Goal: Manage account settings

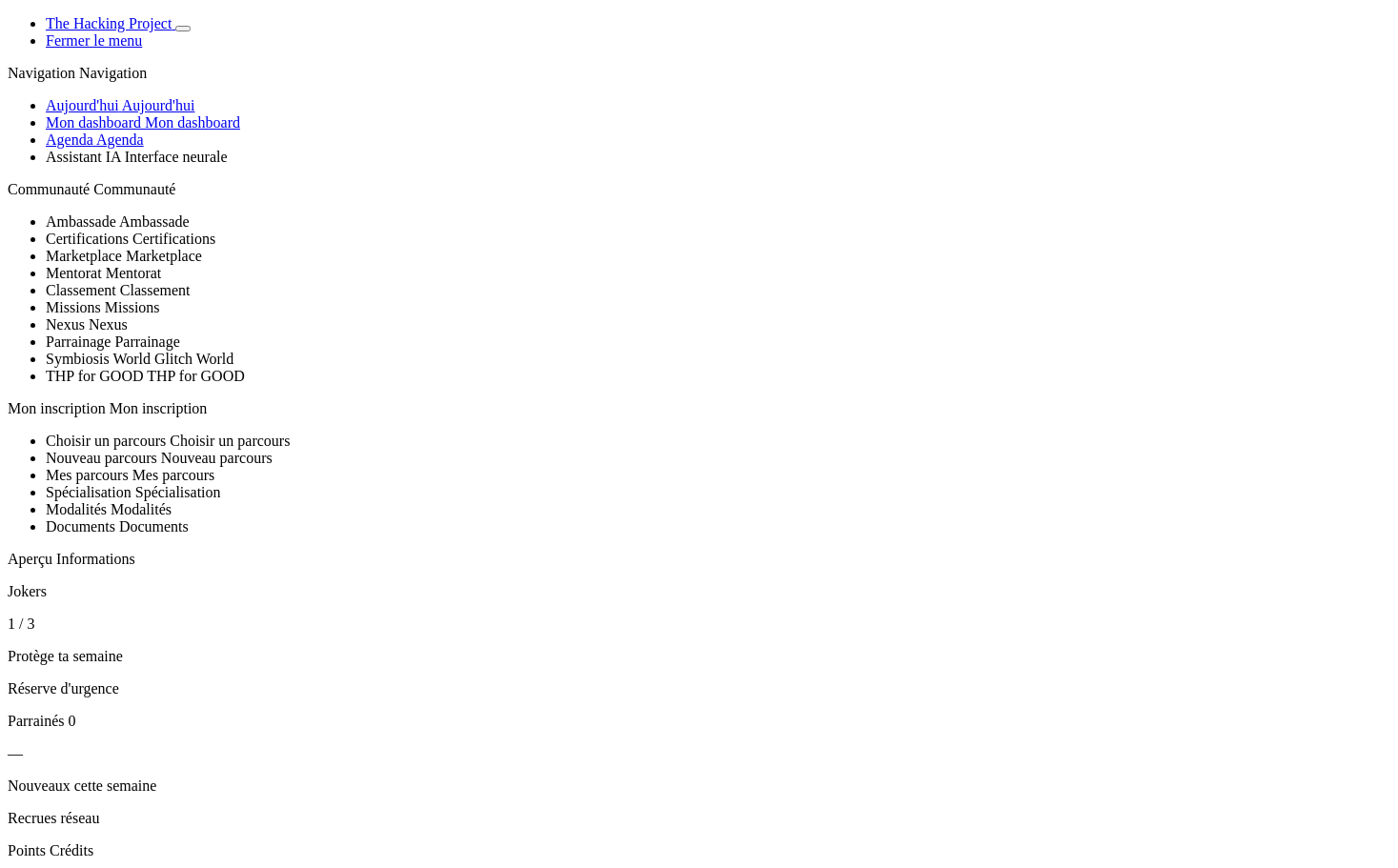
scroll to position [1429, 0]
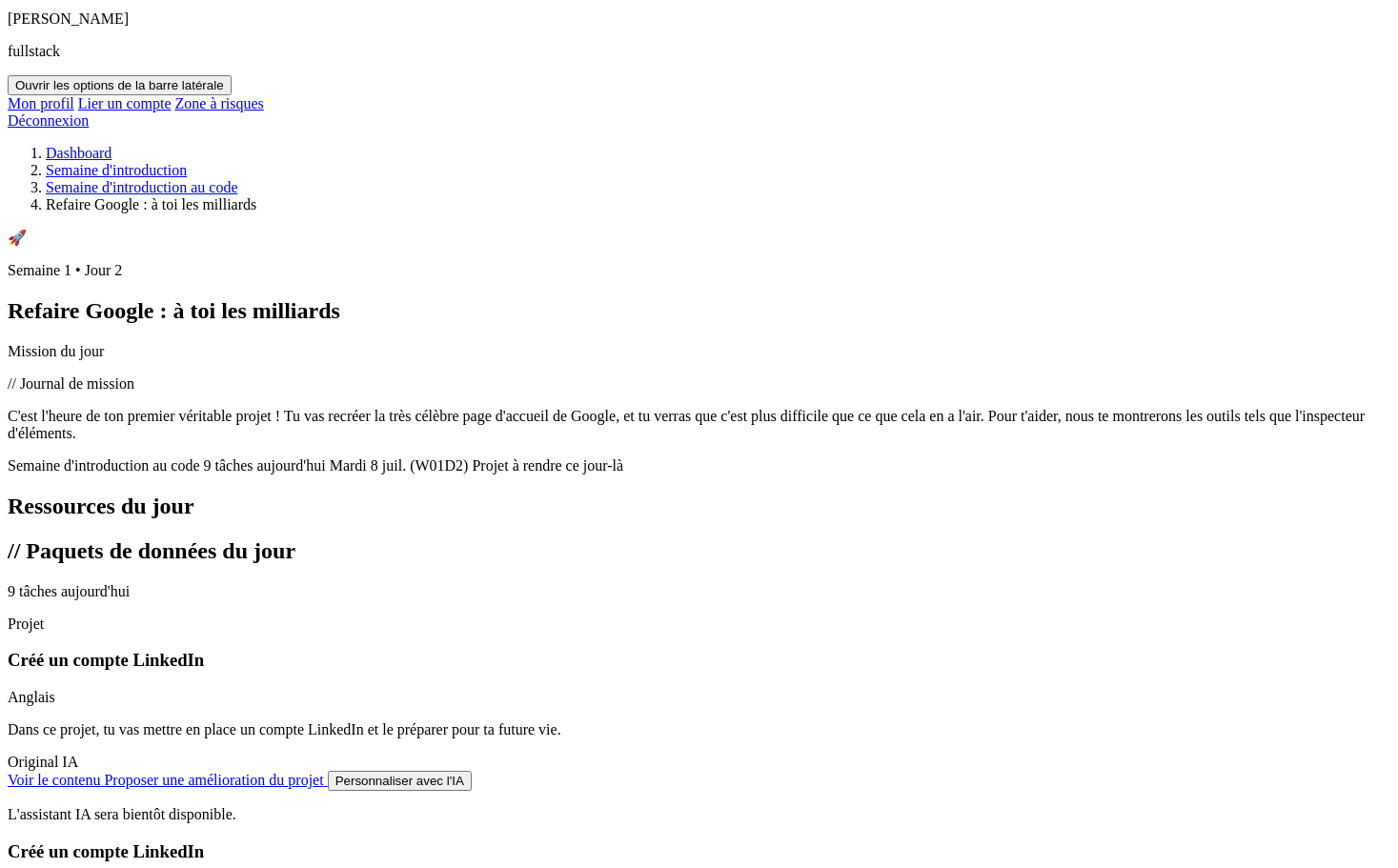
scroll to position [1048, 0]
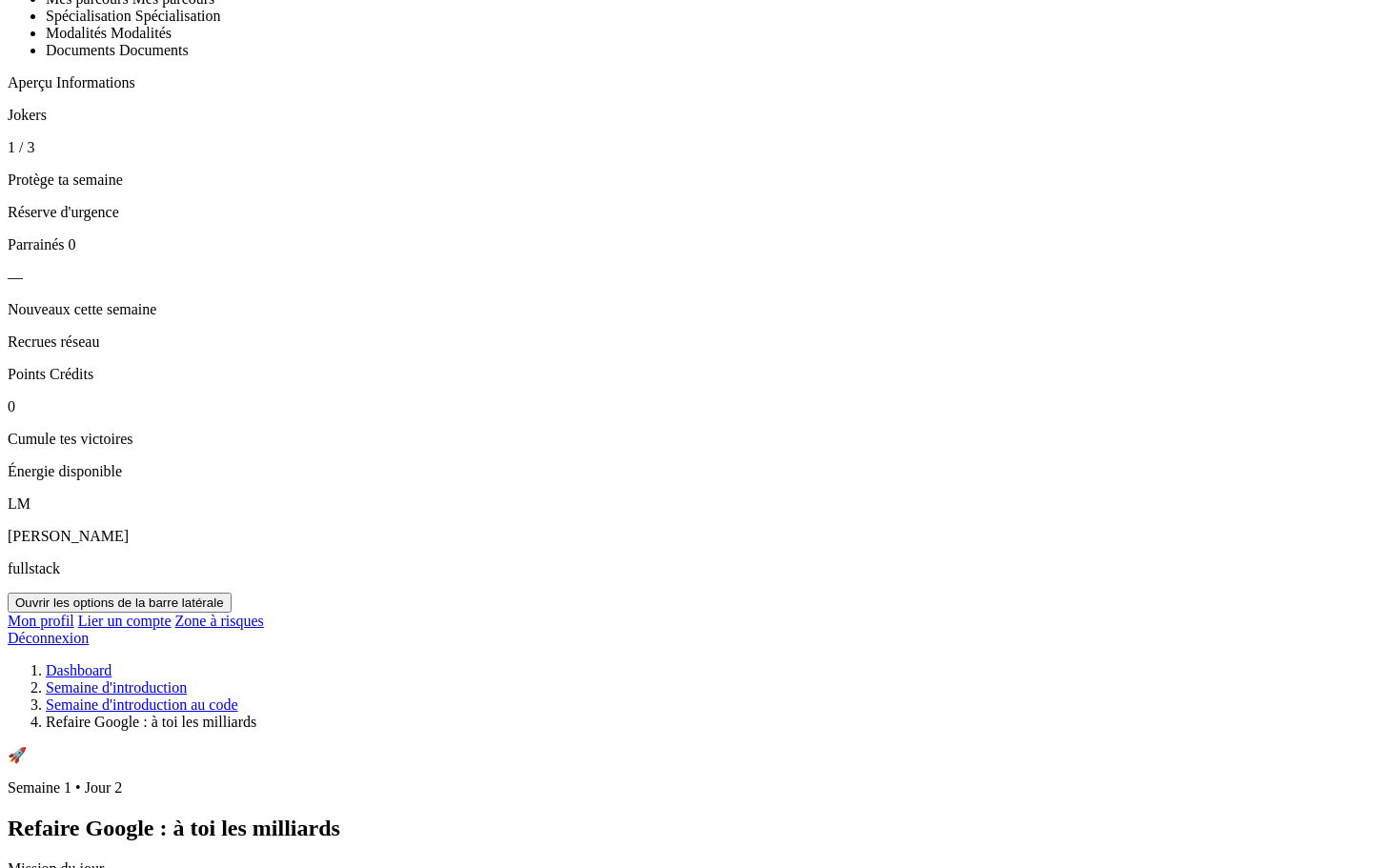
scroll to position [0, 0]
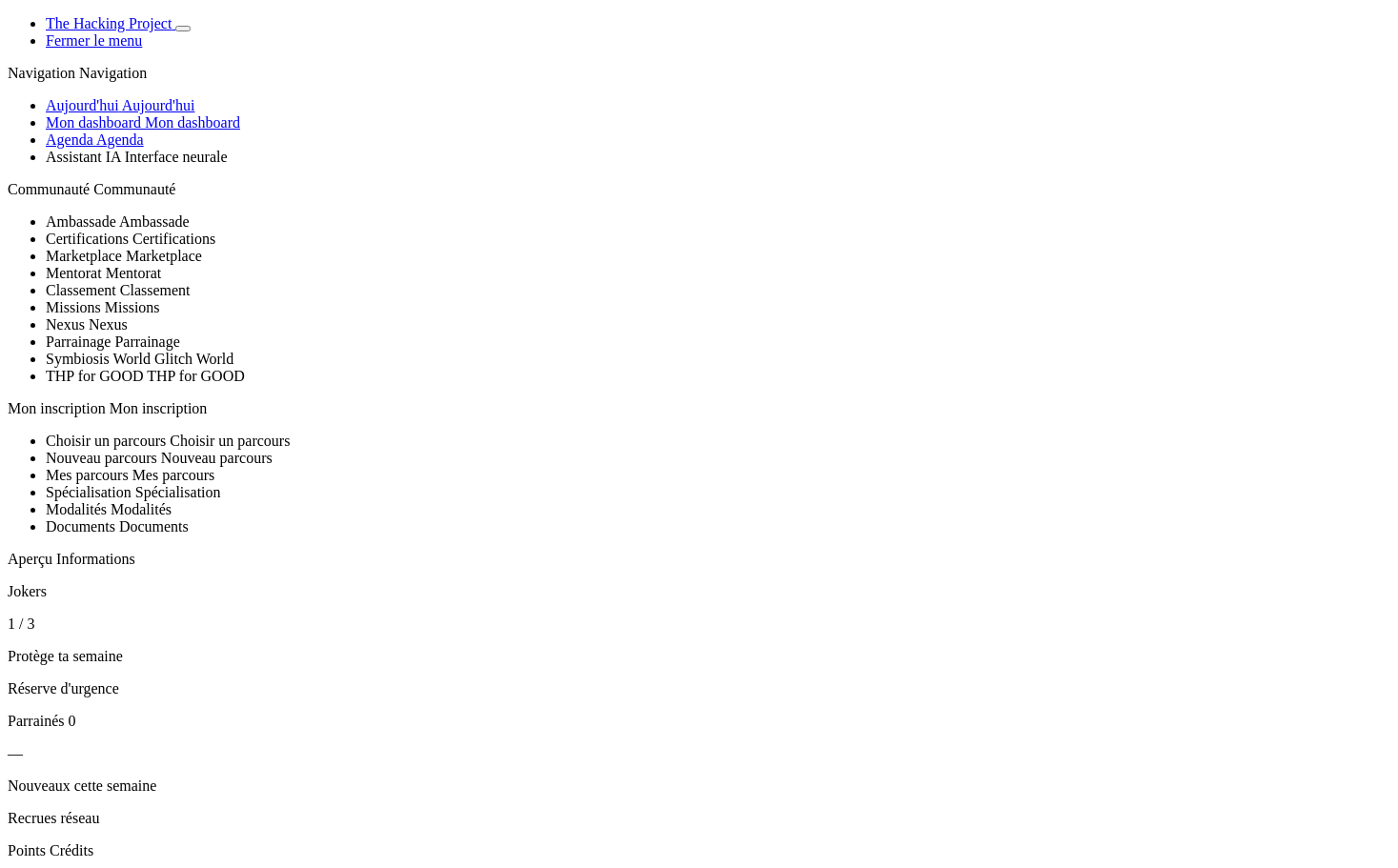
click at [148, 114] on span "Aujourd'hui" at bounding box center [159, 105] width 74 height 16
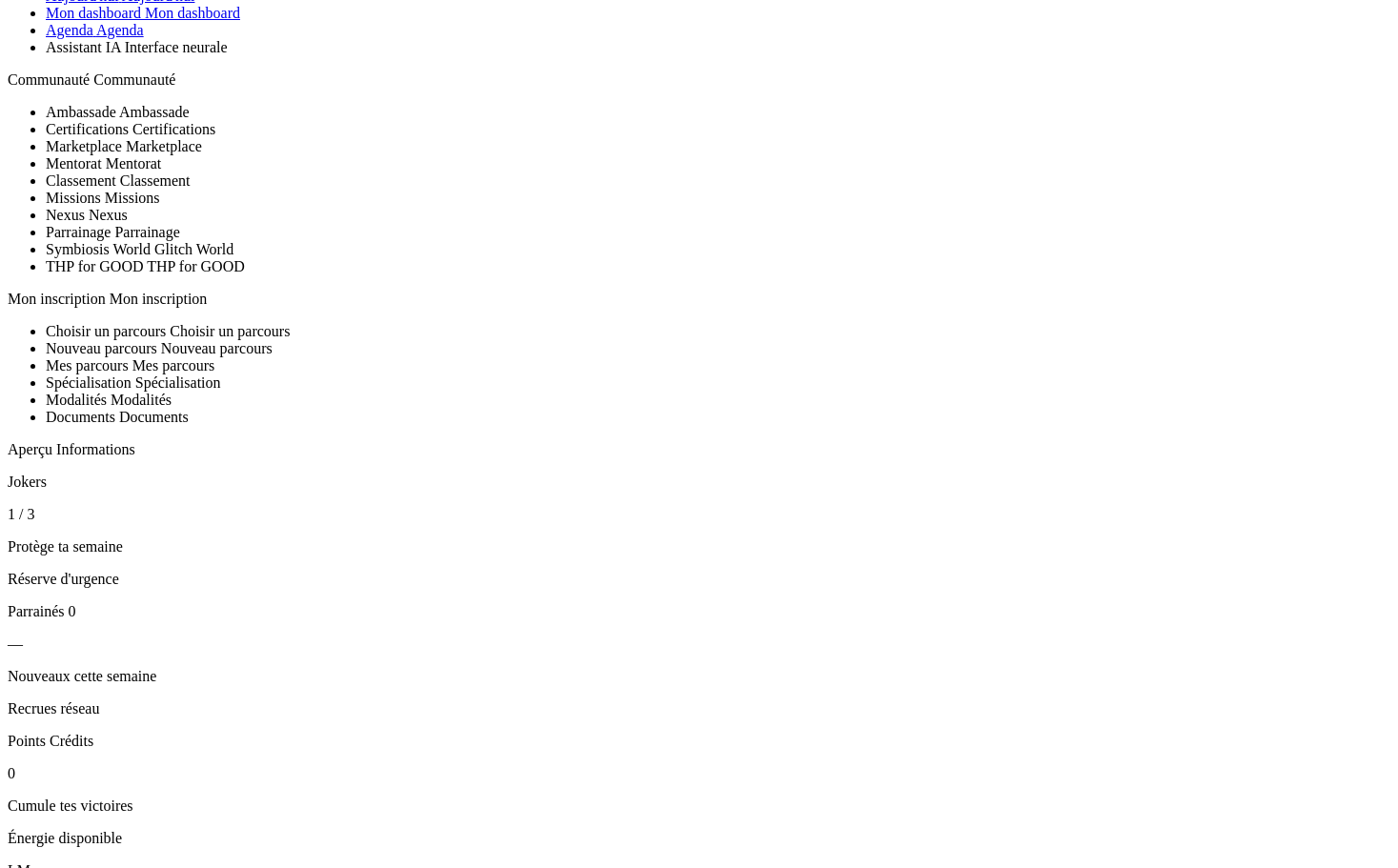
scroll to position [95, 0]
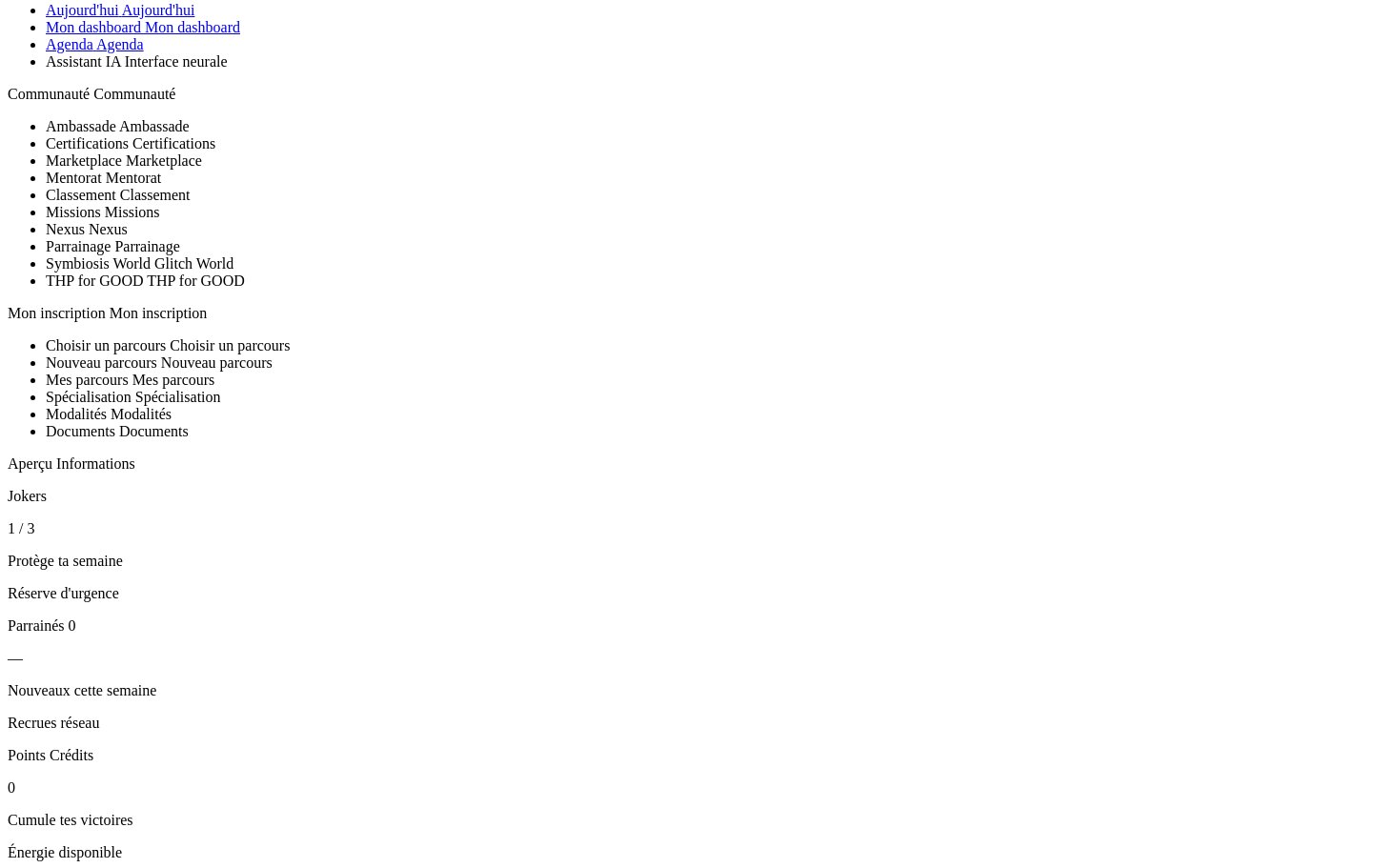
click at [132, 53] on span "Agenda" at bounding box center [120, 44] width 48 height 16
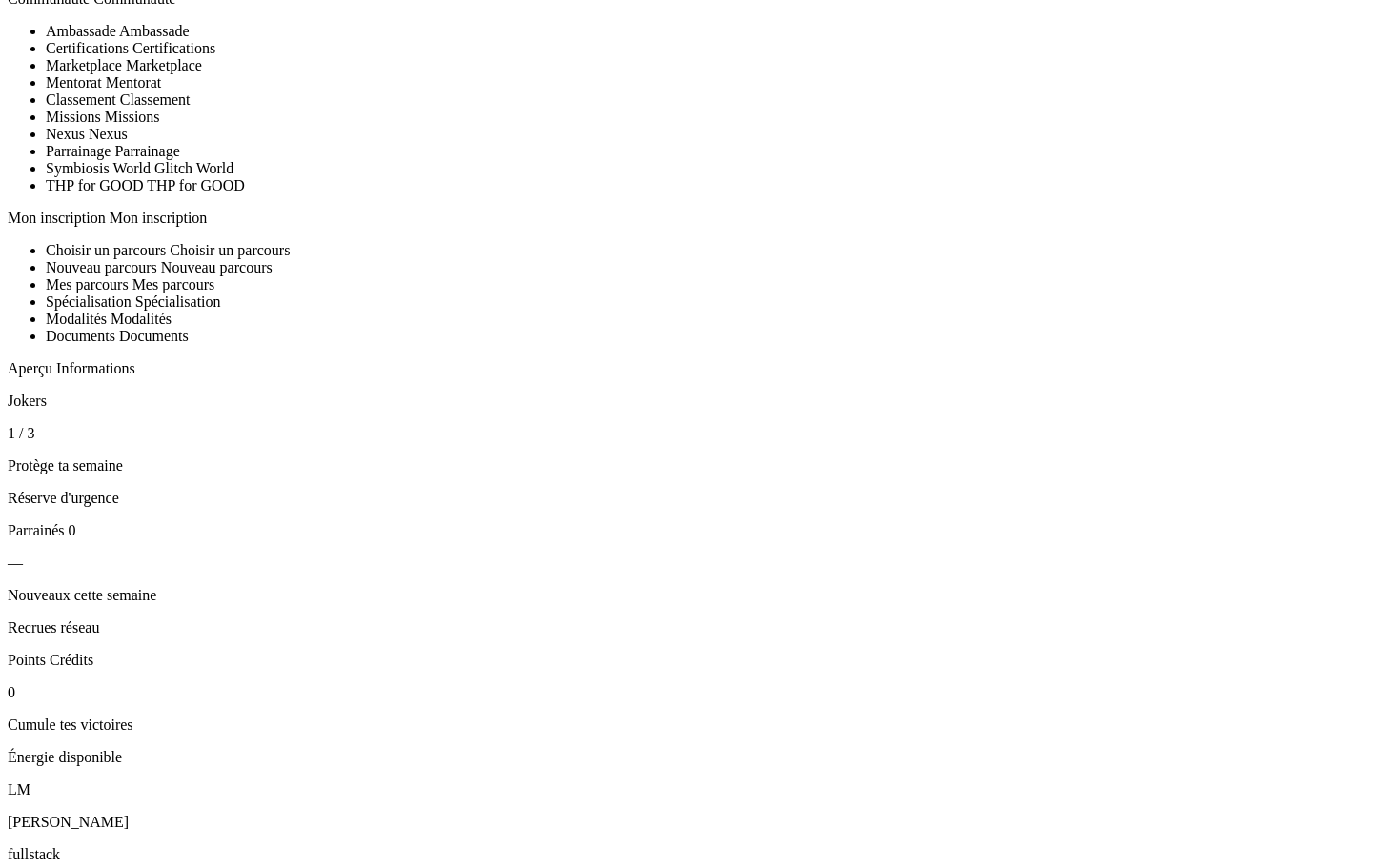
scroll to position [286, 0]
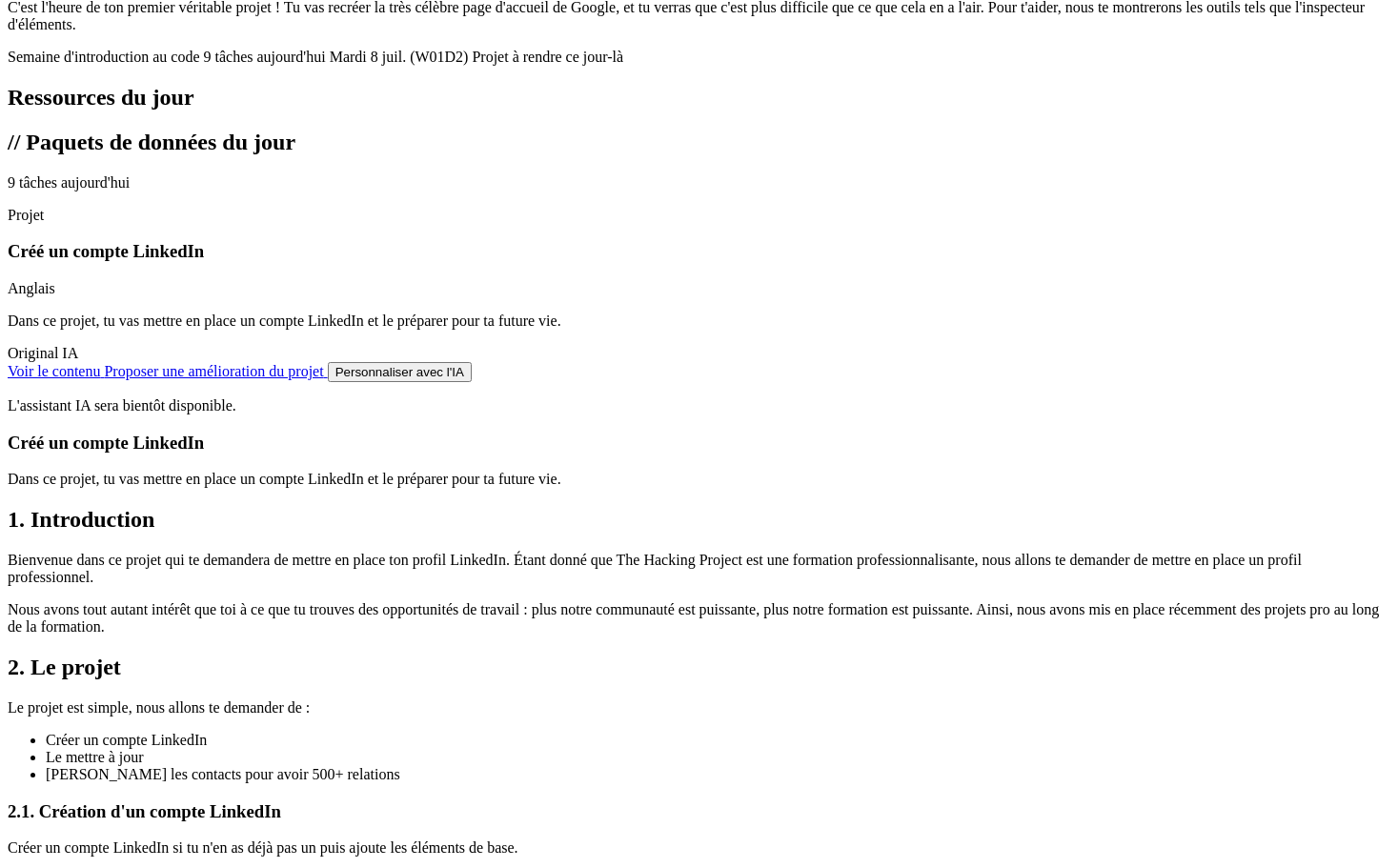
scroll to position [1334, 0]
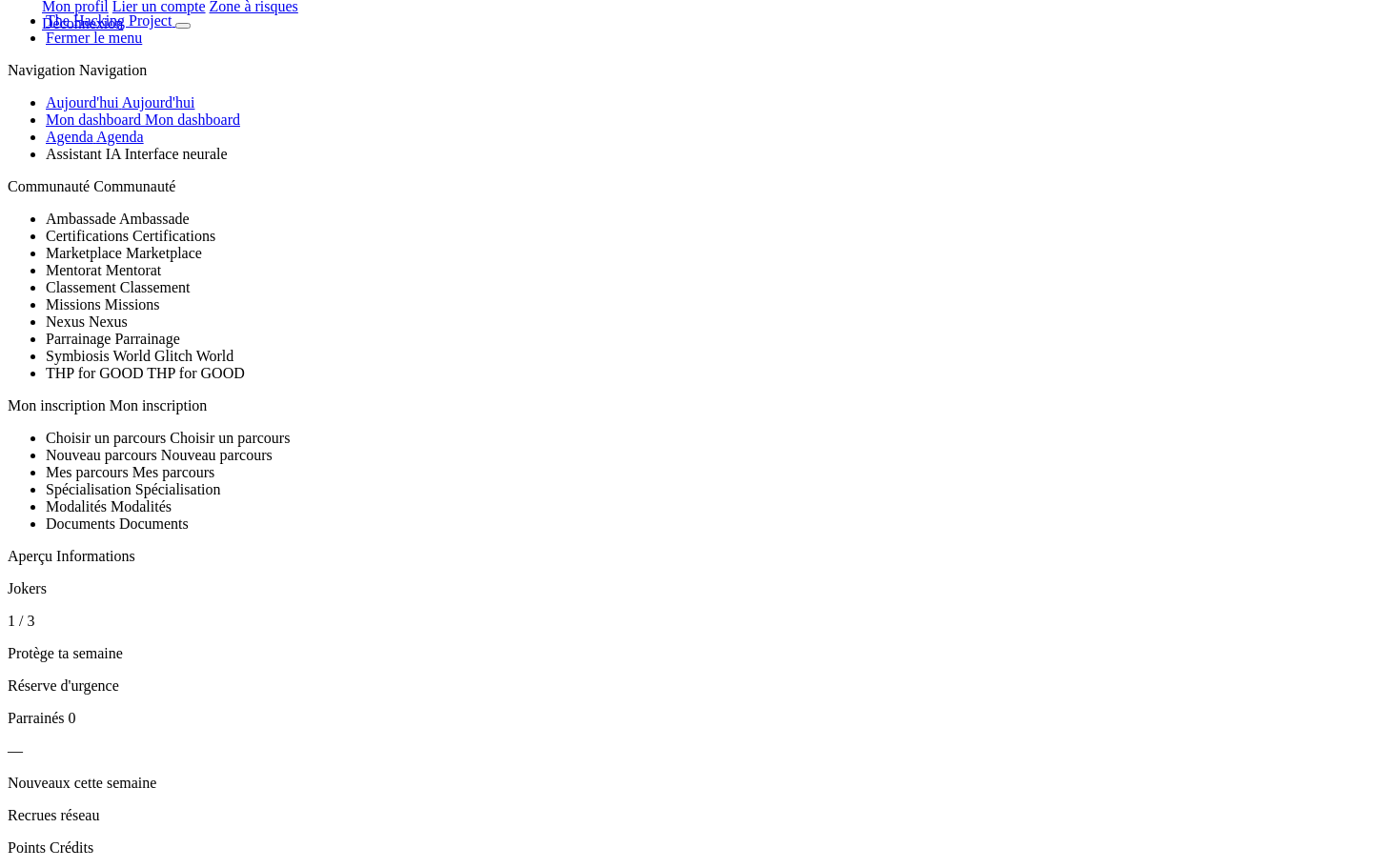
scroll to position [0, 0]
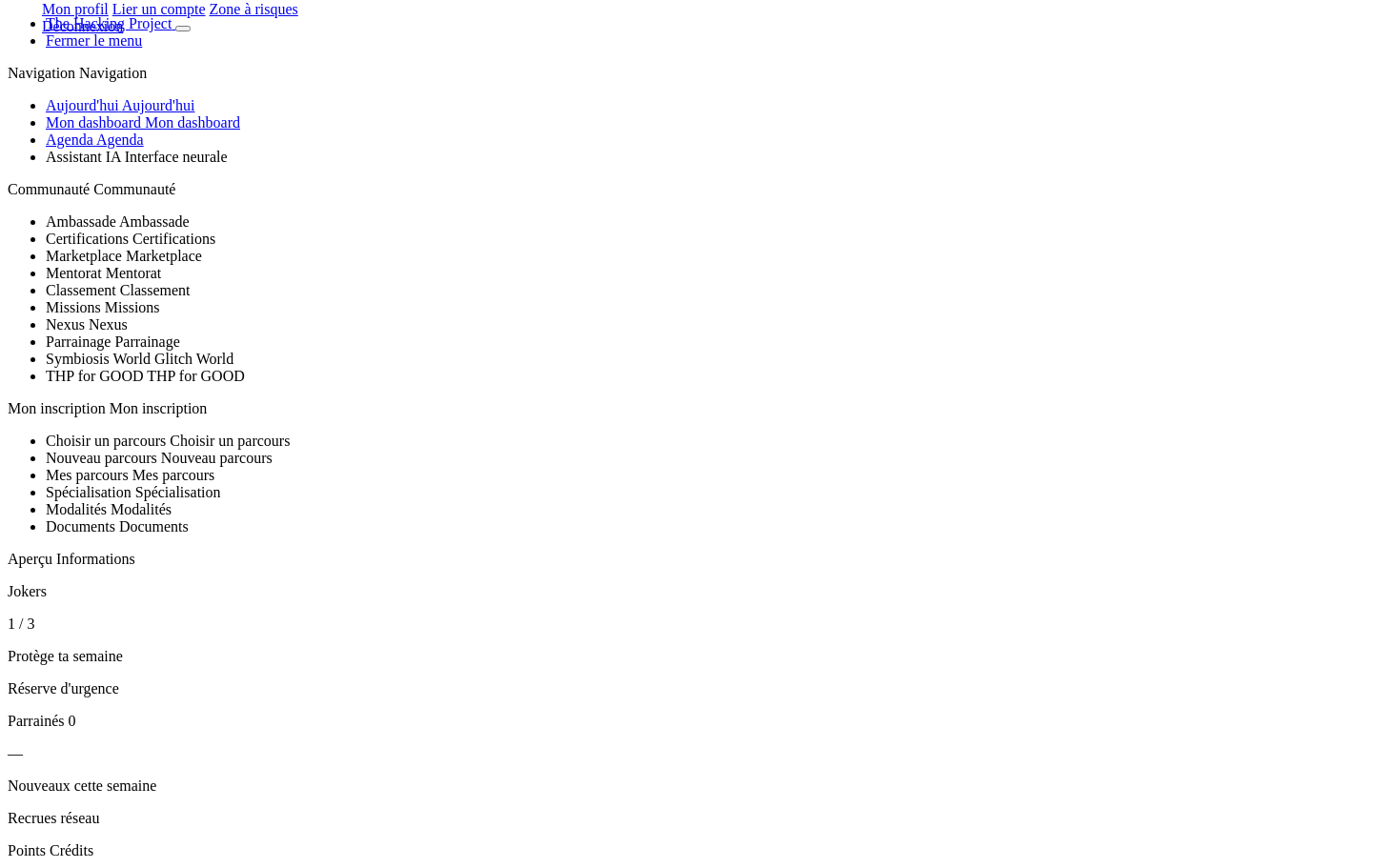
click at [183, 29] on icon "Basculer de thème" at bounding box center [183, 29] width 0 height 0
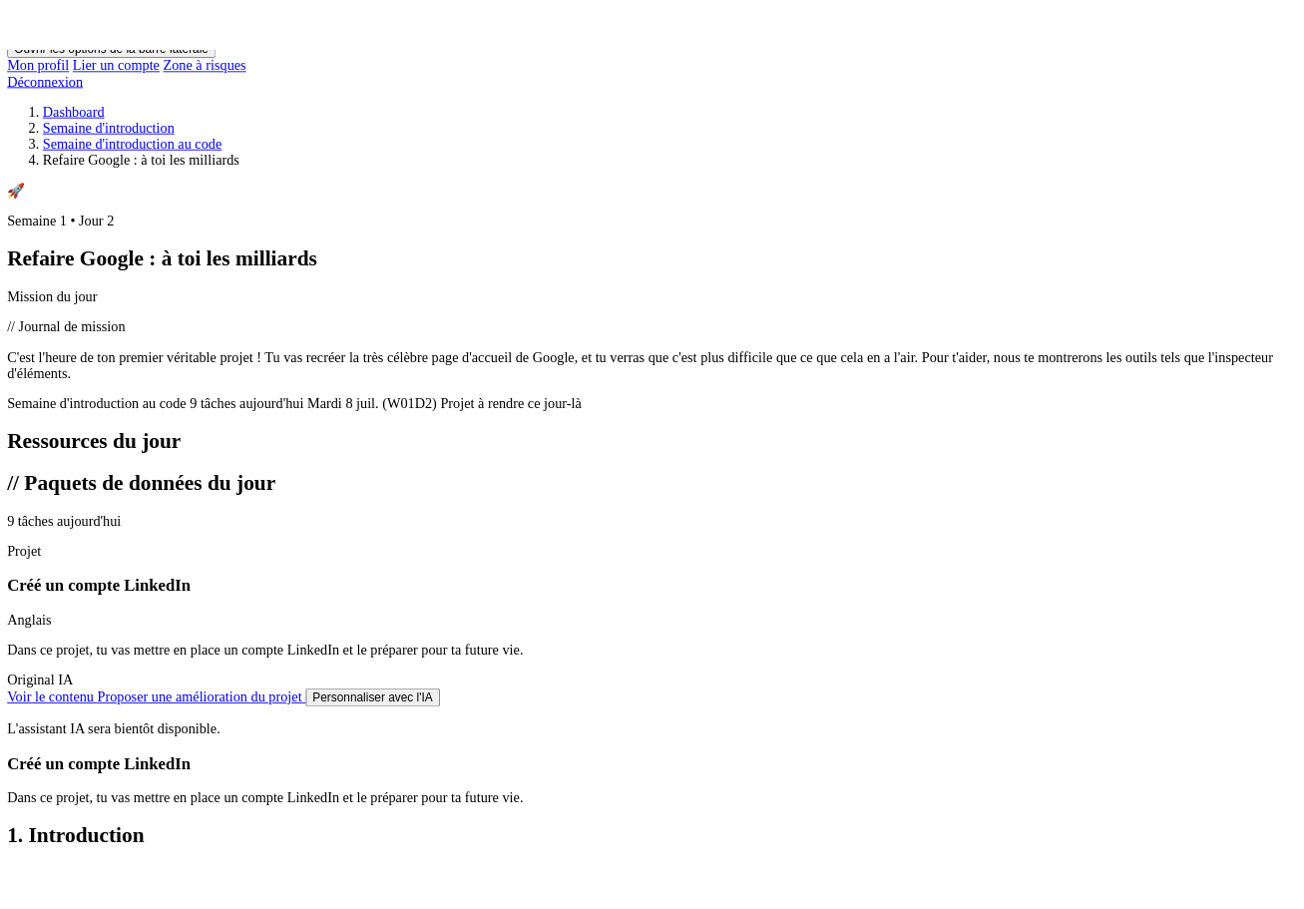
scroll to position [1098, 0]
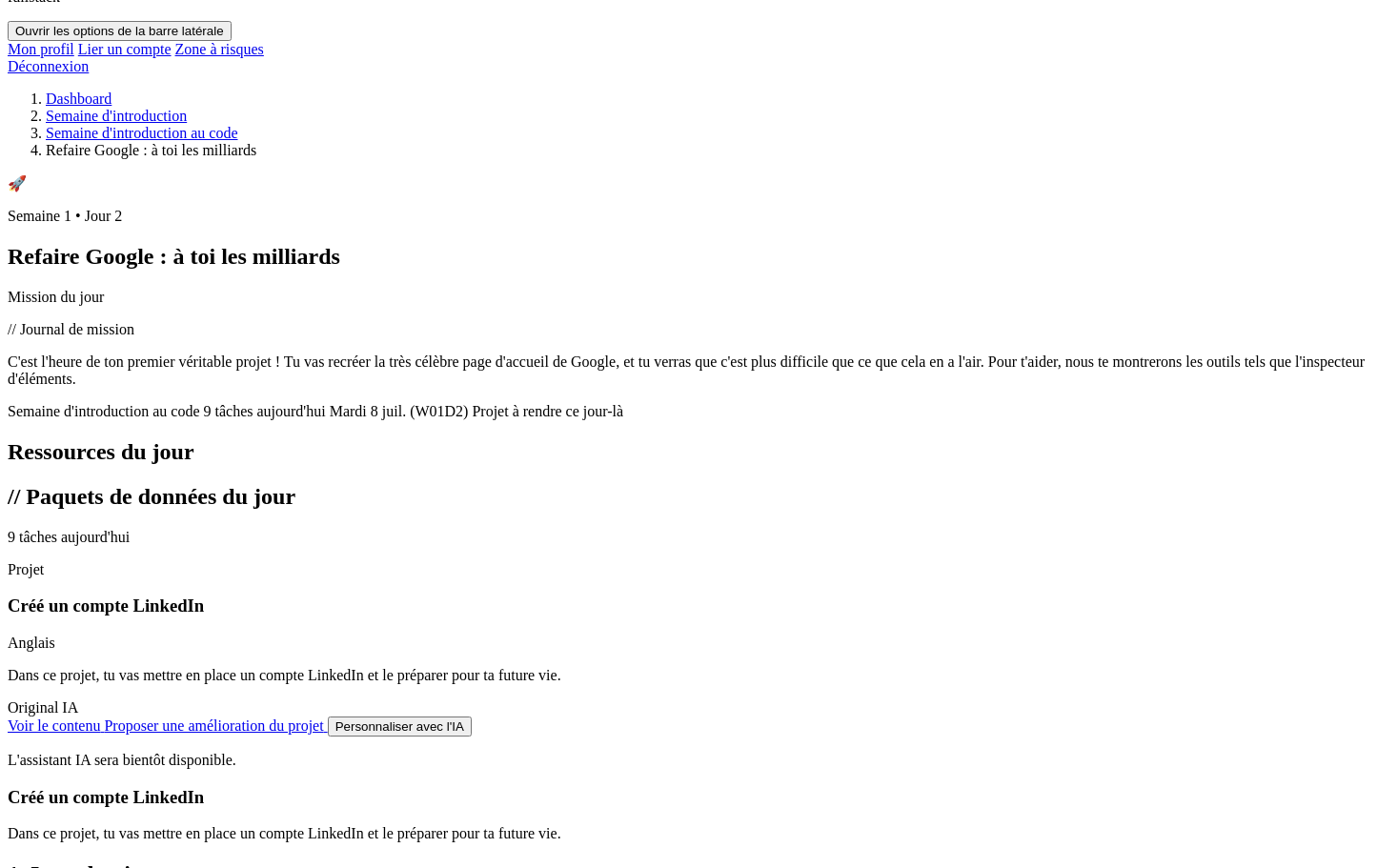
drag, startPoint x: 1069, startPoint y: 524, endPoint x: 1087, endPoint y: 537, distance: 22.2
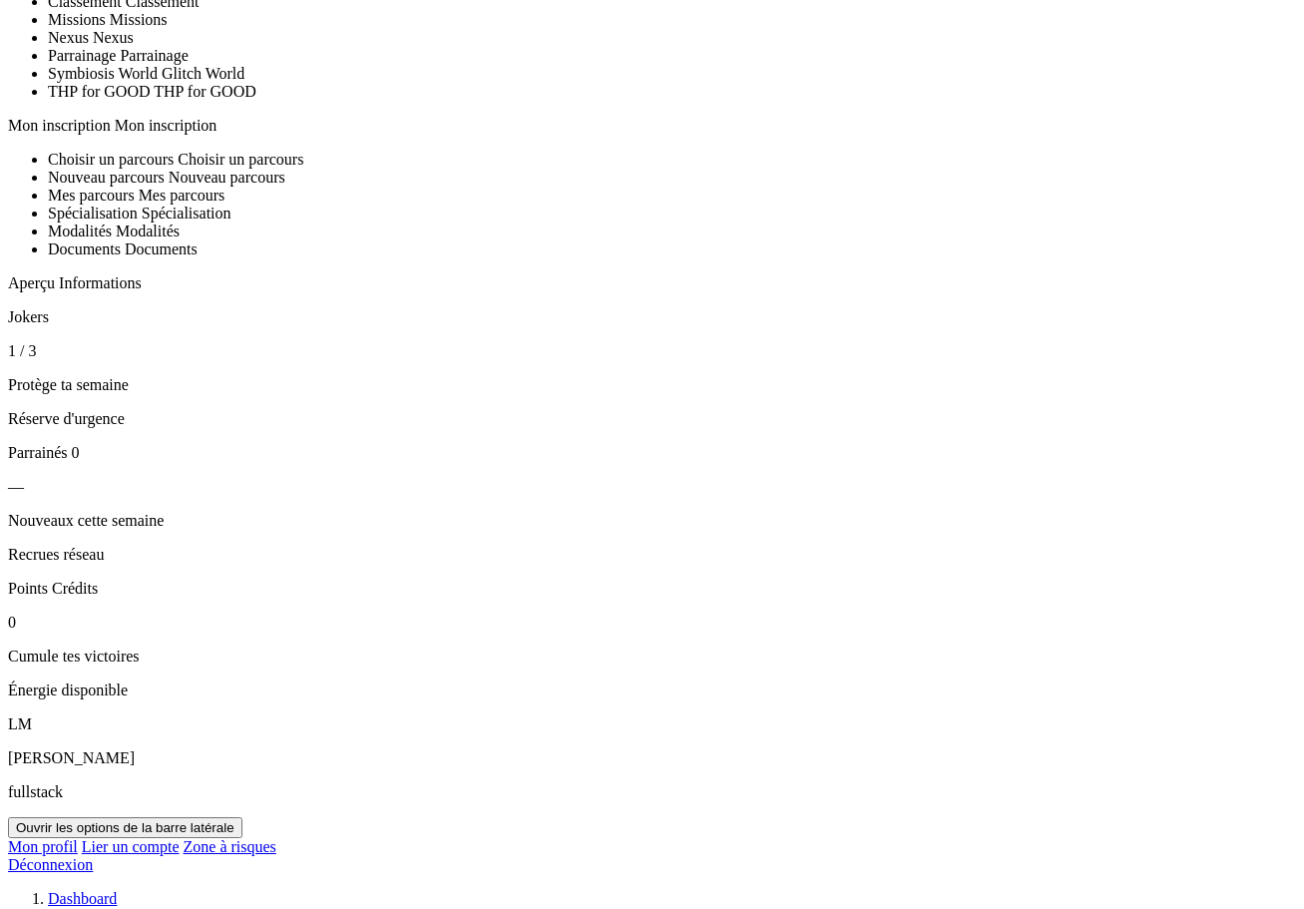
scroll to position [299, 0]
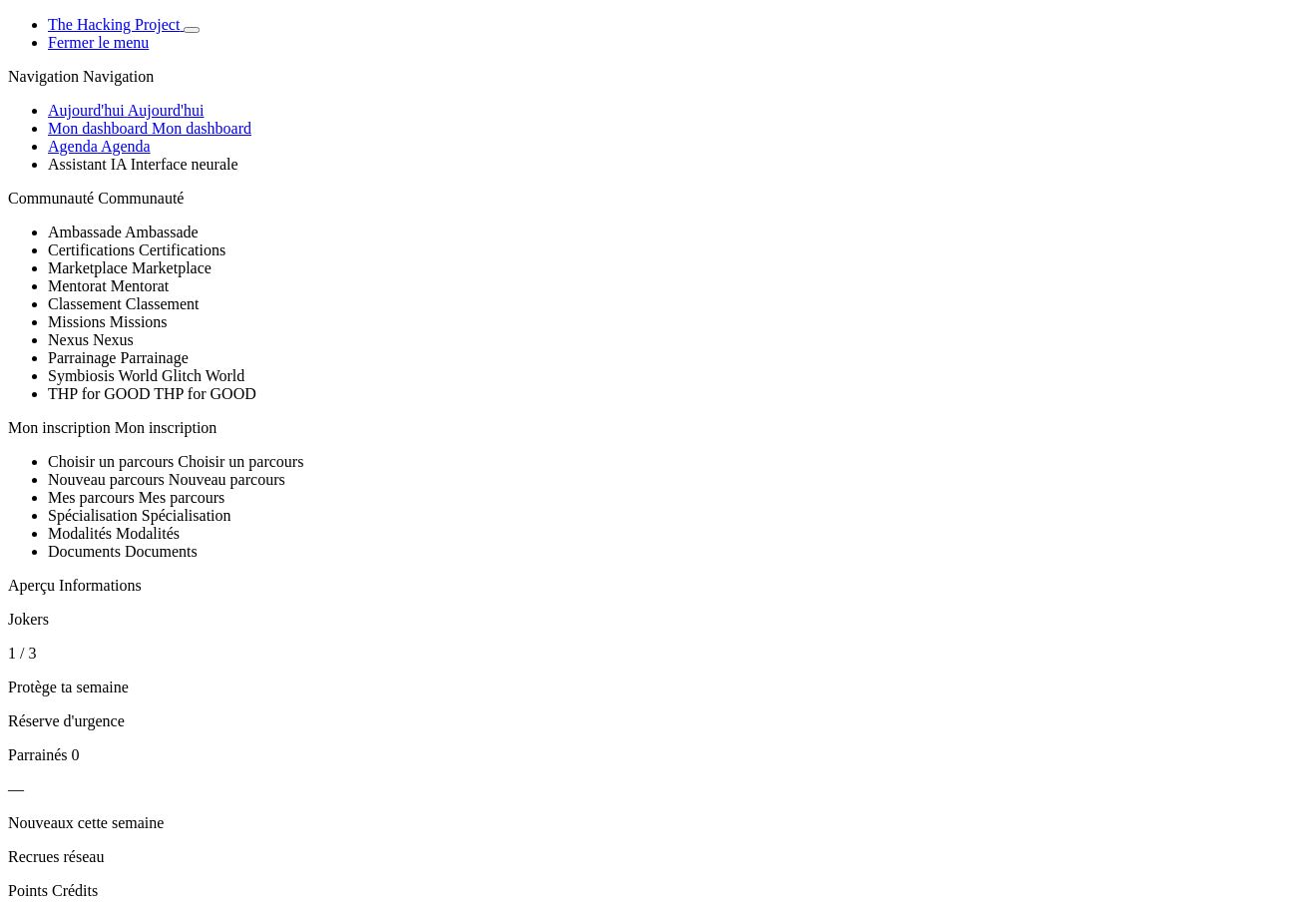
drag, startPoint x: 93, startPoint y: 164, endPoint x: 98, endPoint y: 173, distance: 10.3
click at [93, 119] on link "Aujourd'hui Aujourd'hui" at bounding box center [126, 110] width 156 height 17
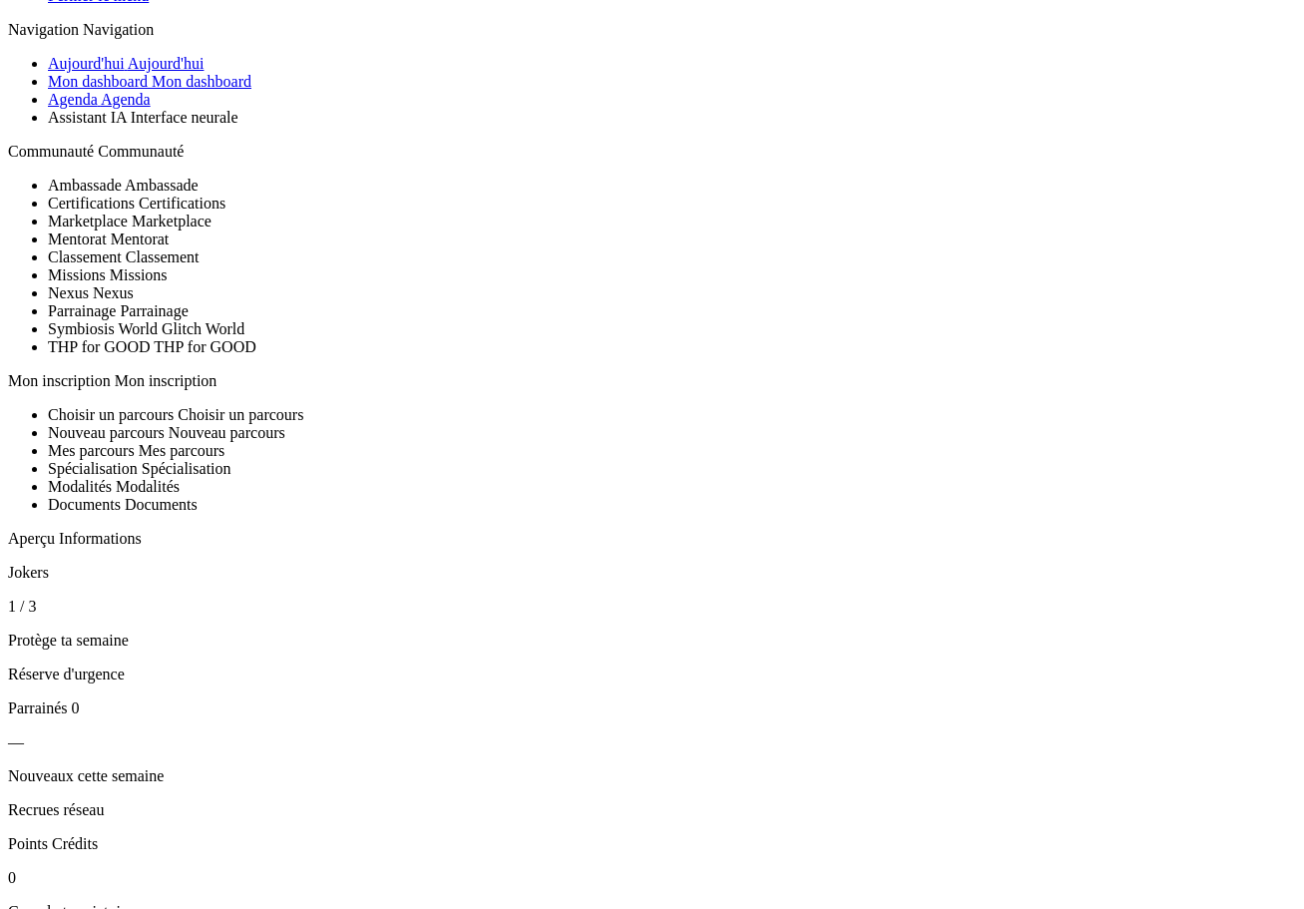
scroll to position [48, 0]
click at [166, 89] on span "Mon dashboard" at bounding box center [202, 80] width 100 height 17
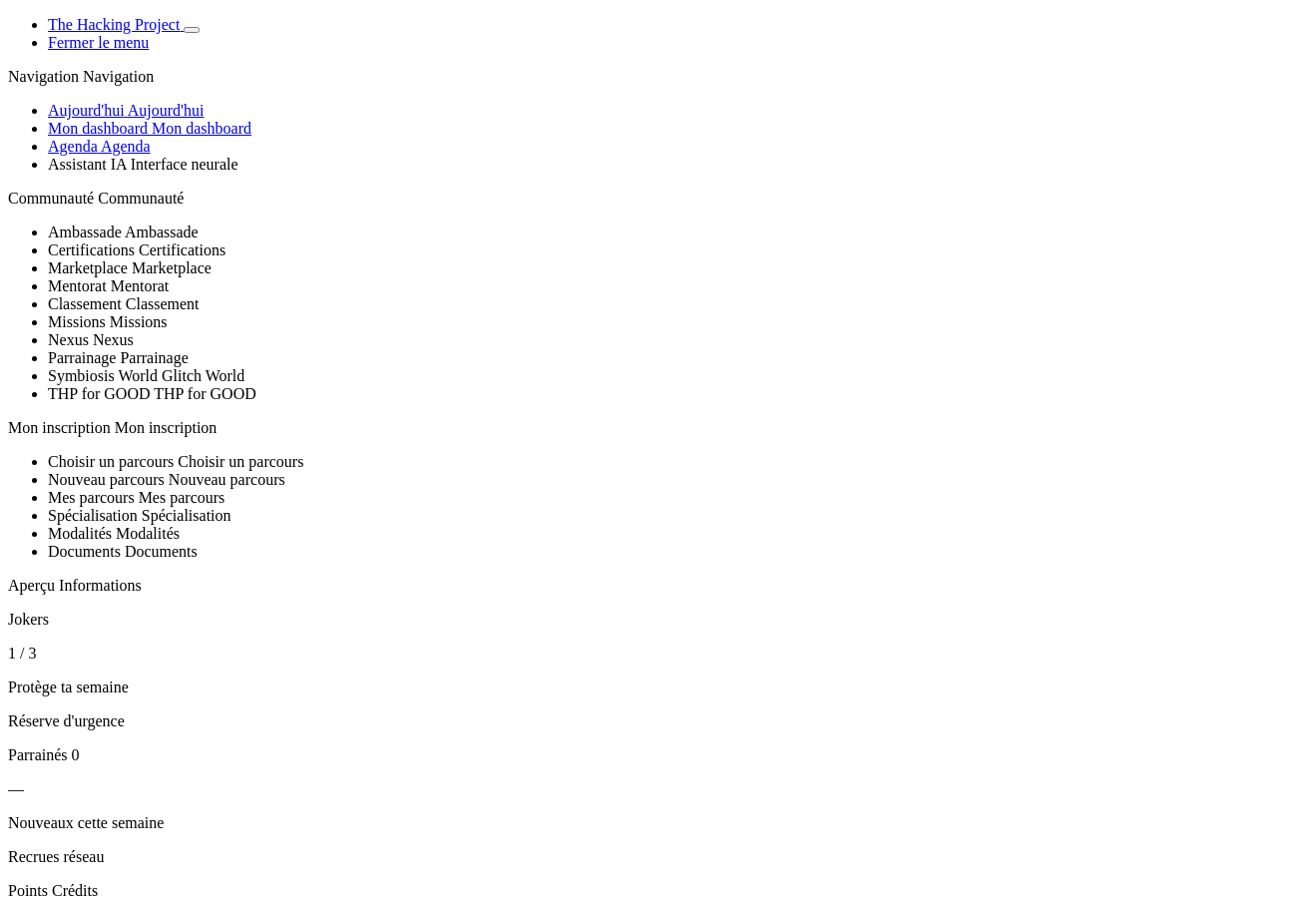
click at [151, 155] on span "Agenda" at bounding box center [126, 146] width 50 height 17
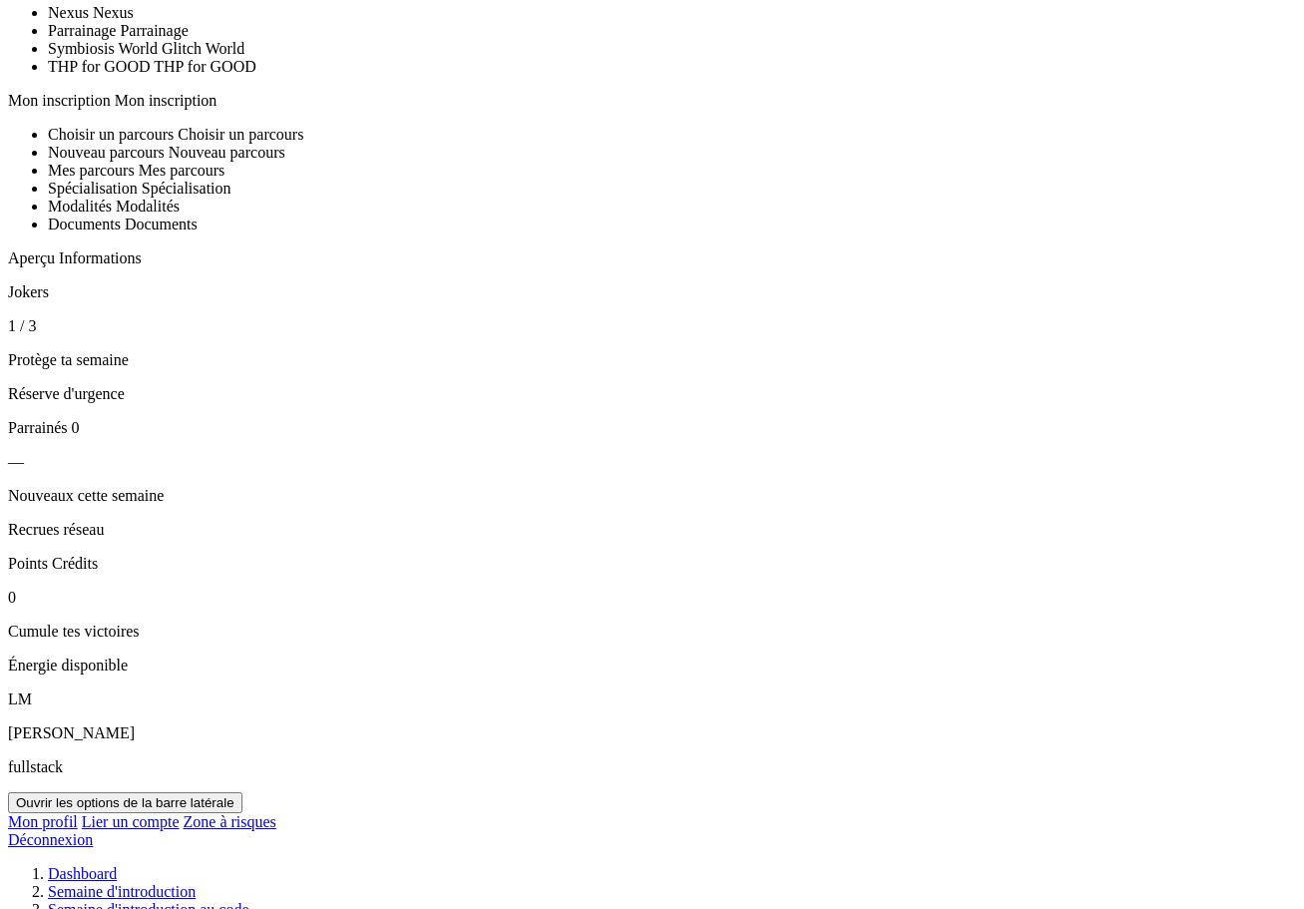
scroll to position [299, 0]
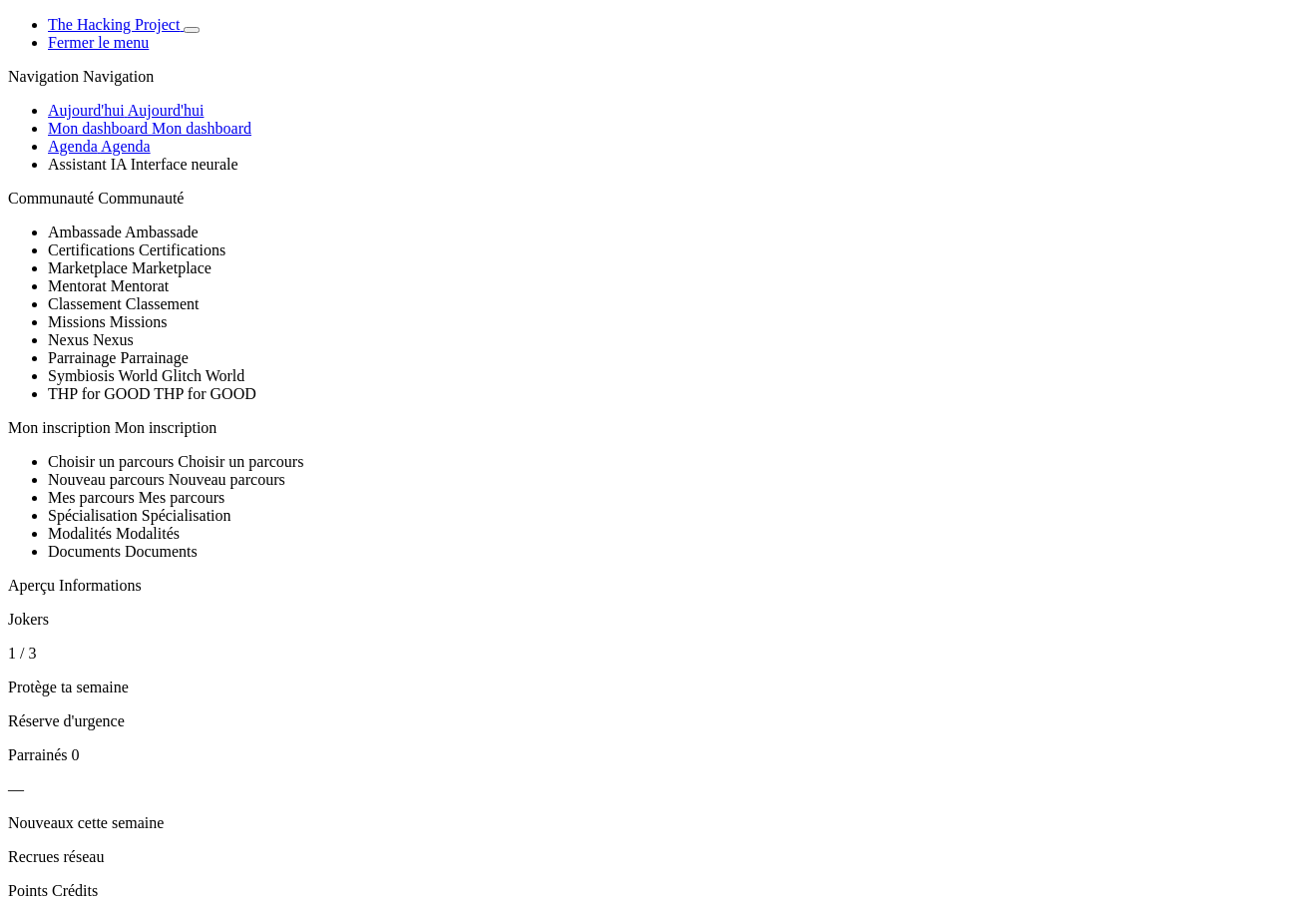
click at [151, 155] on link "Agenda Agenda" at bounding box center [99, 146] width 103 height 17
click at [151, 119] on link "Aujourd'hui Aujourd'hui" at bounding box center [126, 110] width 156 height 17
click at [129, 155] on link "Agenda Agenda" at bounding box center [99, 146] width 103 height 17
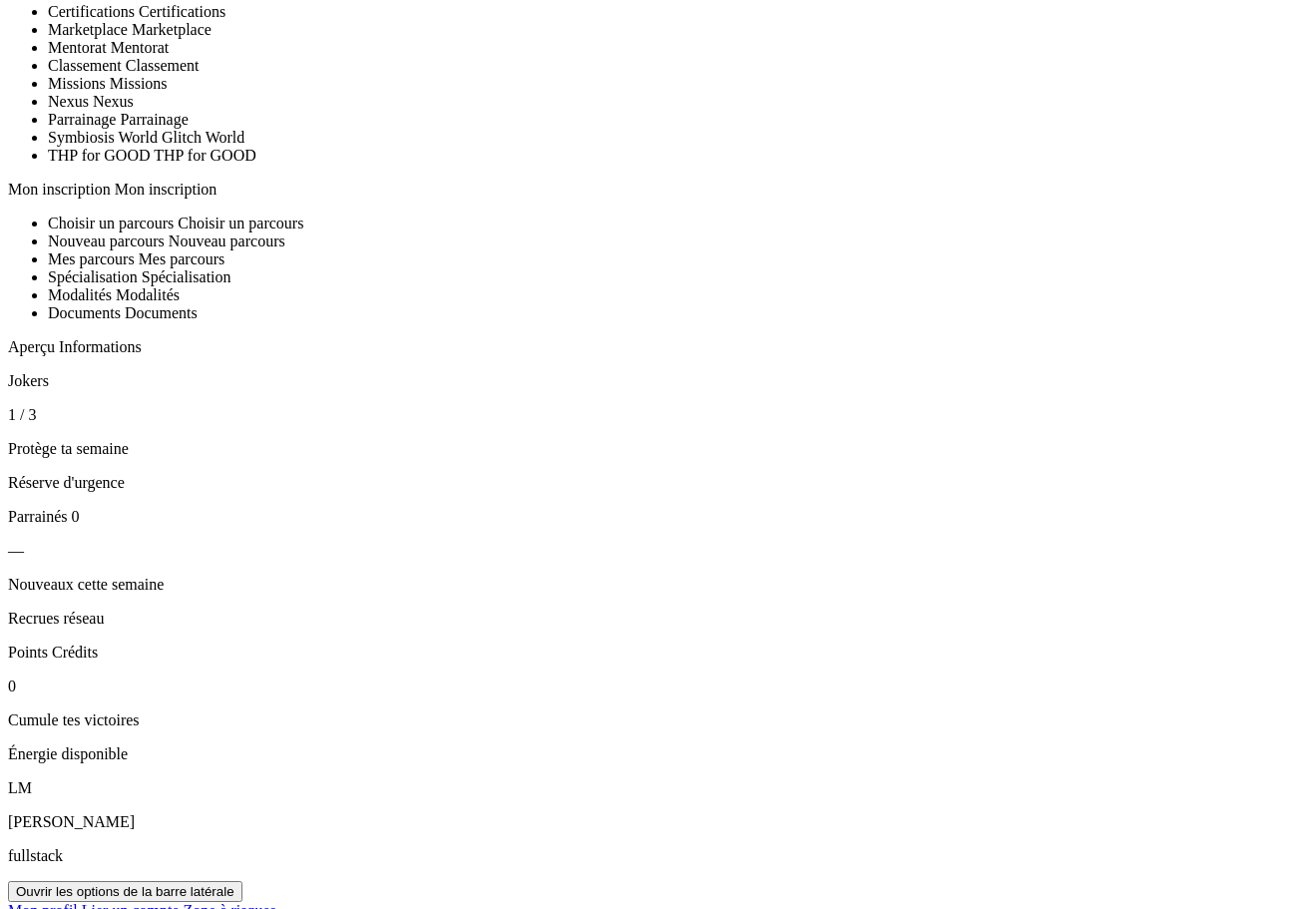
scroll to position [399, 0]
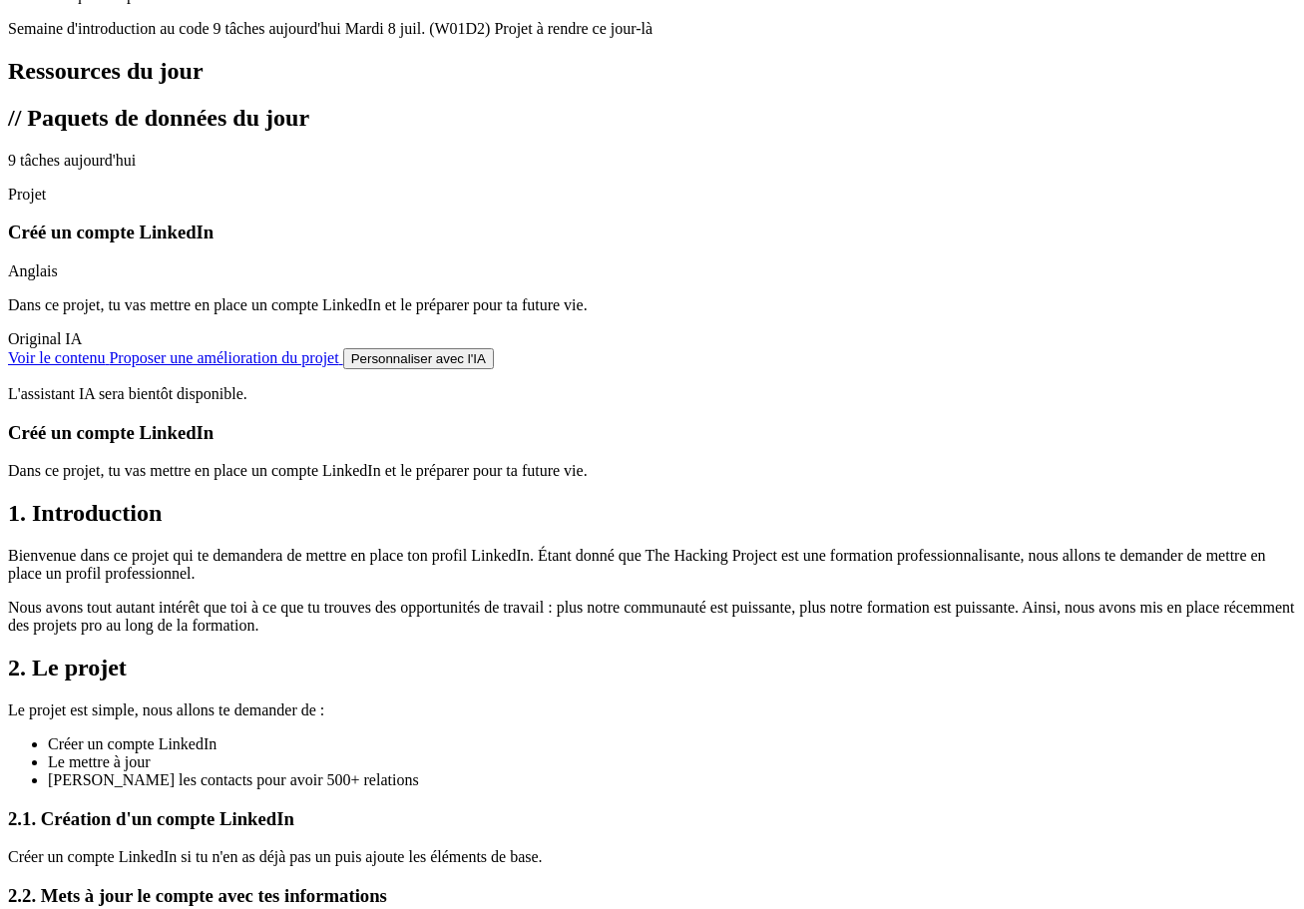
scroll to position [1497, 0]
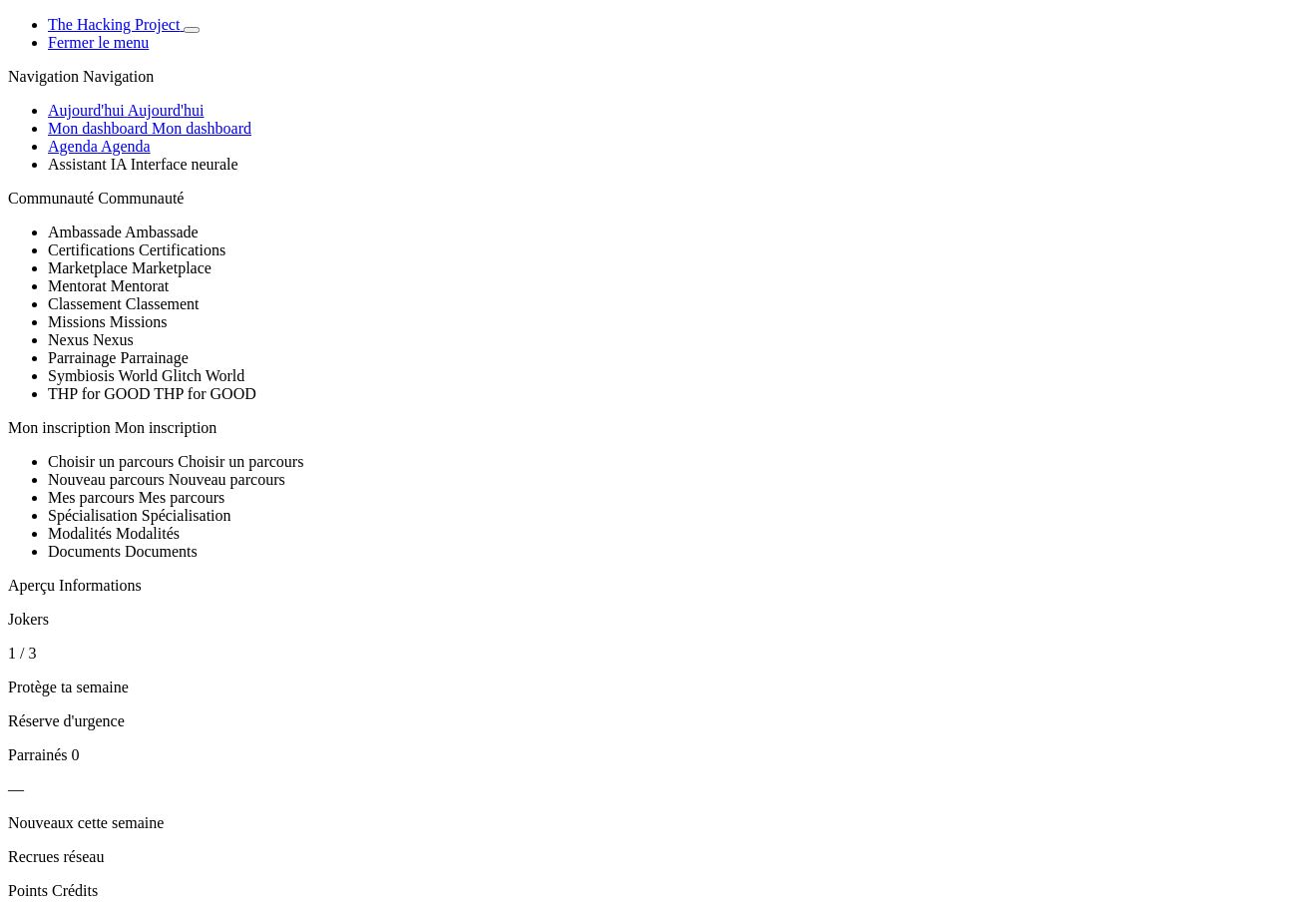
scroll to position [1497, 0]
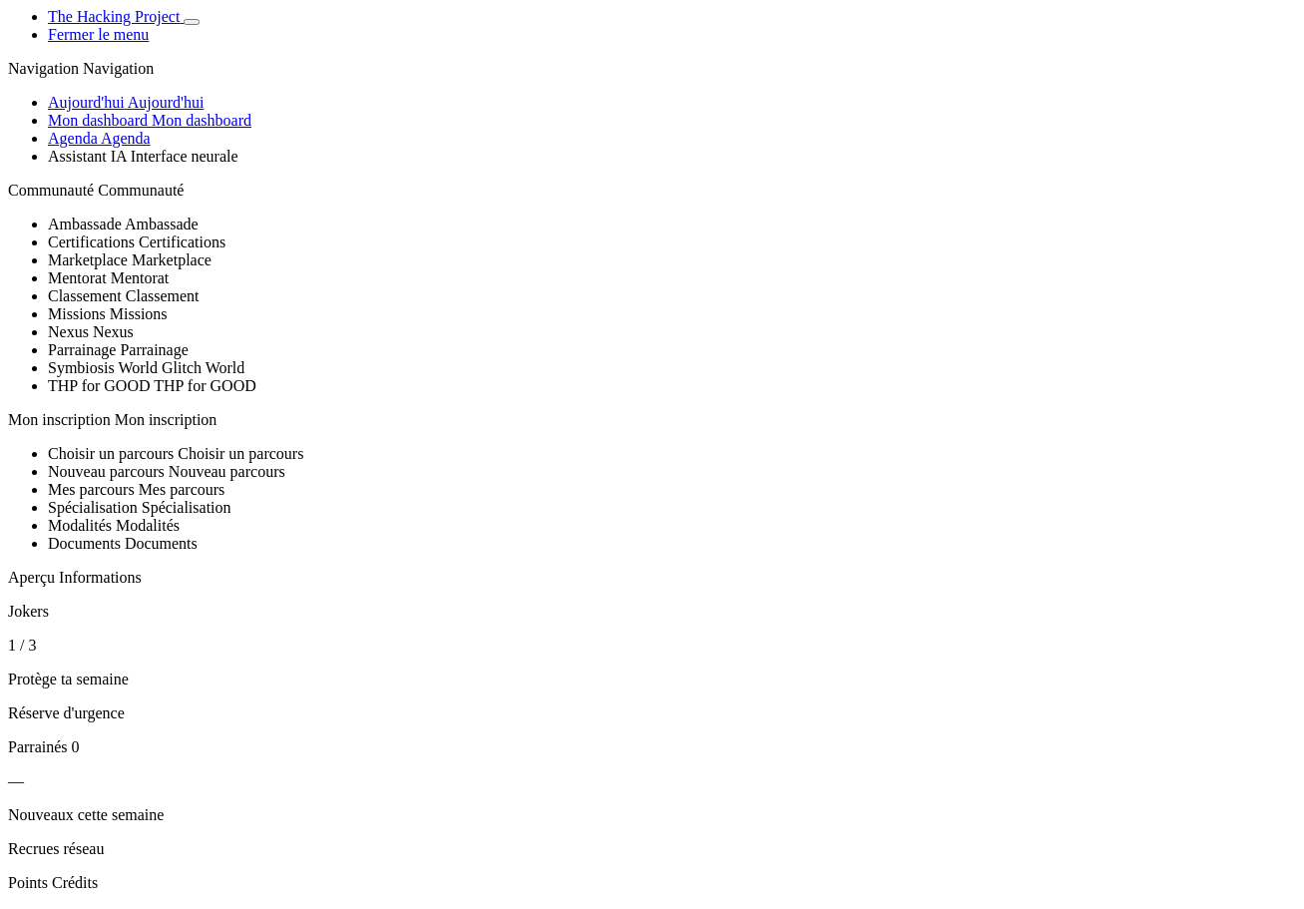
scroll to position [0, 0]
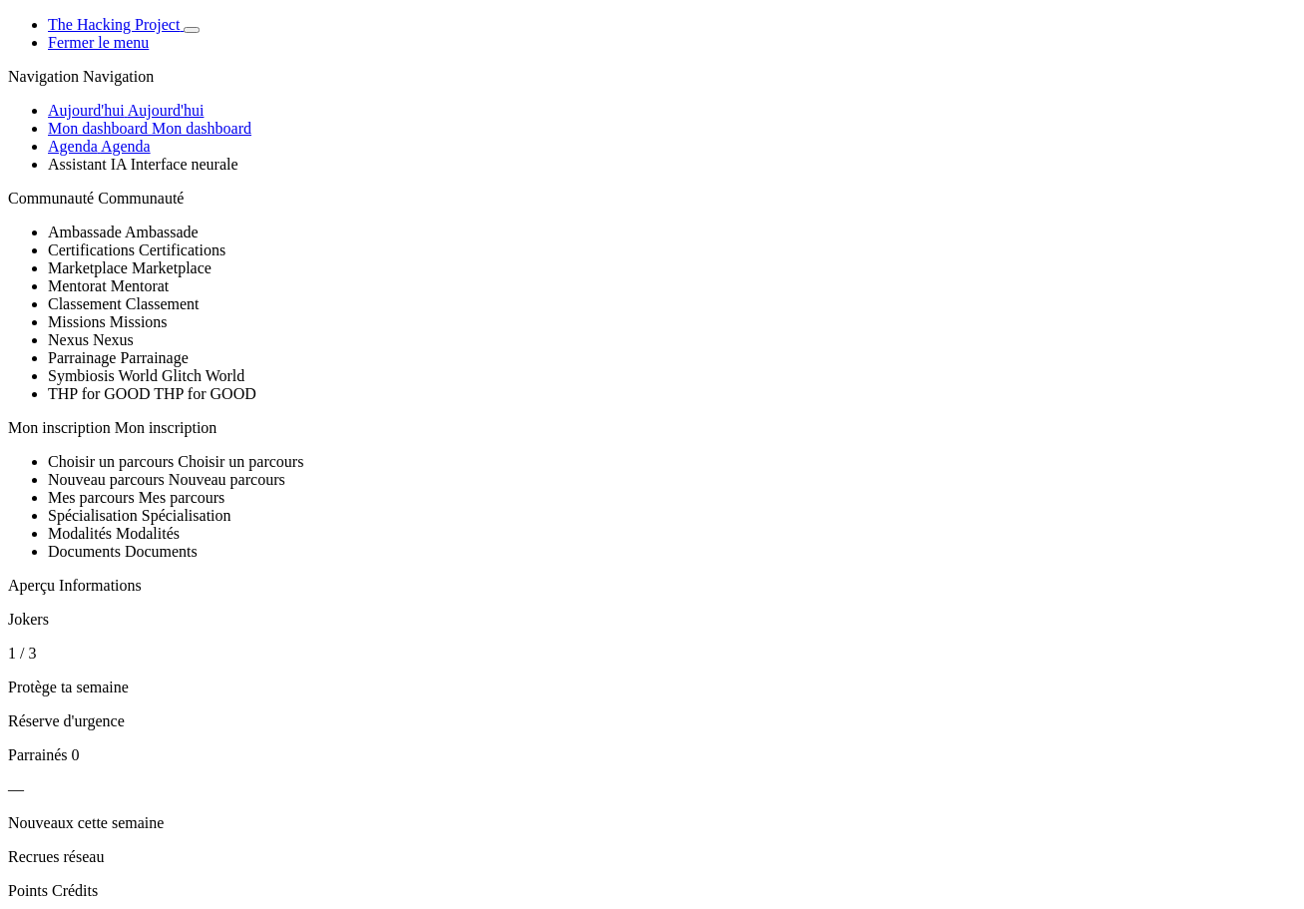
click at [147, 155] on link "Agenda Agenda" at bounding box center [99, 146] width 103 height 17
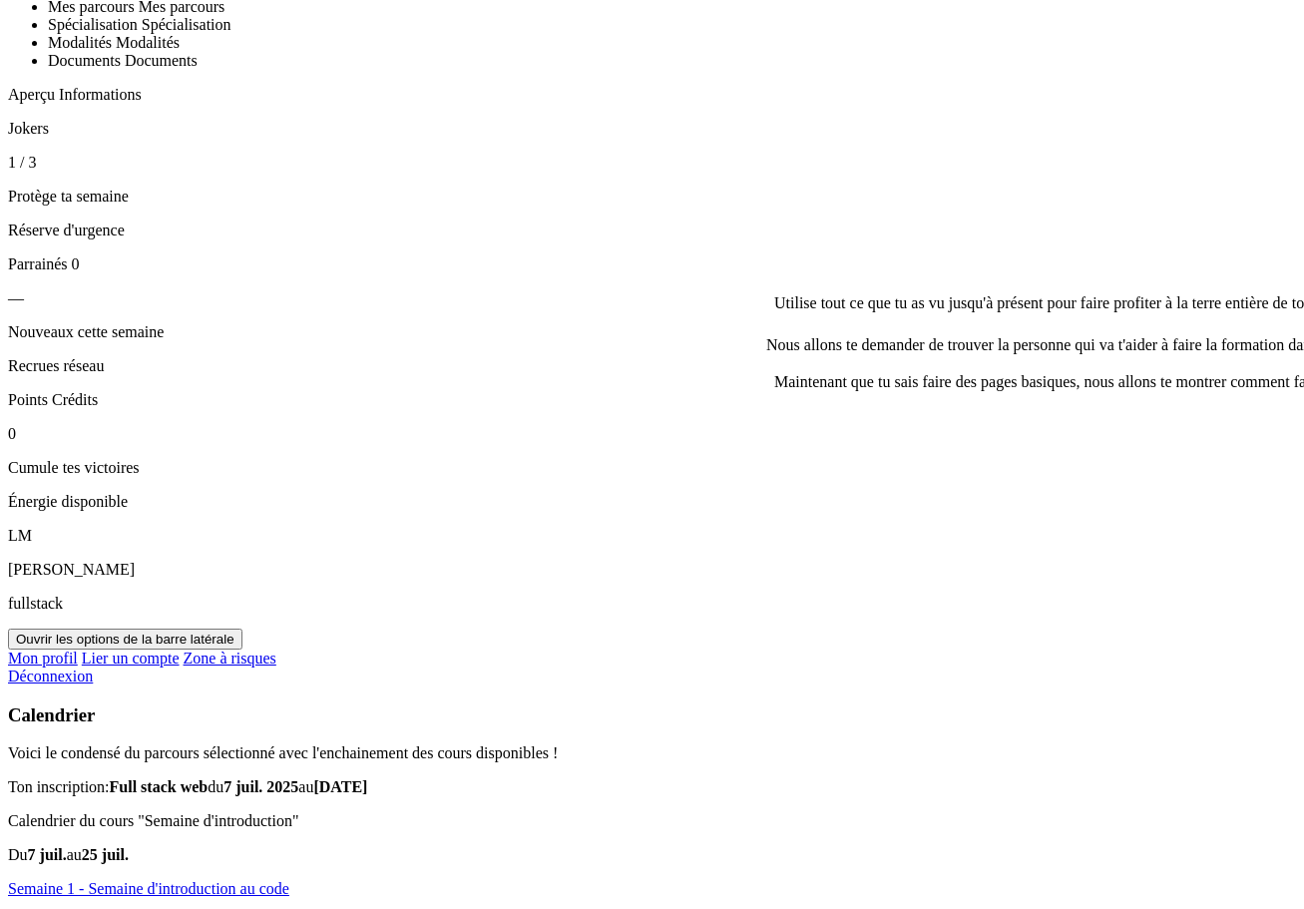
scroll to position [499, 0]
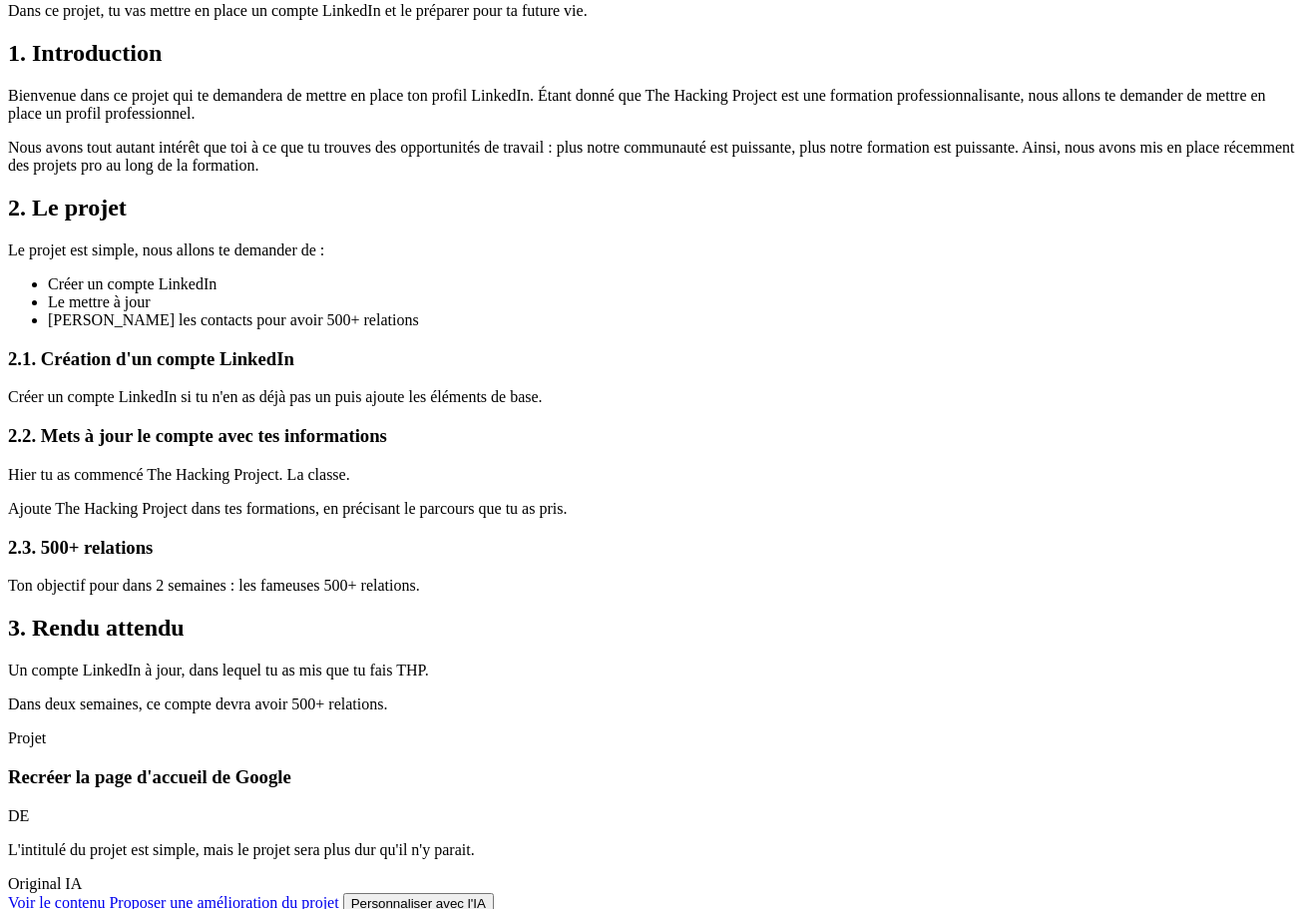
scroll to position [1697, 0]
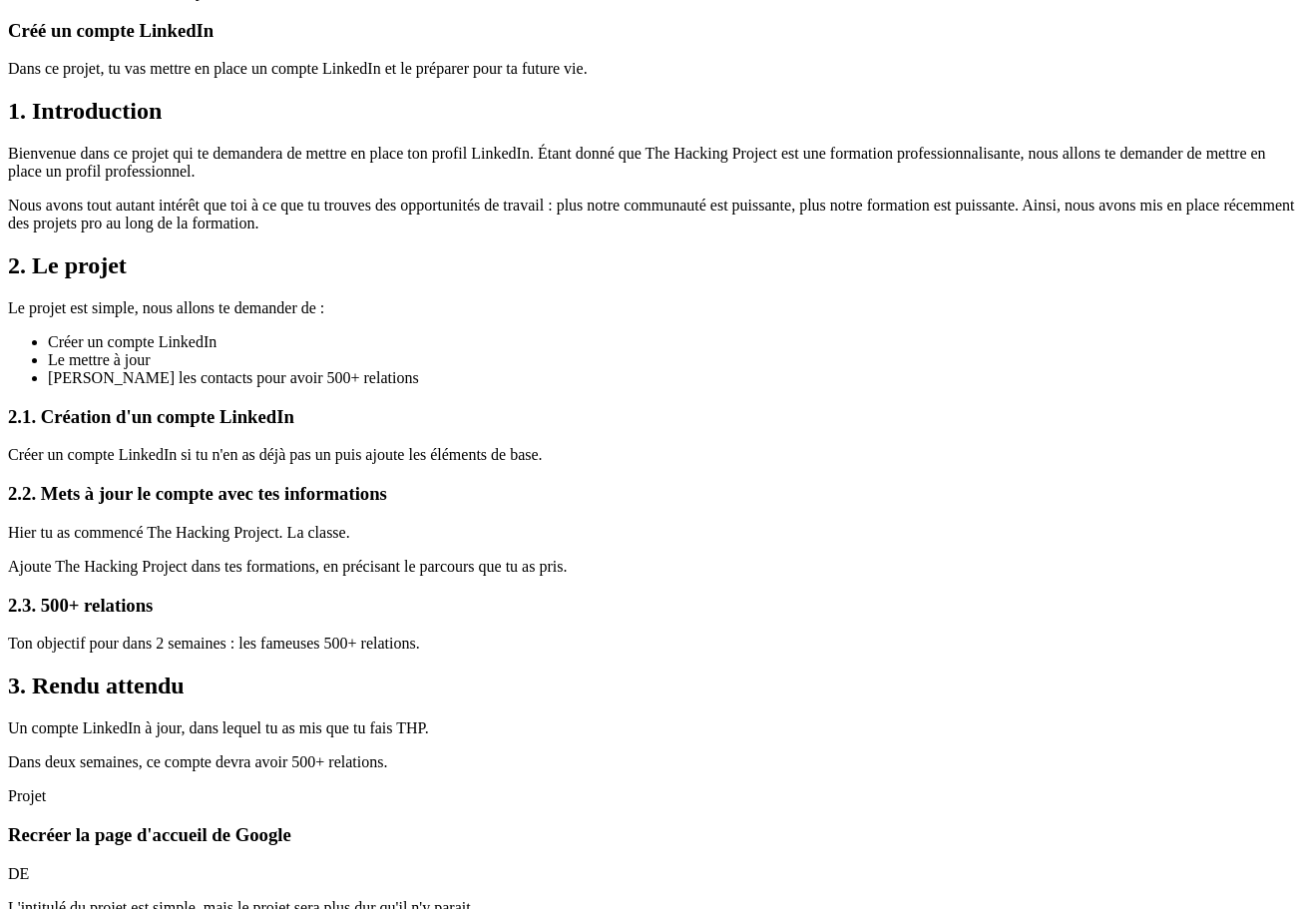
scroll to position [1797, 0]
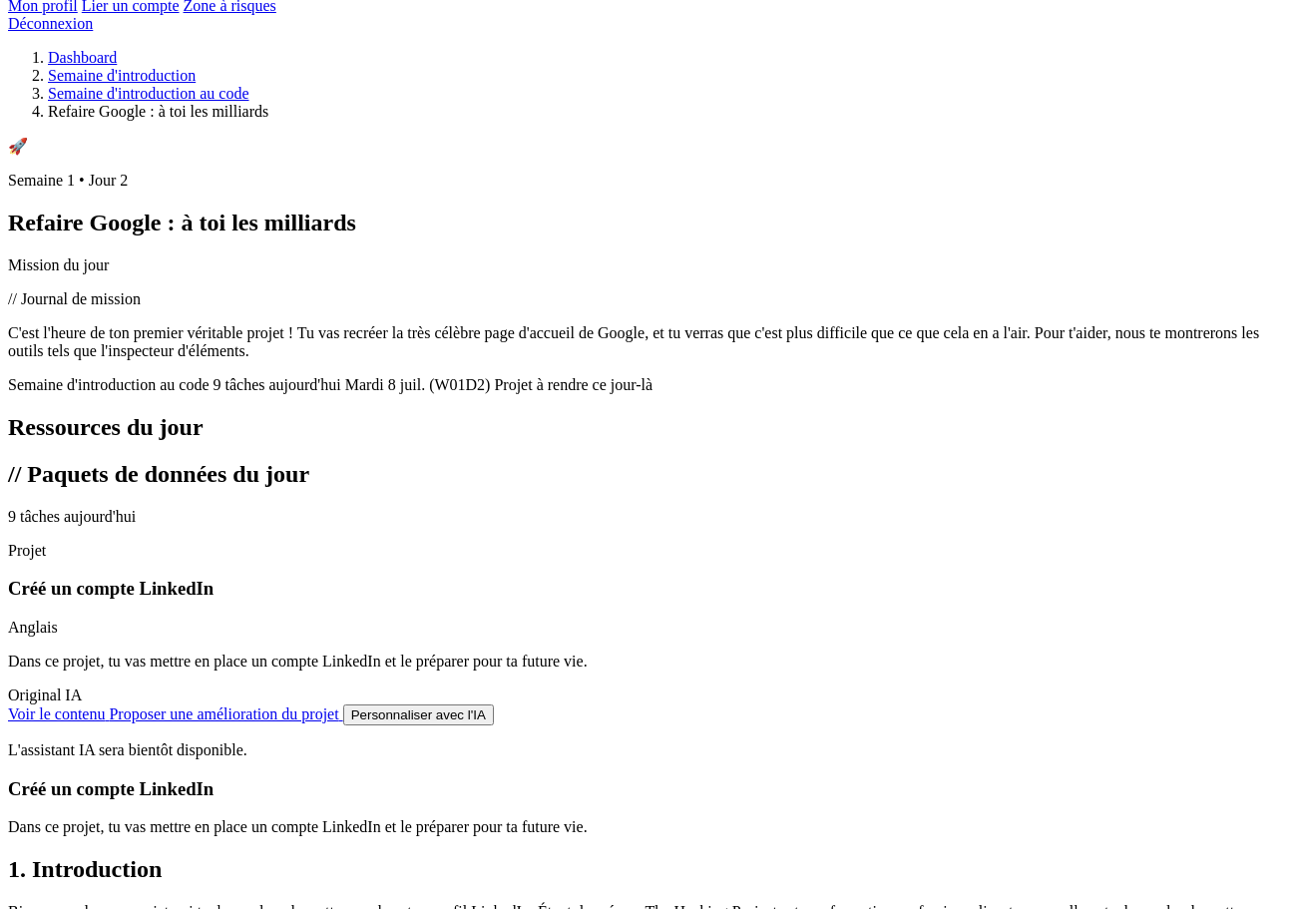
scroll to position [1397, 0]
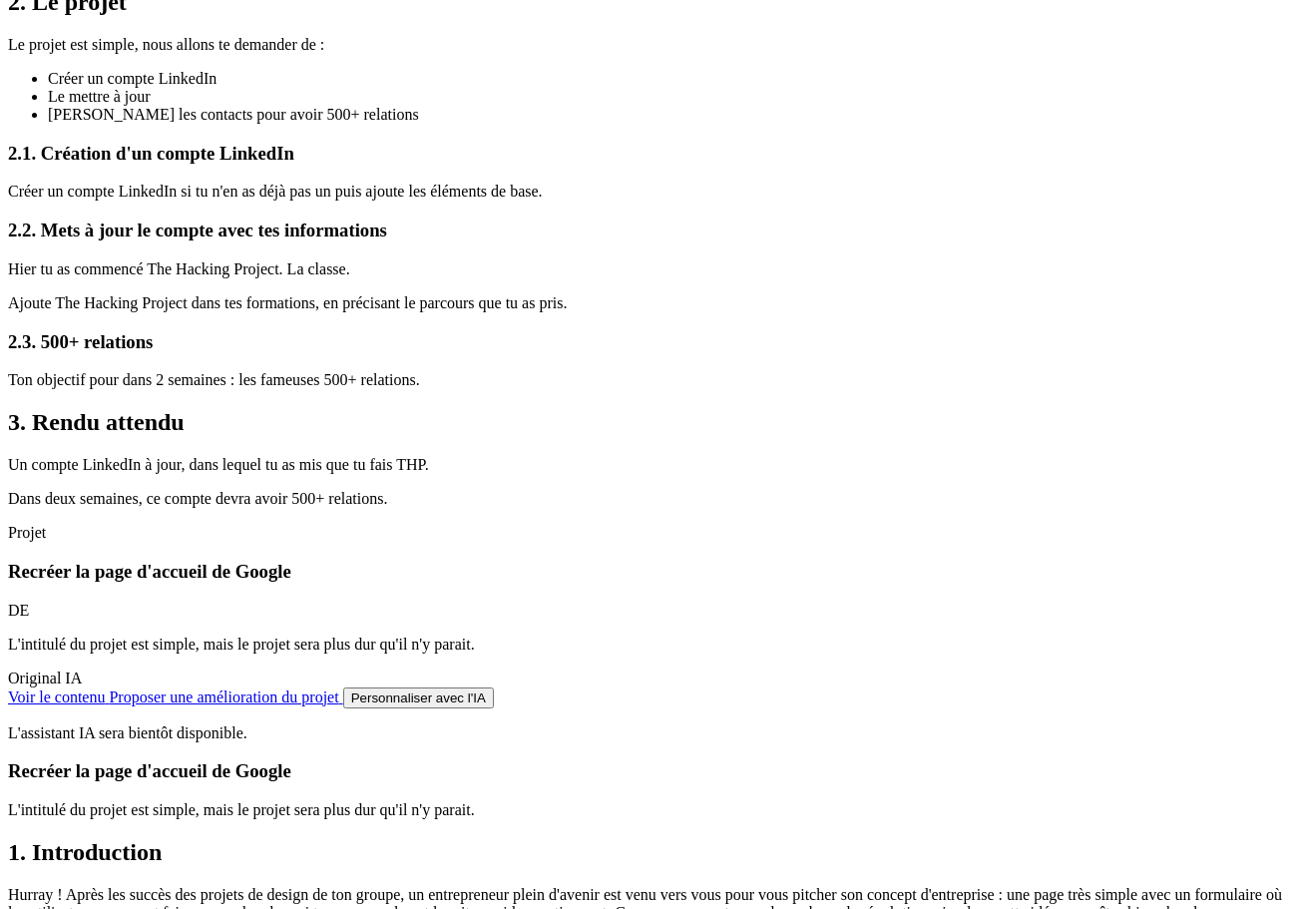
scroll to position [2495, 0]
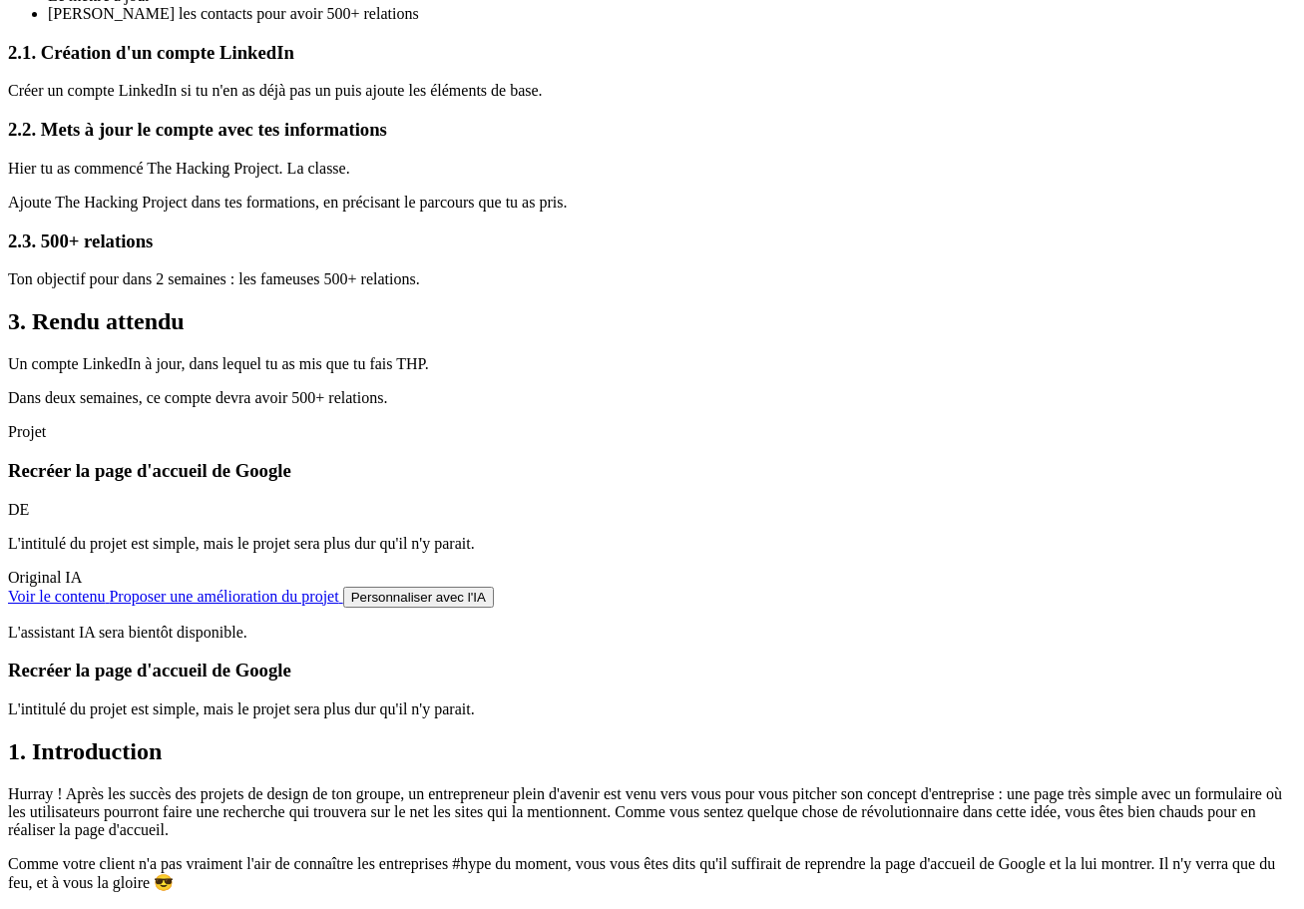
scroll to position [2296, 0]
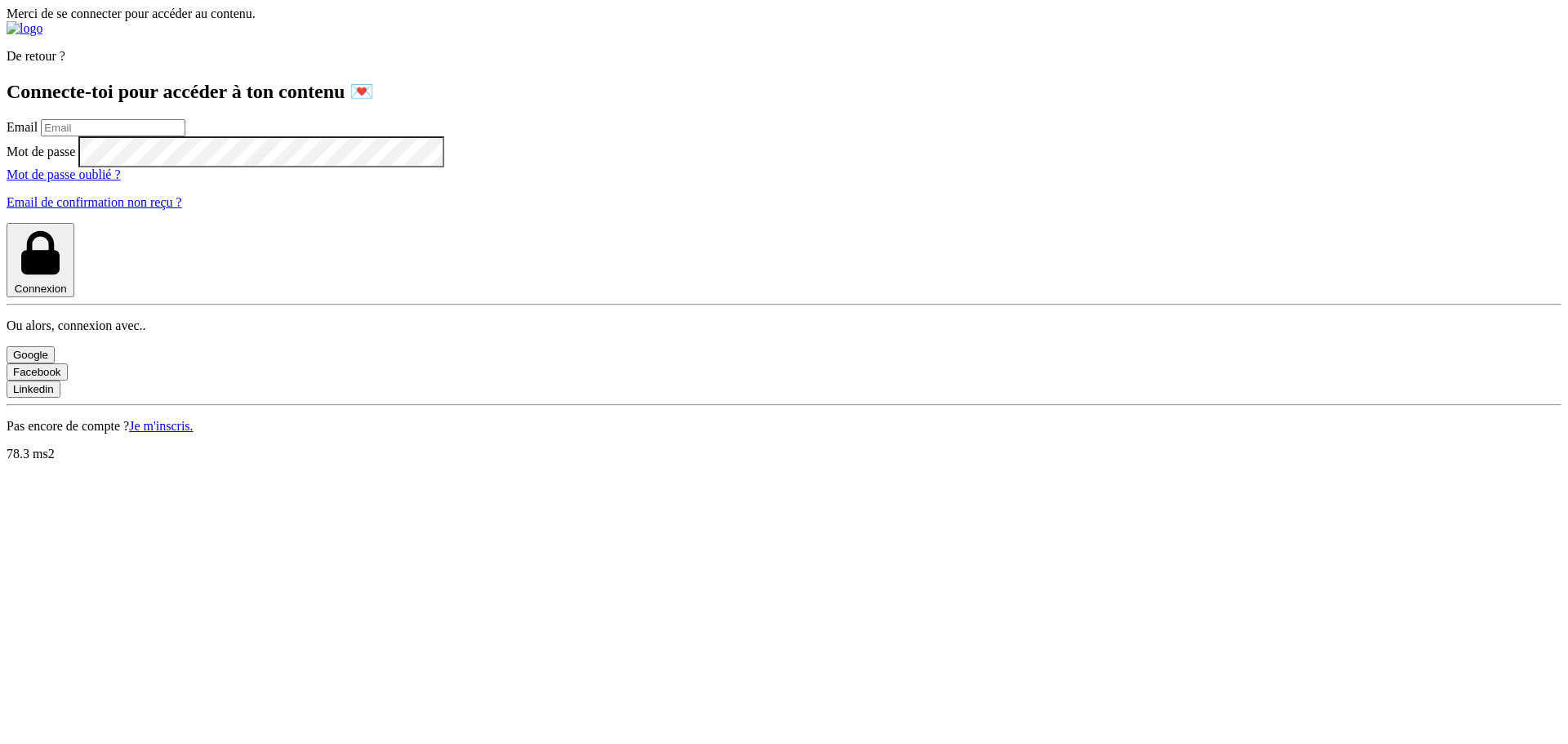
click at [186, 137] on input "email" at bounding box center [113, 128] width 145 height 17
type input "lilian@thehackingproject.org"
click at [74, 297] on button "Connexion" at bounding box center [40, 259] width 68 height 74
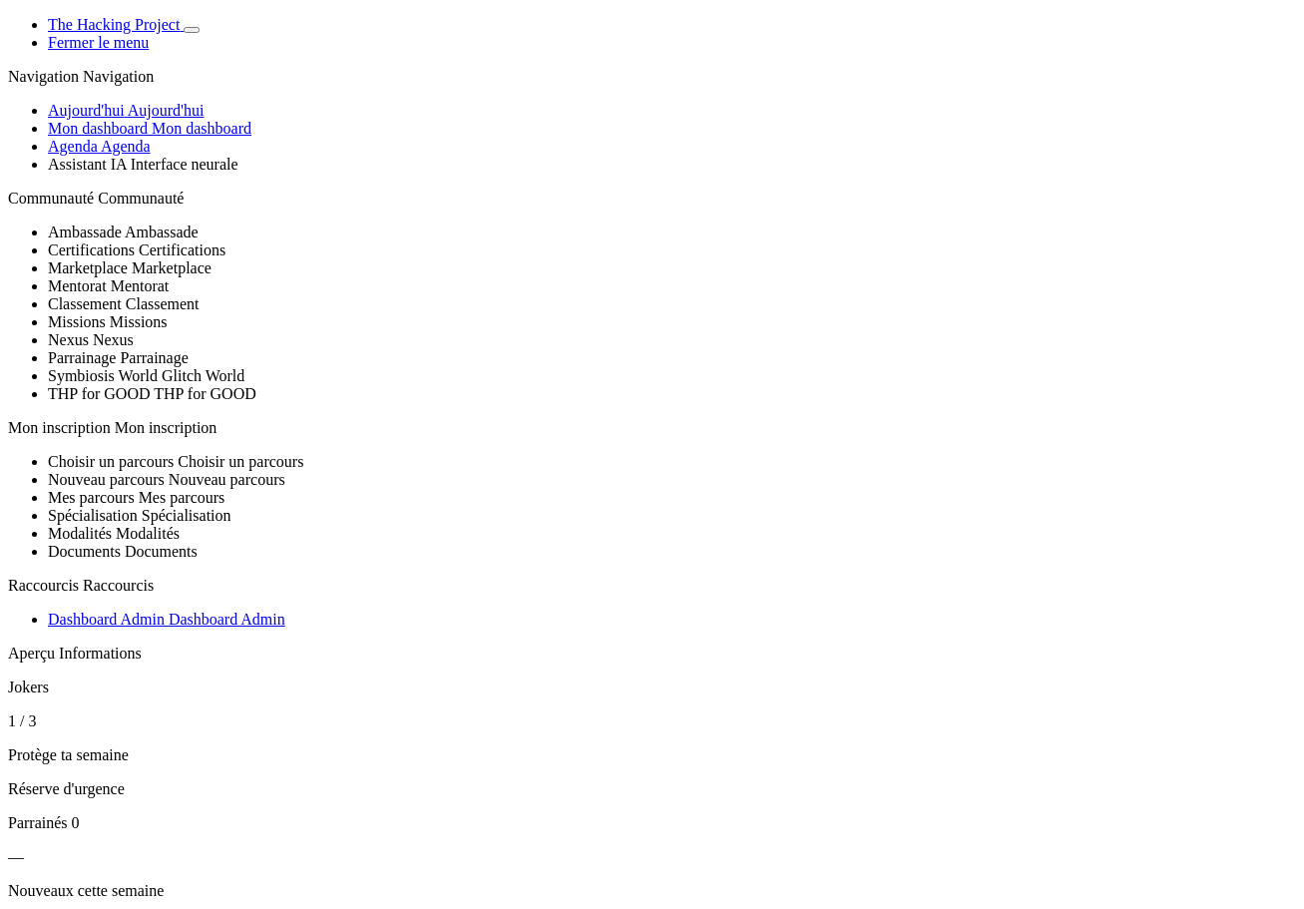
scroll to position [2296, 0]
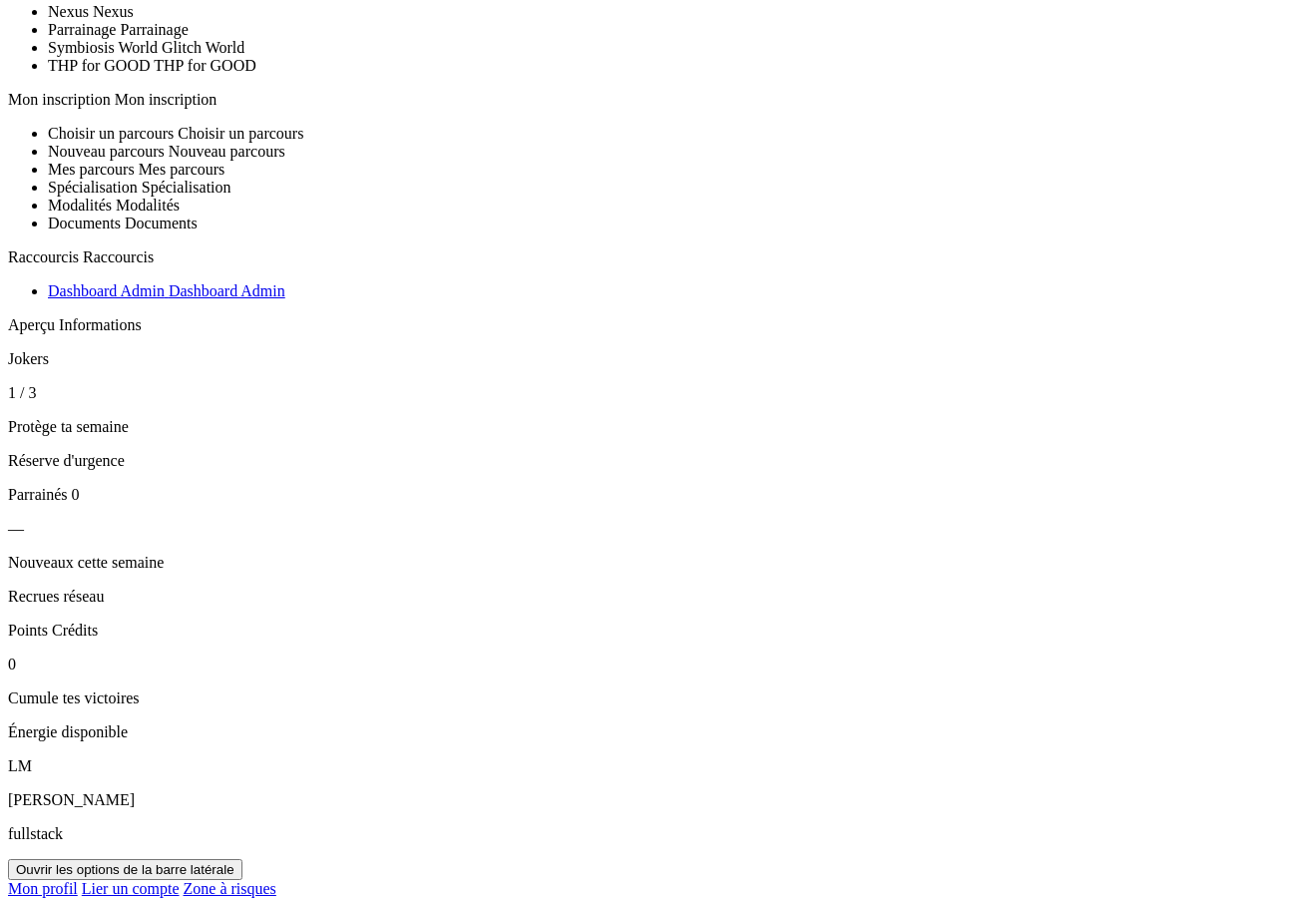
scroll to position [299, 0]
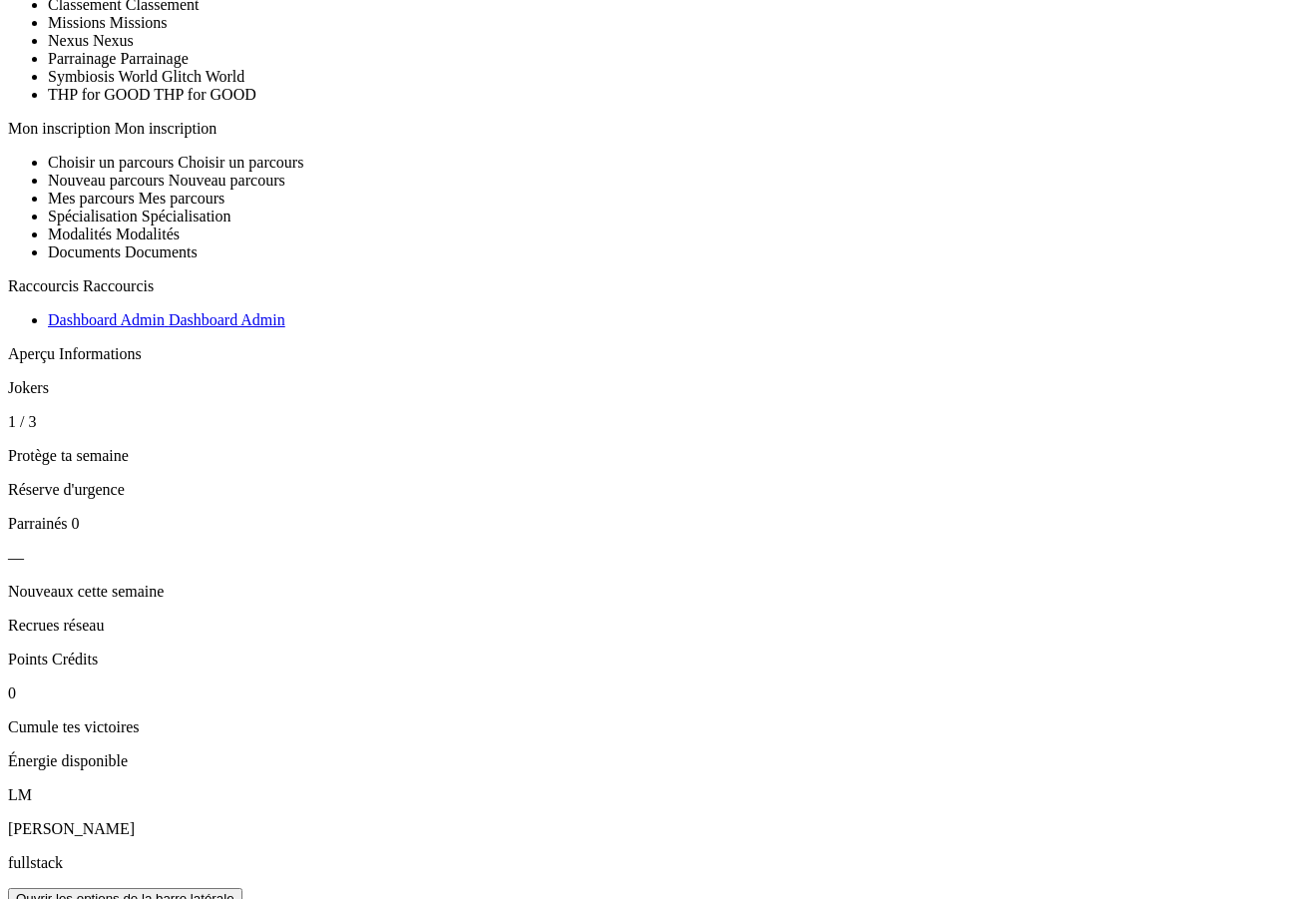
drag, startPoint x: 927, startPoint y: 312, endPoint x: 846, endPoint y: 308, distance: 80.9
copy div "Mon parcours"
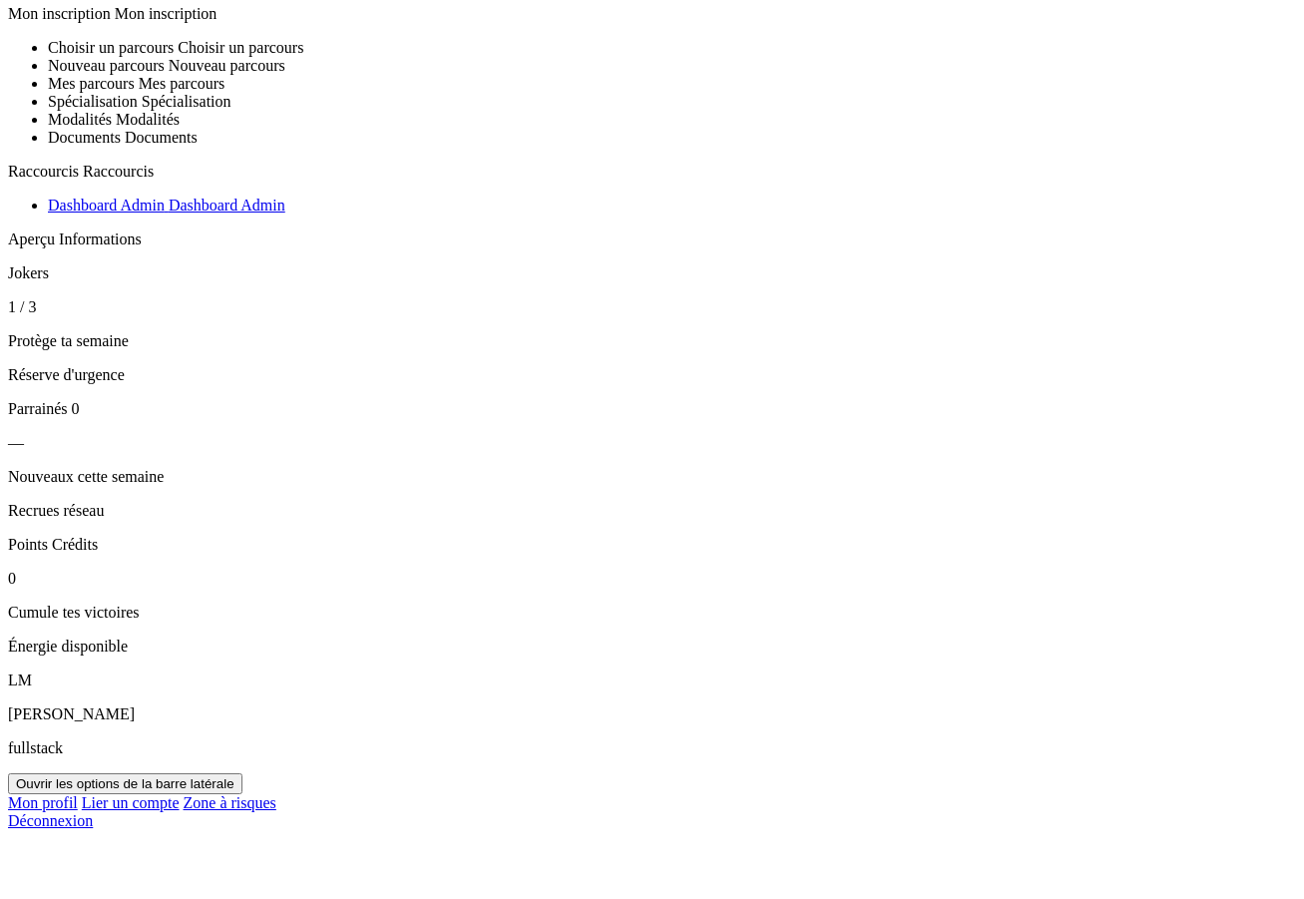
scroll to position [230, 0]
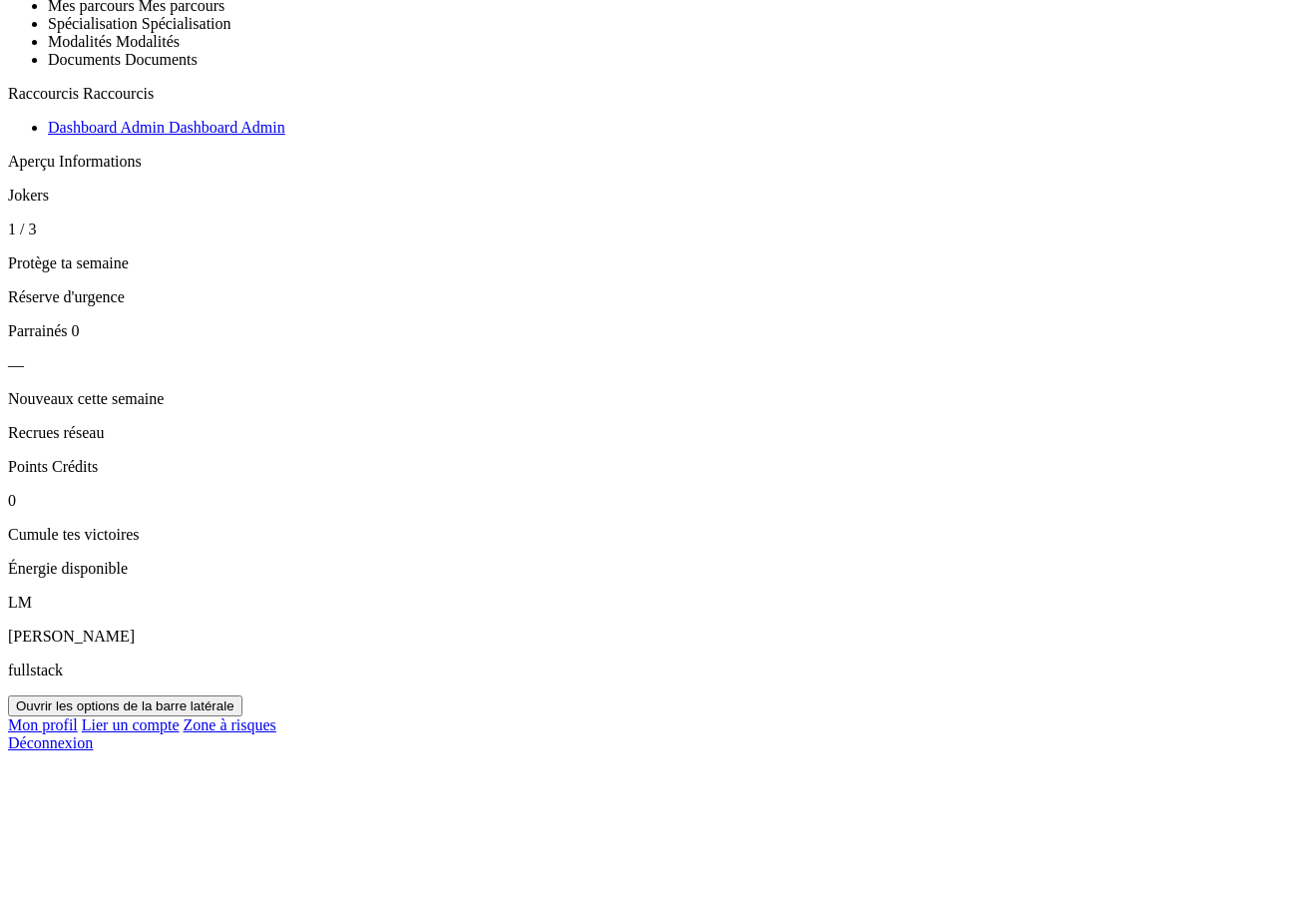
scroll to position [429, 0]
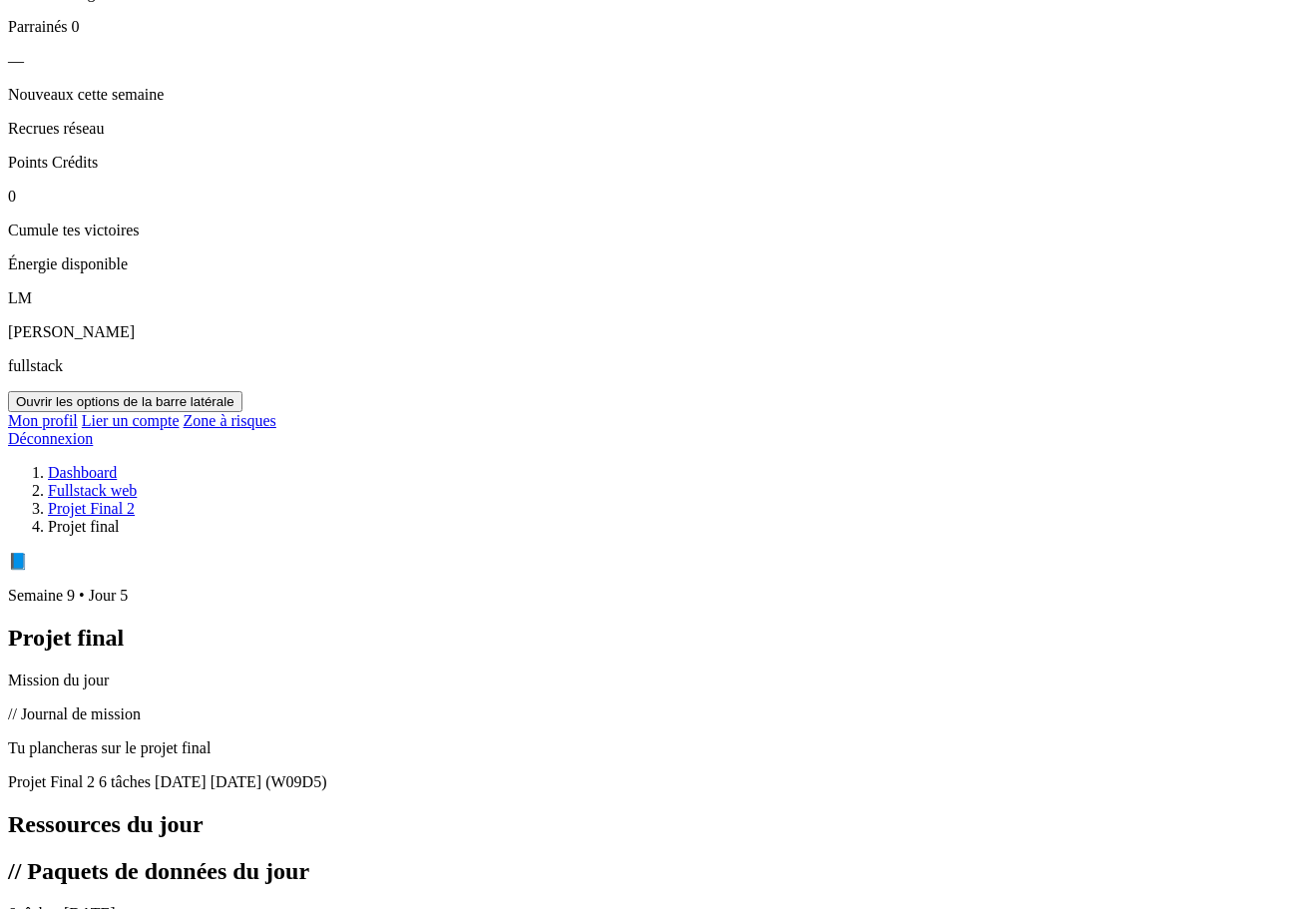
scroll to position [798, 0]
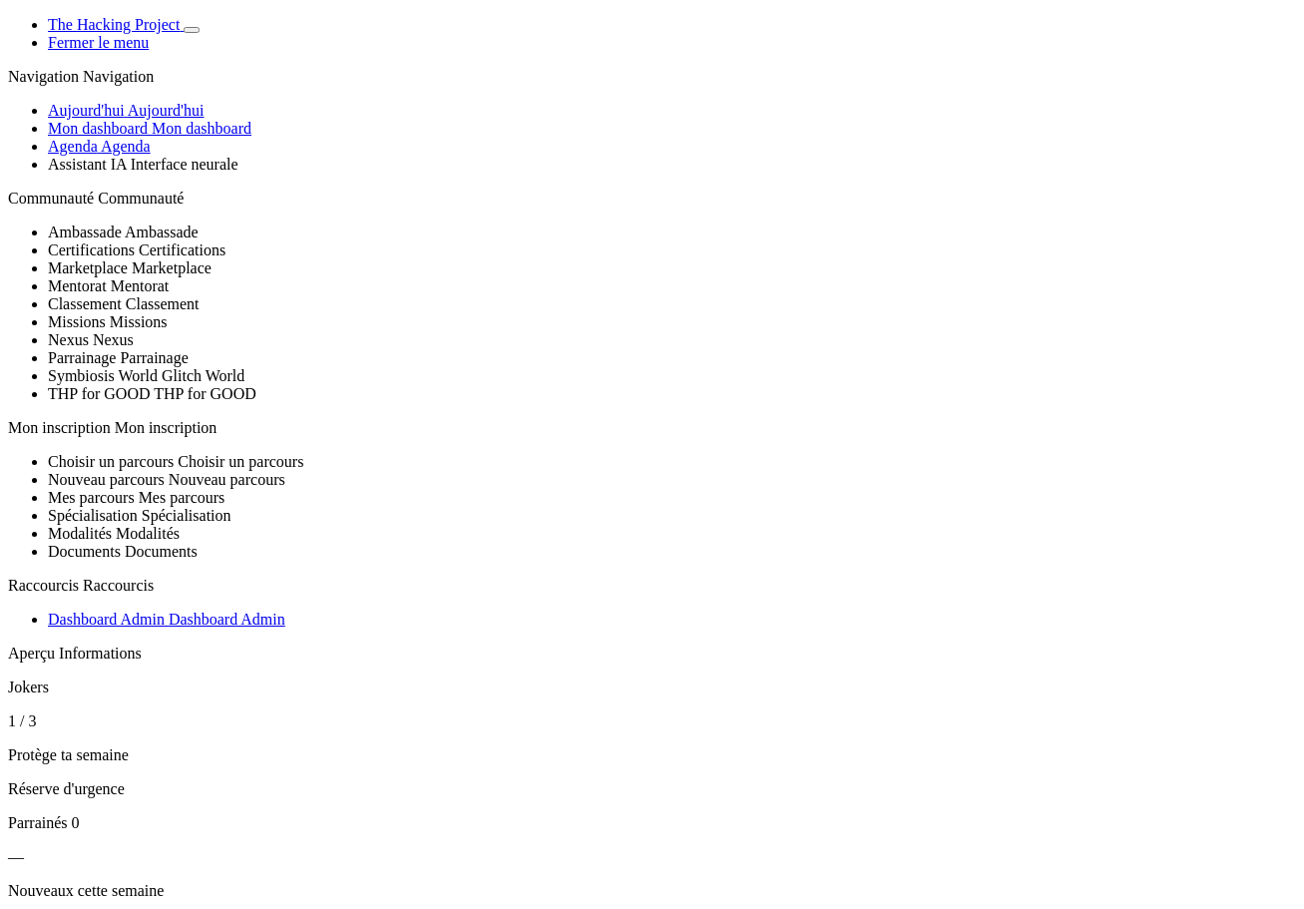
scroll to position [798, 0]
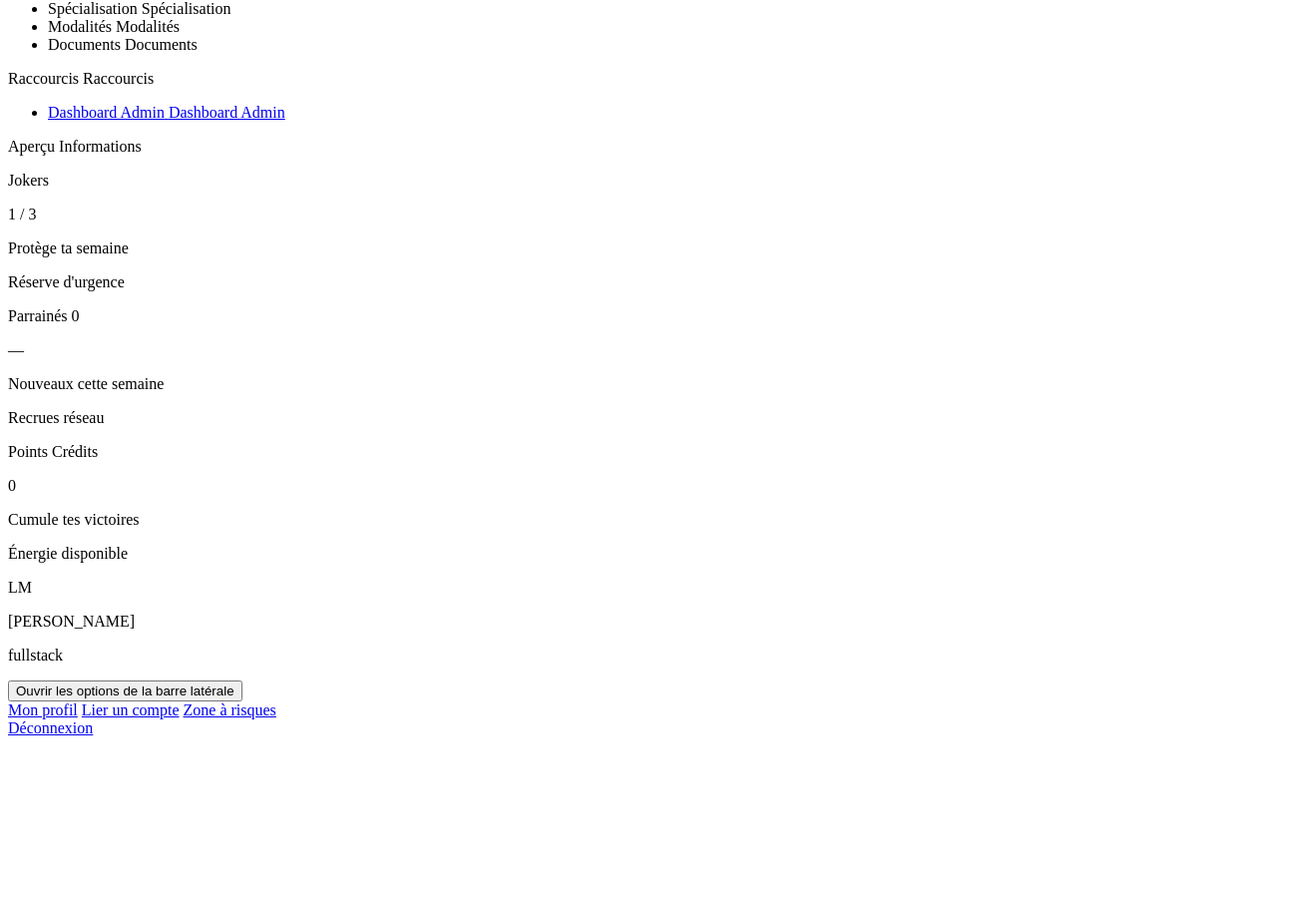
scroll to position [499, 0]
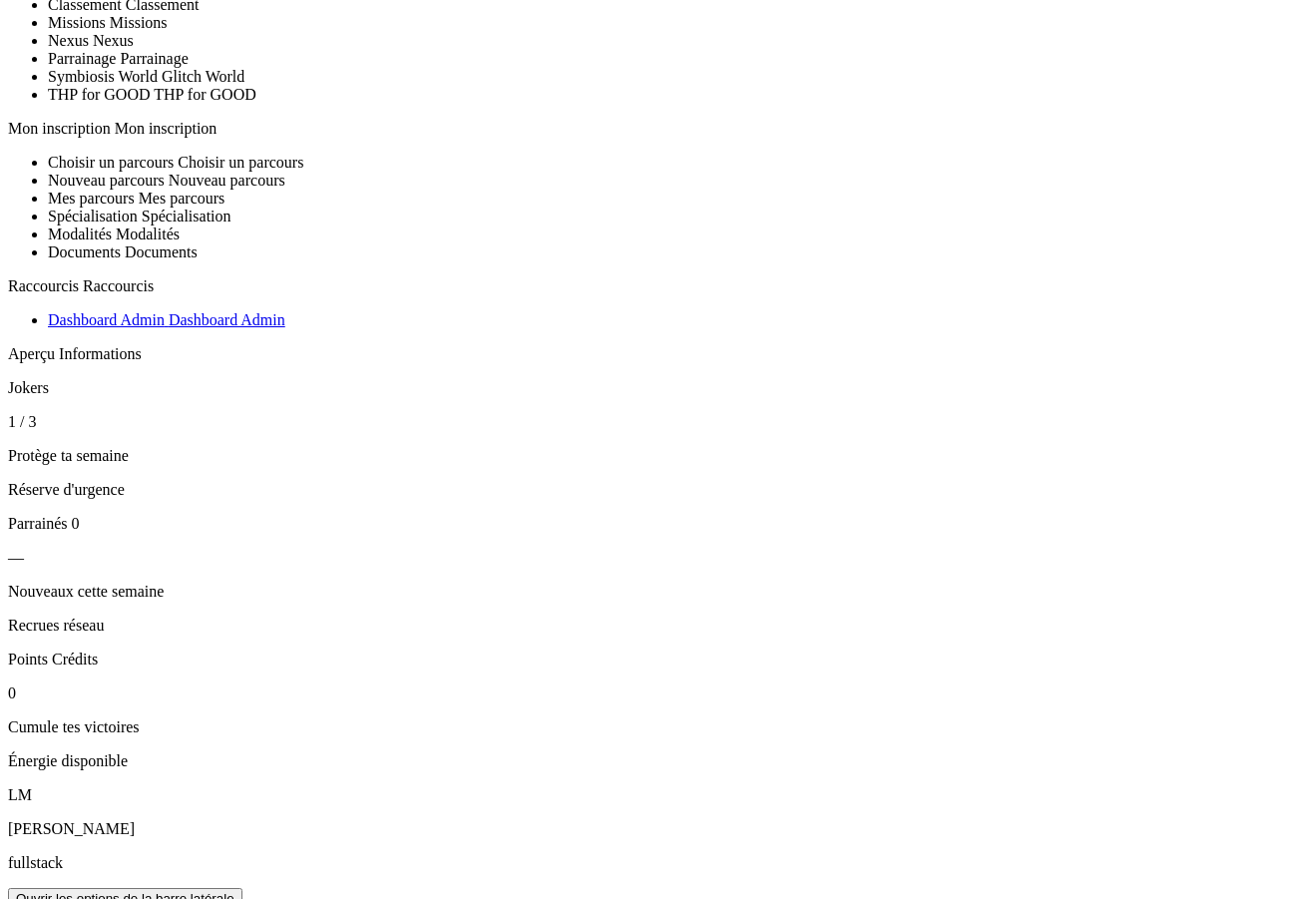
scroll to position [599, 0]
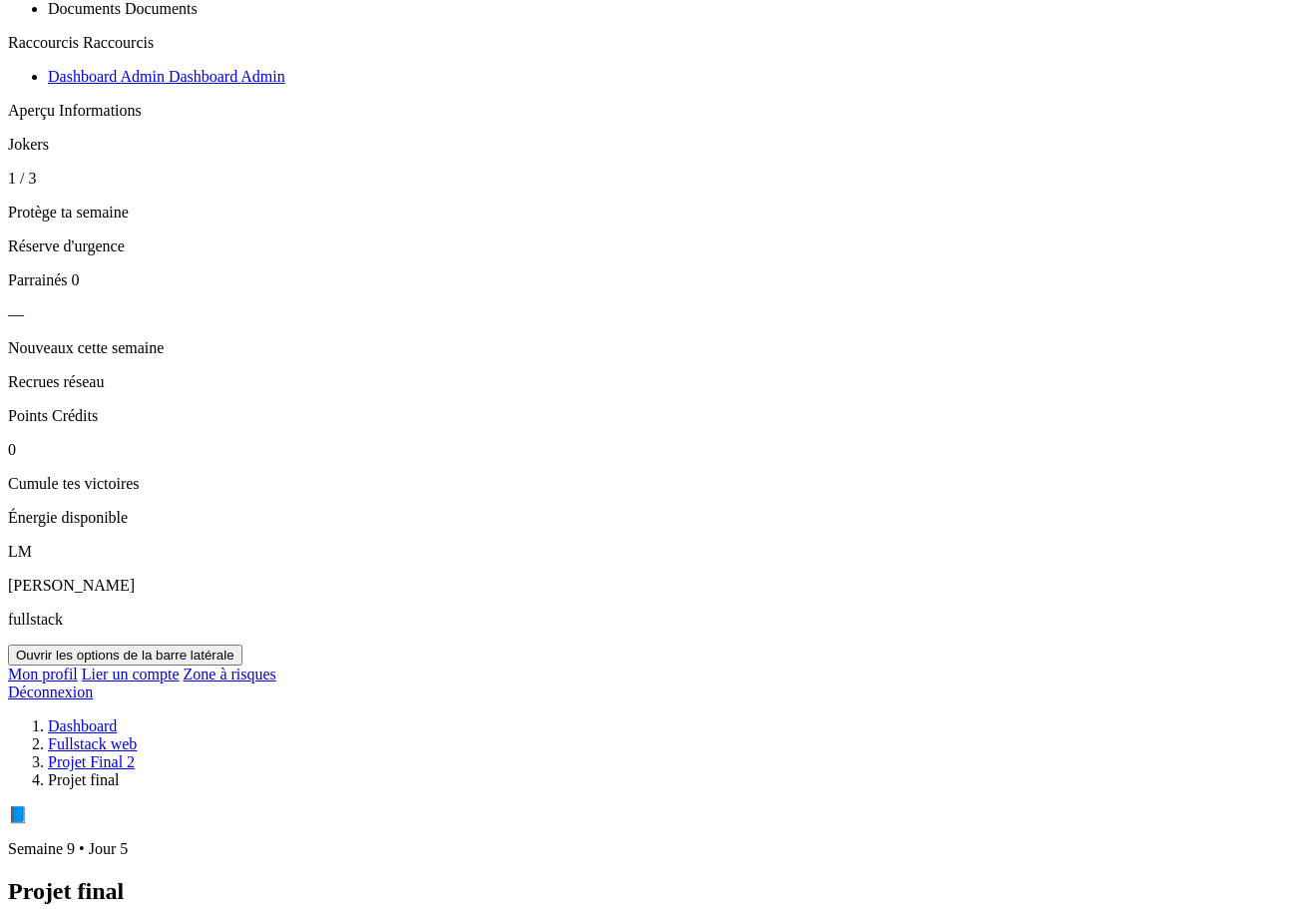
scroll to position [599, 0]
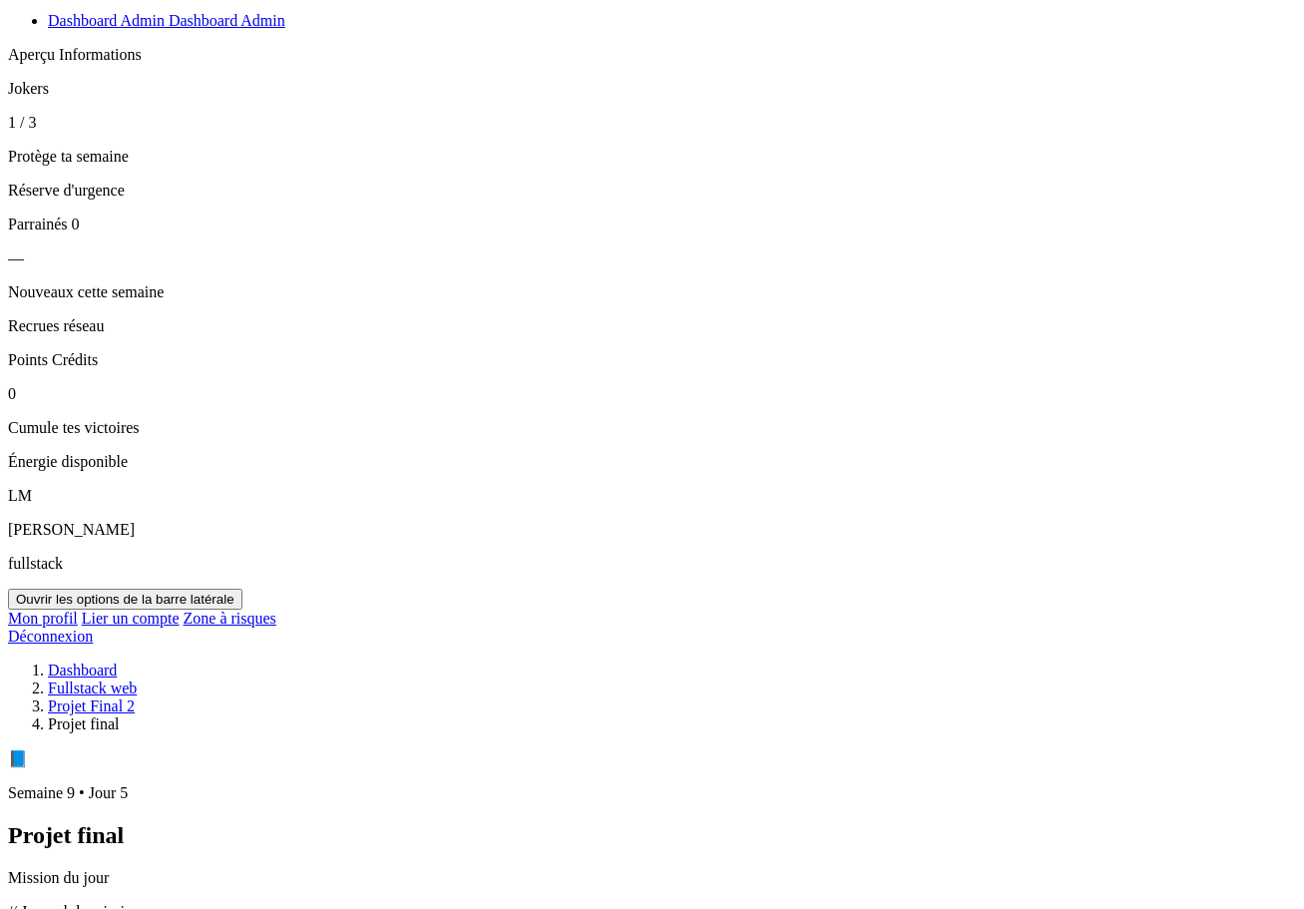
drag, startPoint x: 1242, startPoint y: 564, endPoint x: 1050, endPoint y: 571, distance: 191.8
copy h2 "À venir sur ton dashboard"
drag, startPoint x: 1136, startPoint y: 602, endPoint x: 1051, endPoint y: 586, distance: 86.3
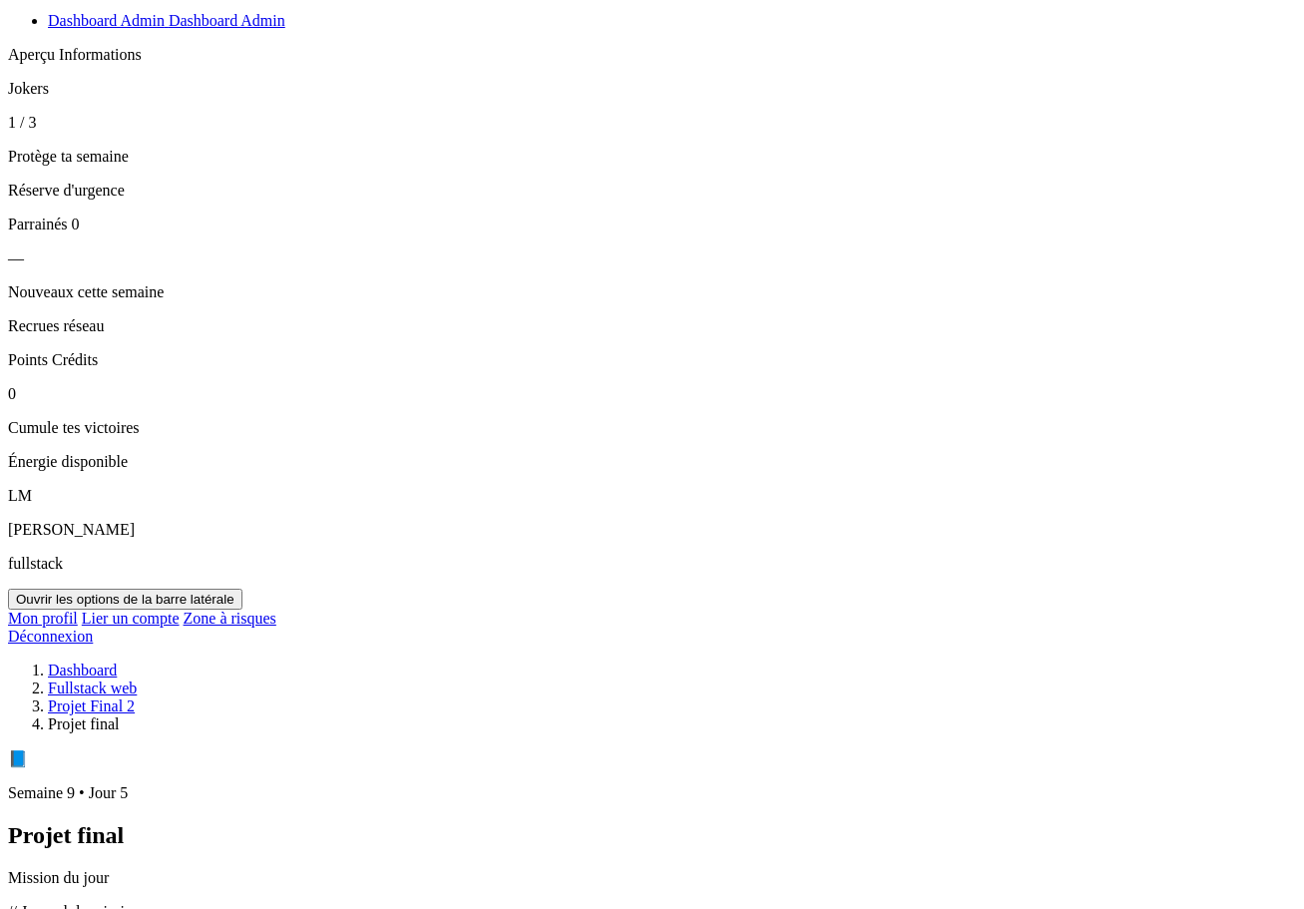
copy p "Fonctionnalité en cours de développement"
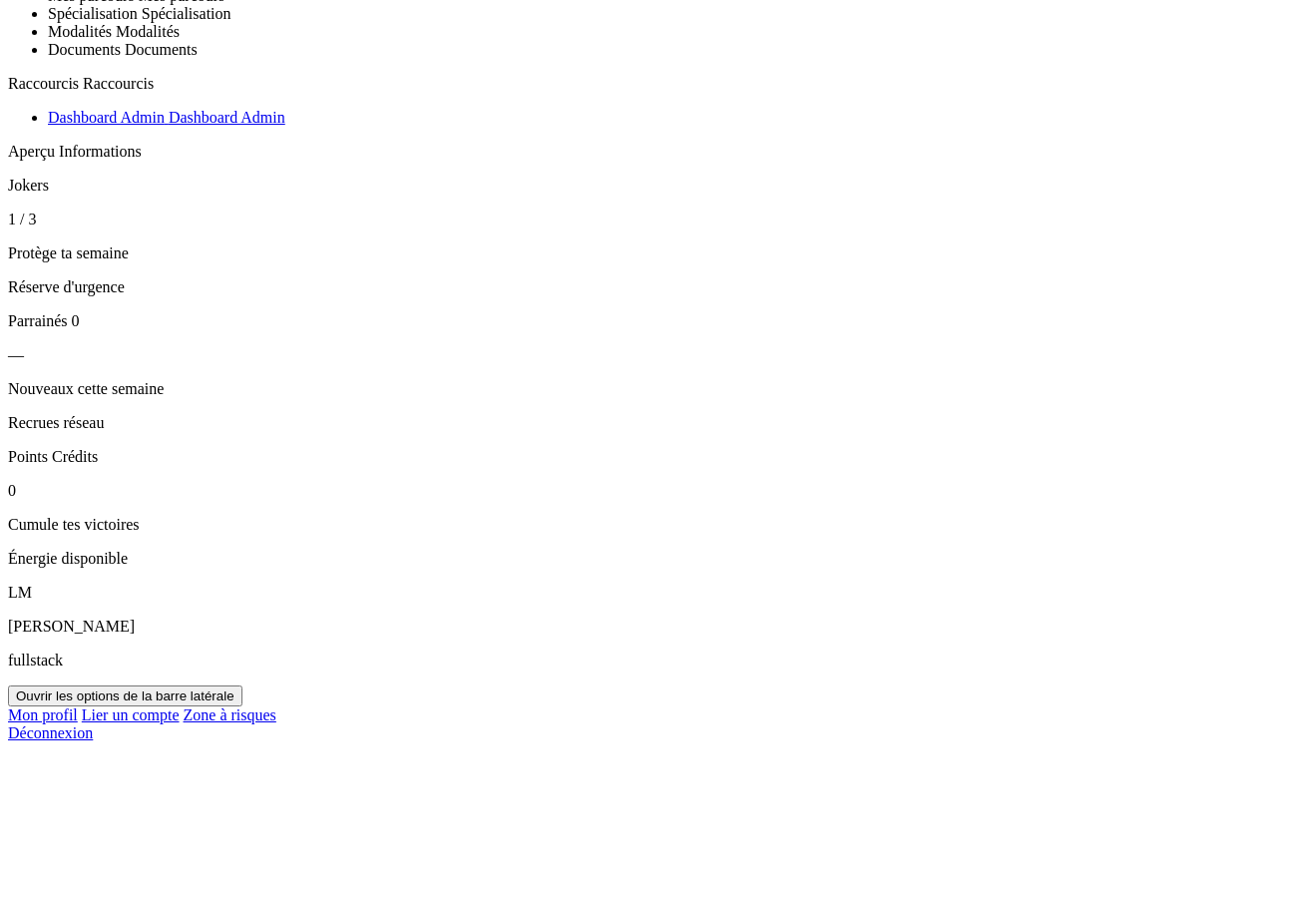
scroll to position [499, 0]
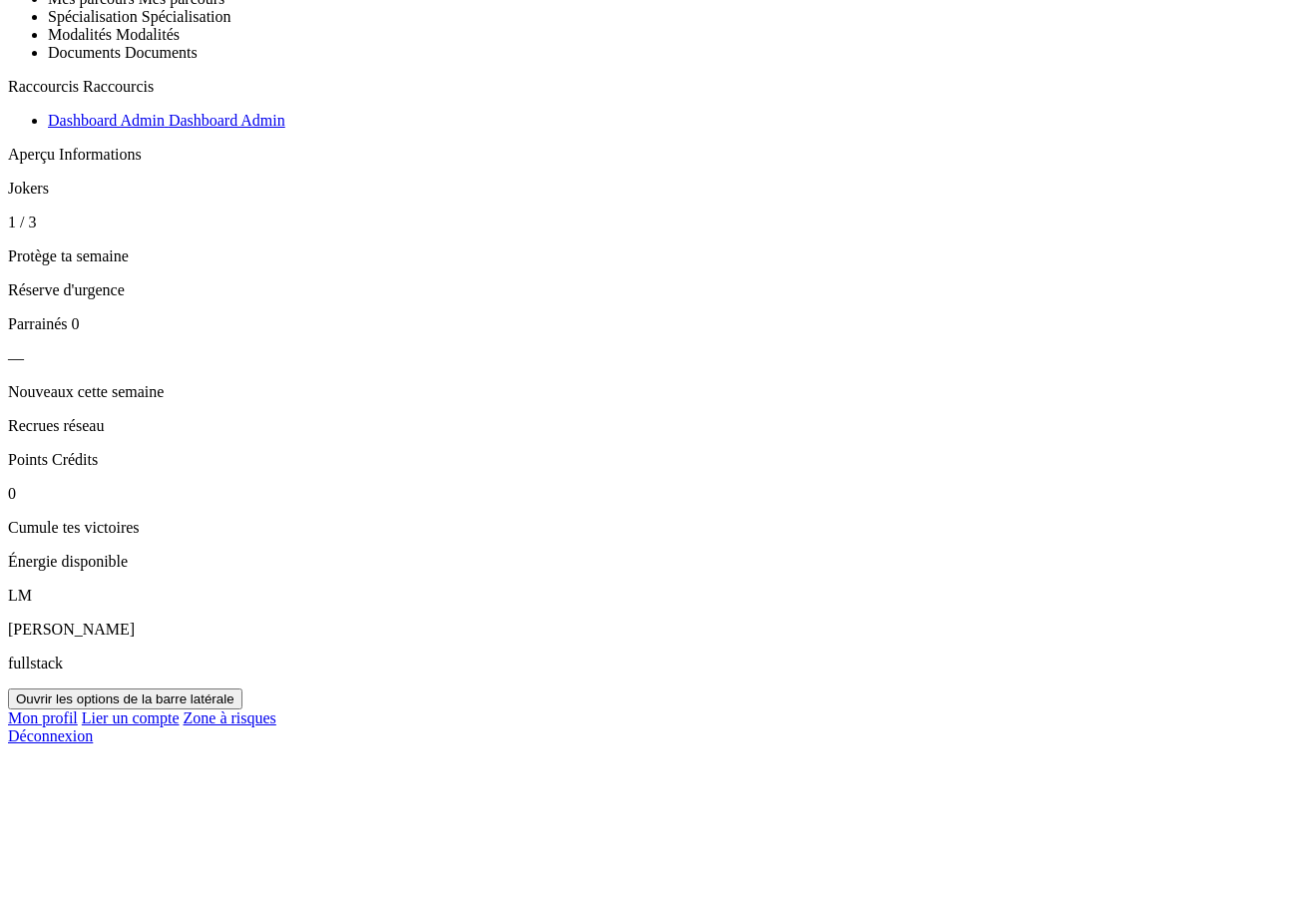
drag, startPoint x: 999, startPoint y: 401, endPoint x: 840, endPoint y: 400, distance: 158.7
copy div "Fonctionnalités à venir"
drag, startPoint x: 1200, startPoint y: 431, endPoint x: 824, endPoint y: 428, distance: 375.3
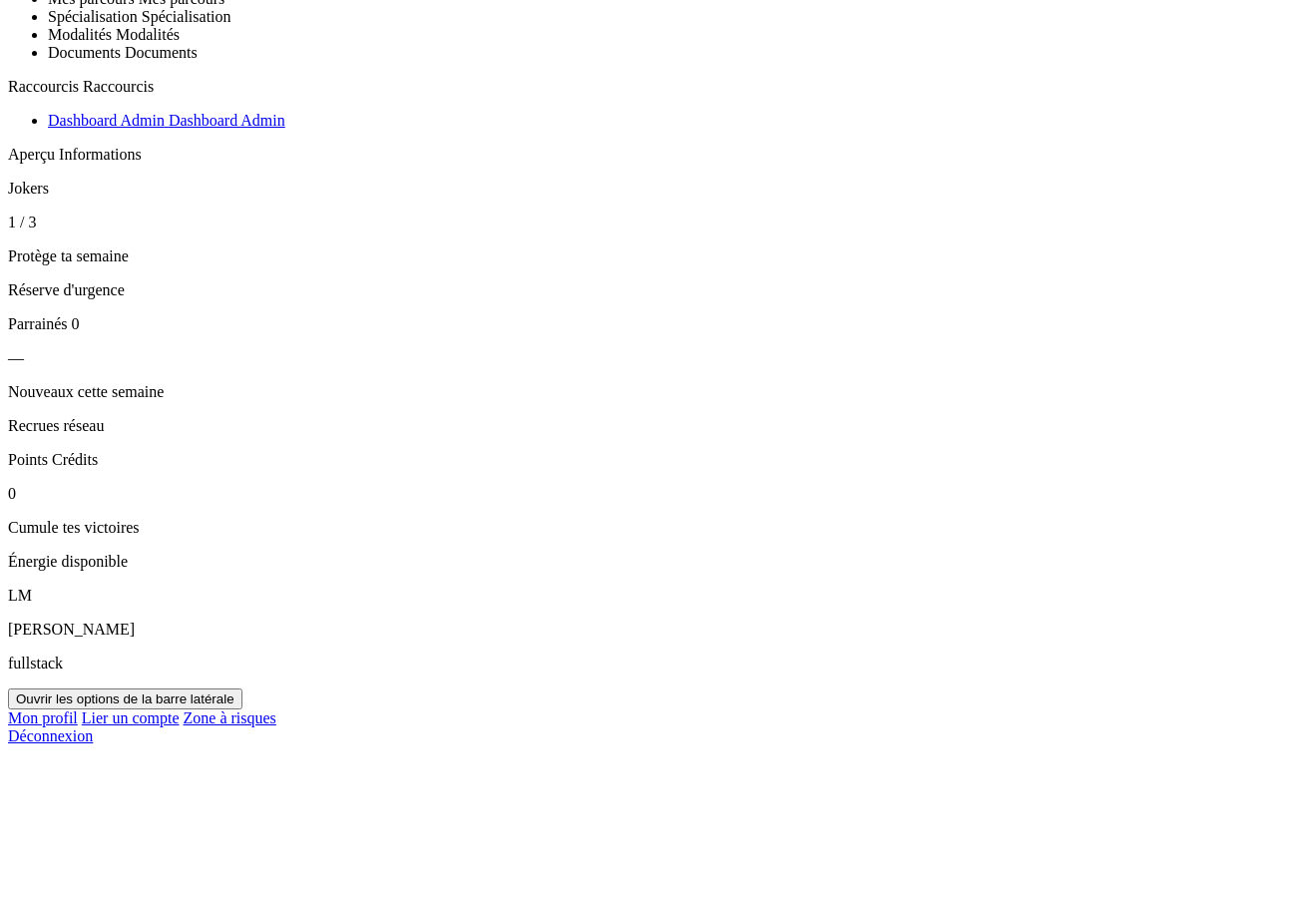
copy p "Voici un aperçu des nouveautés que nous développons pour toi."
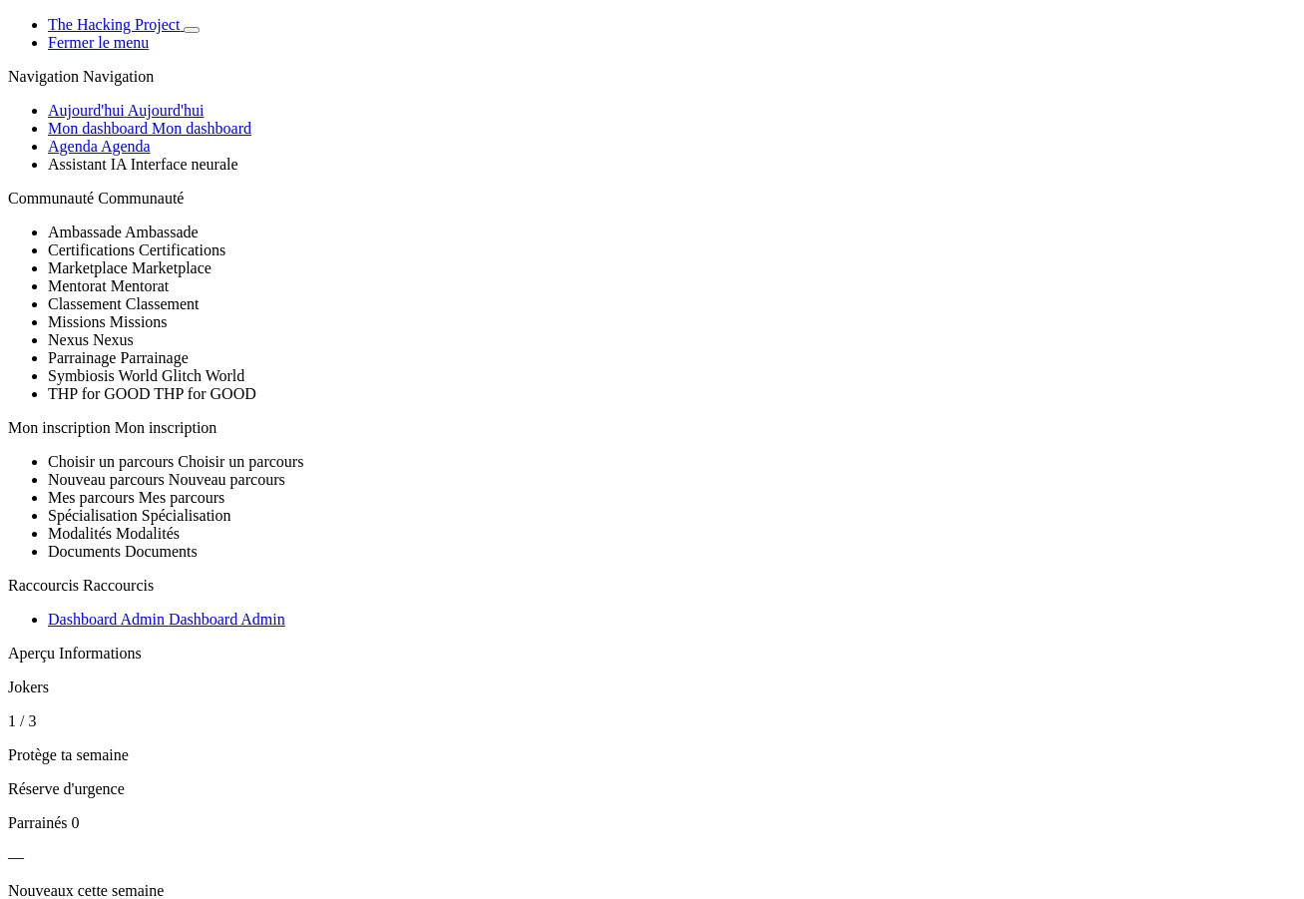
scroll to position [499, 0]
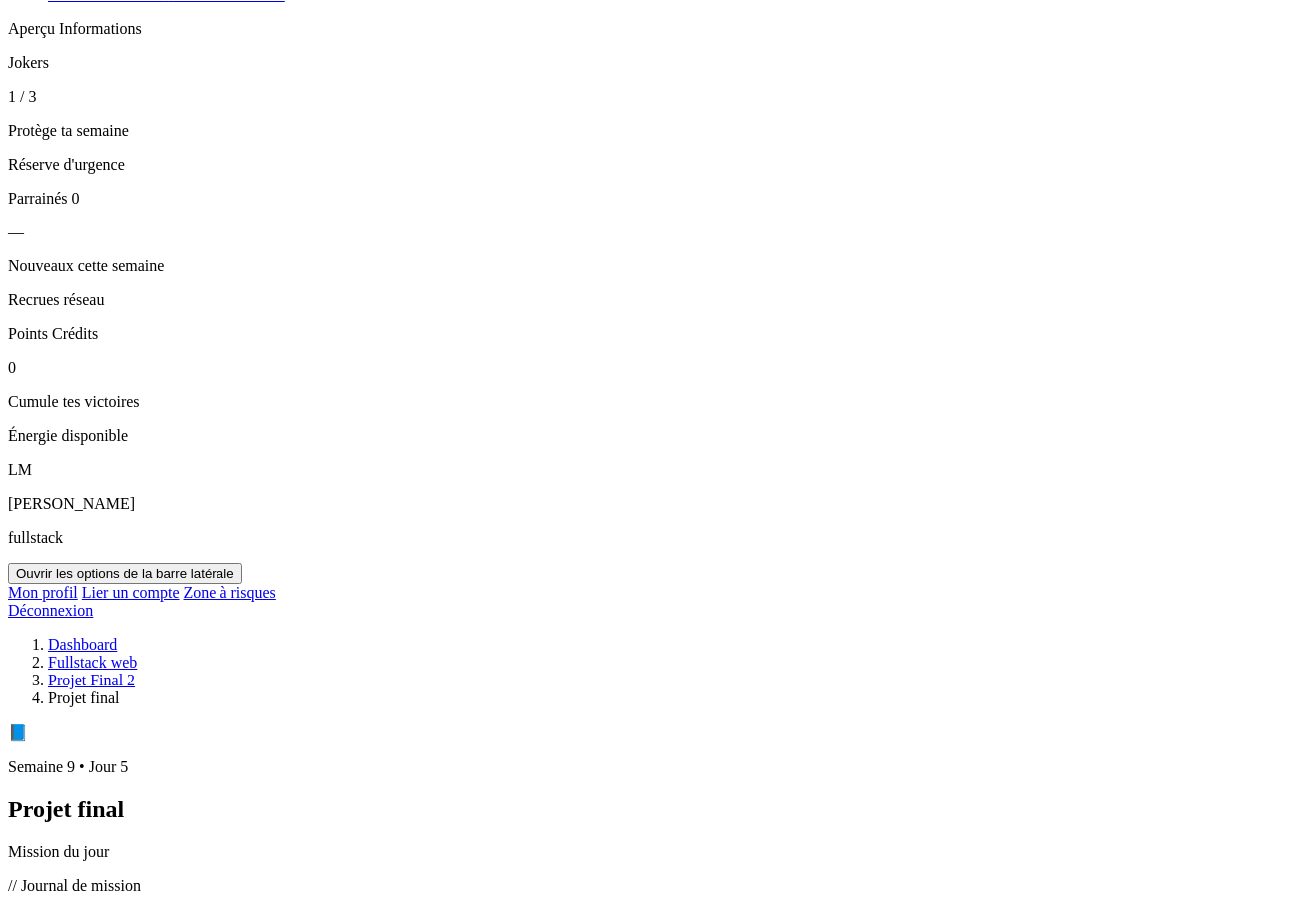
scroll to position [599, 0]
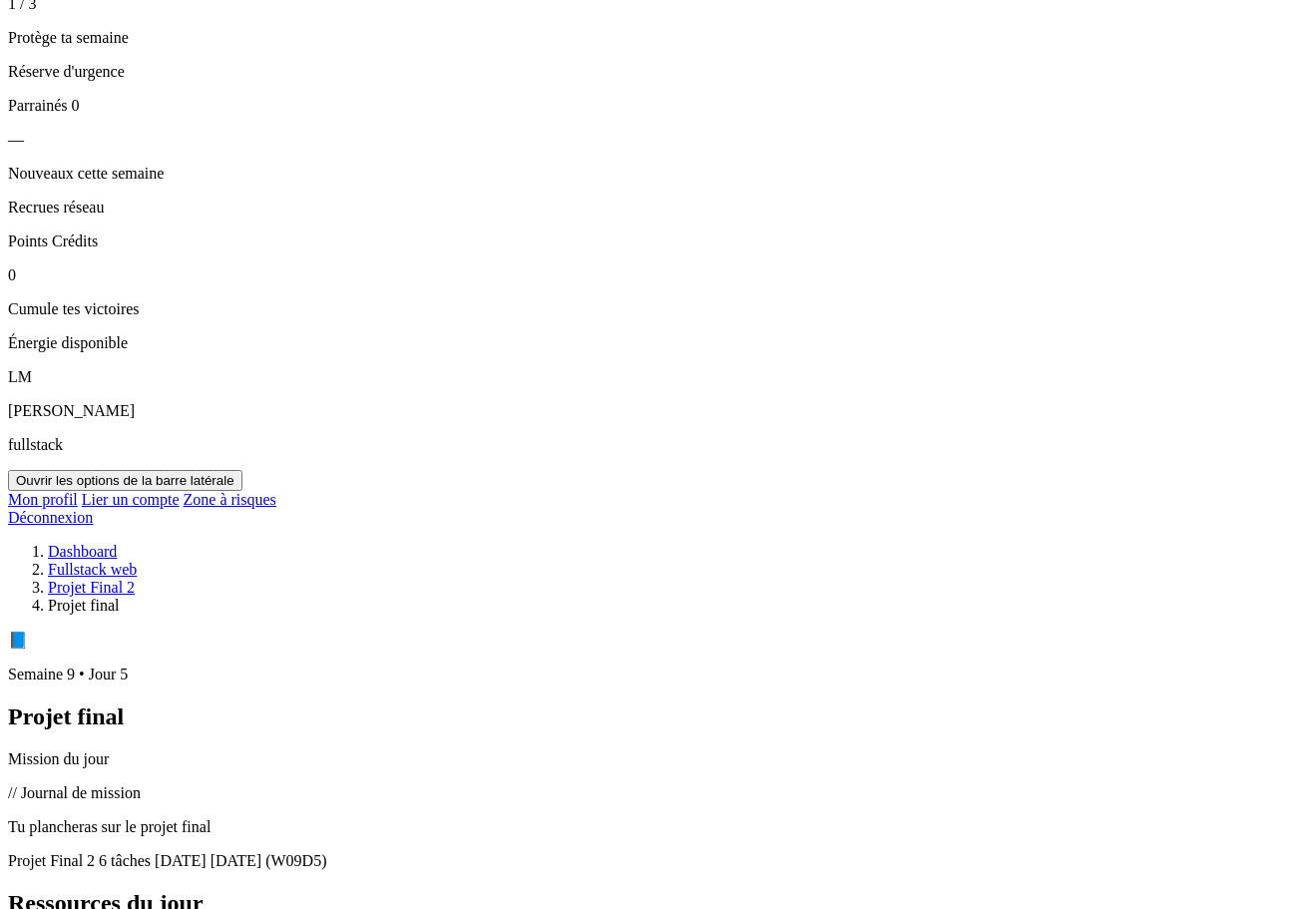
scroll to position [699, 0]
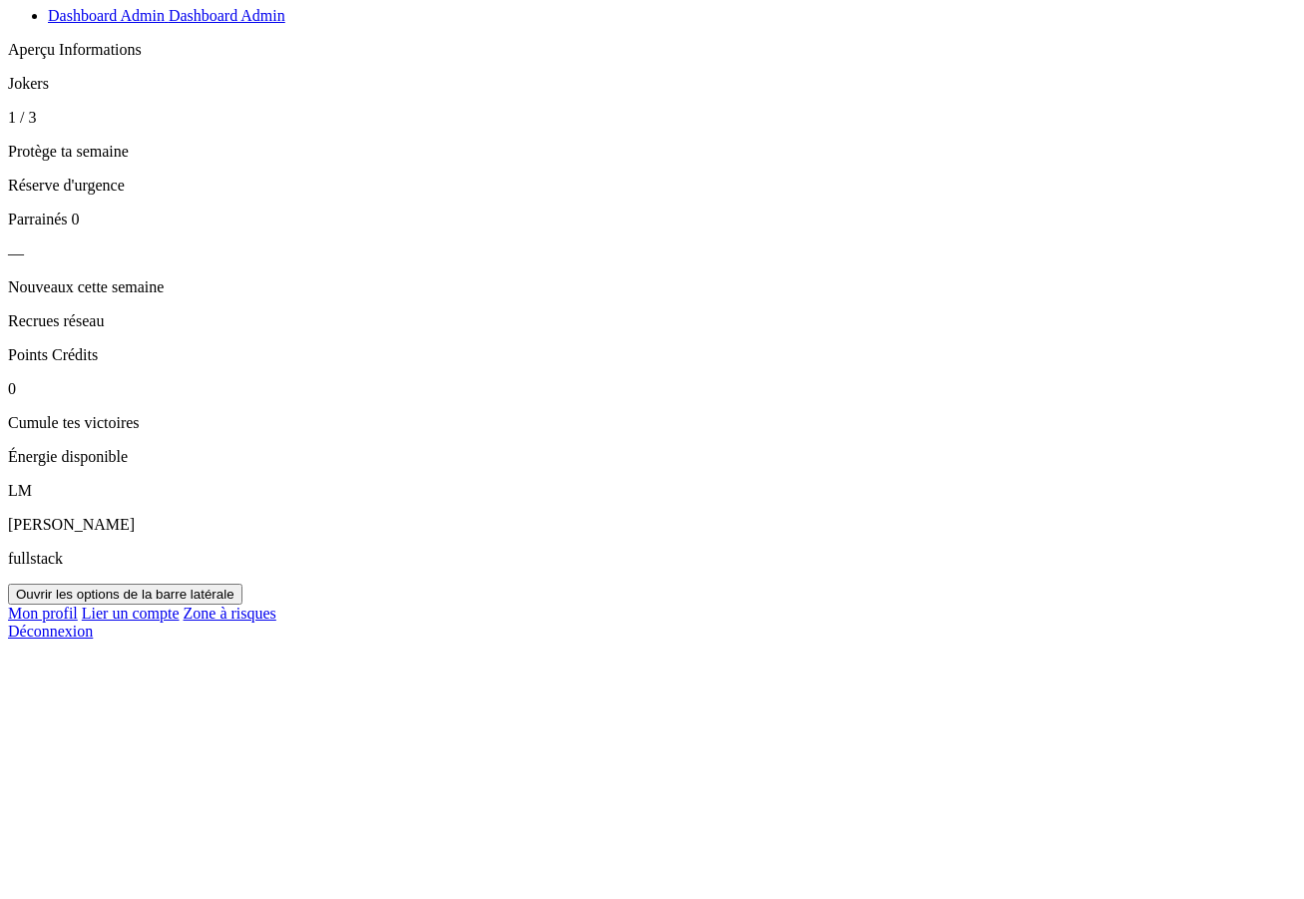
scroll to position [599, 0]
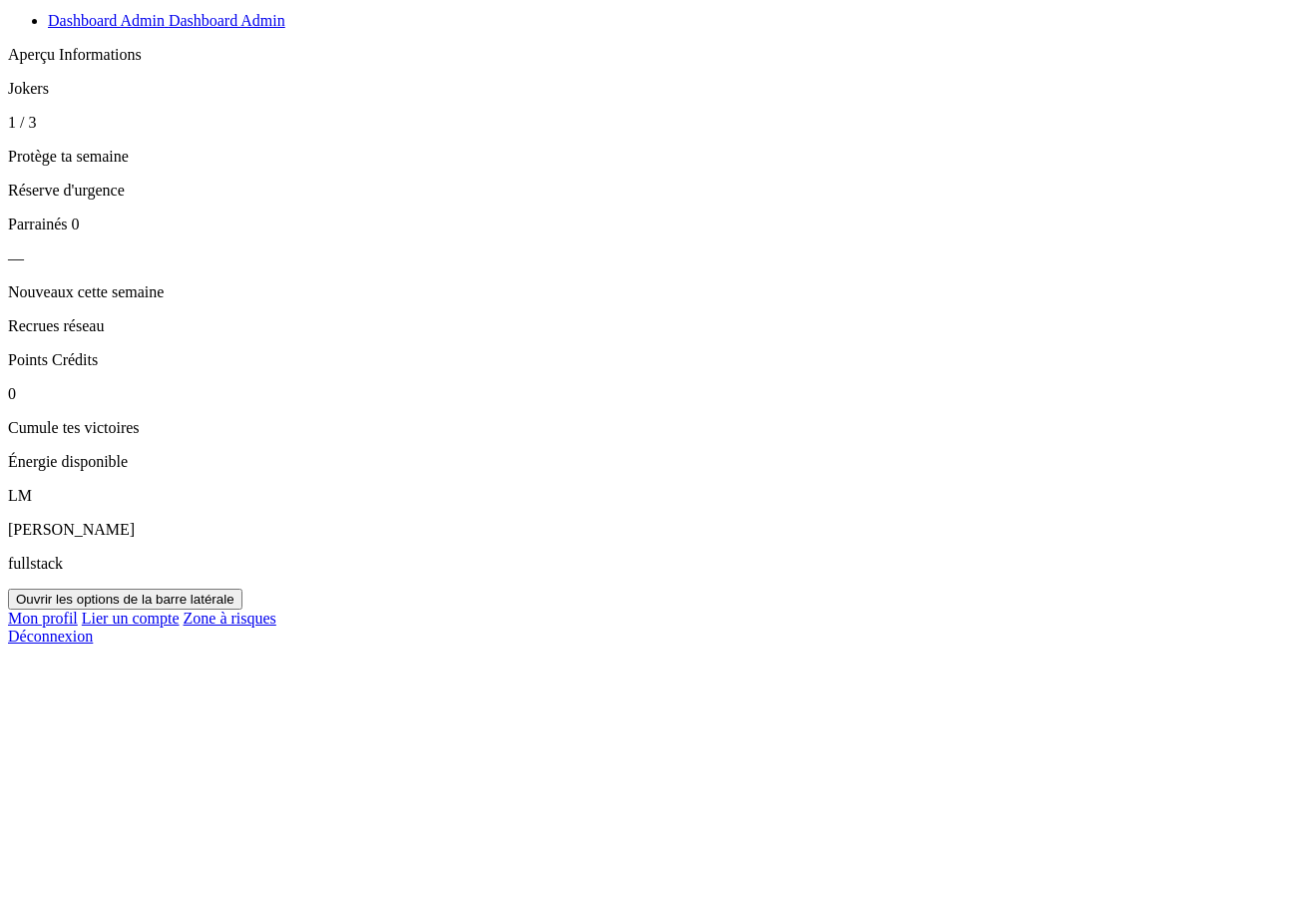
click at [243, 610] on button "Ouvrir les options de la barre latérale" at bounding box center [125, 599] width 235 height 21
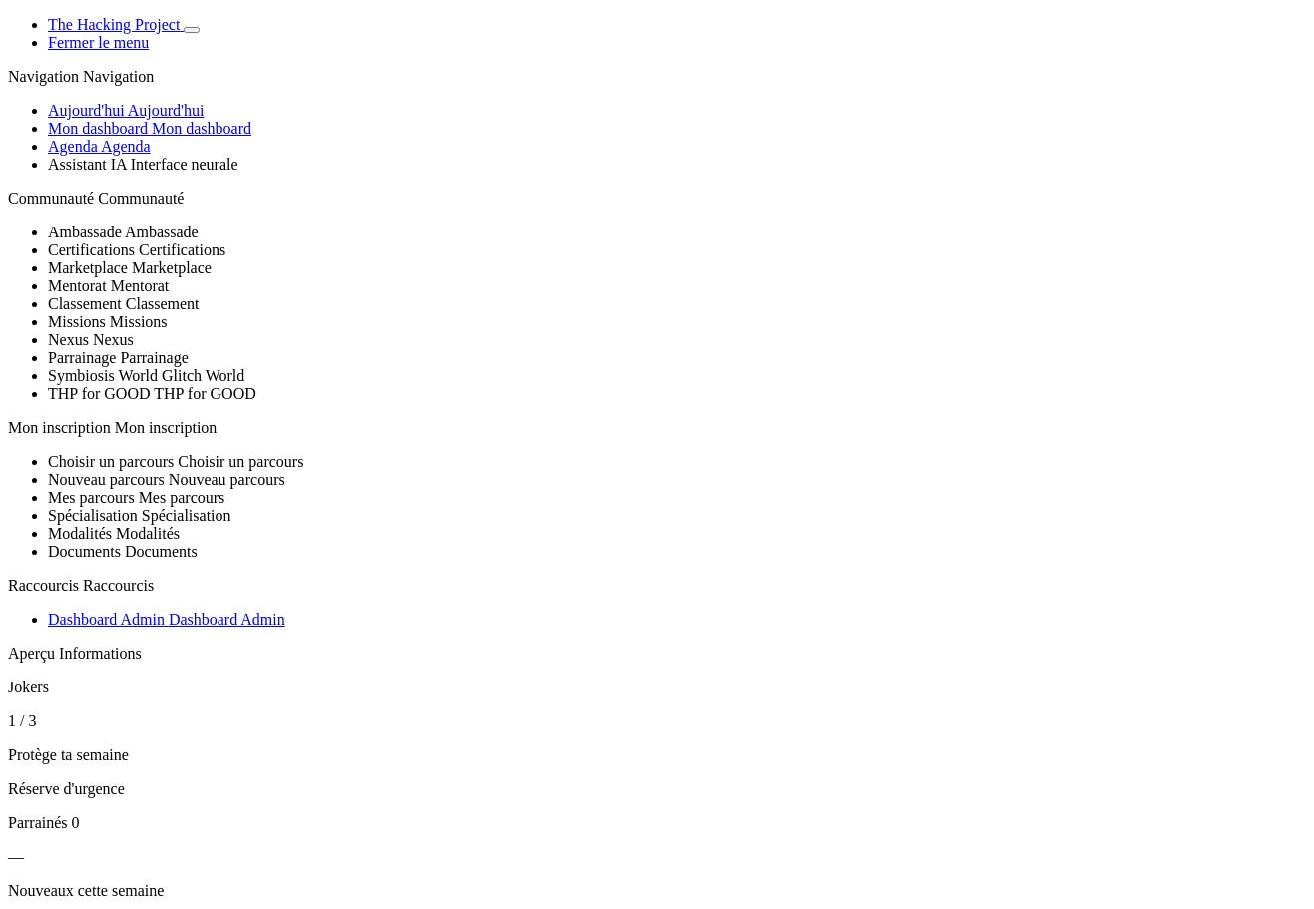
select select "es"
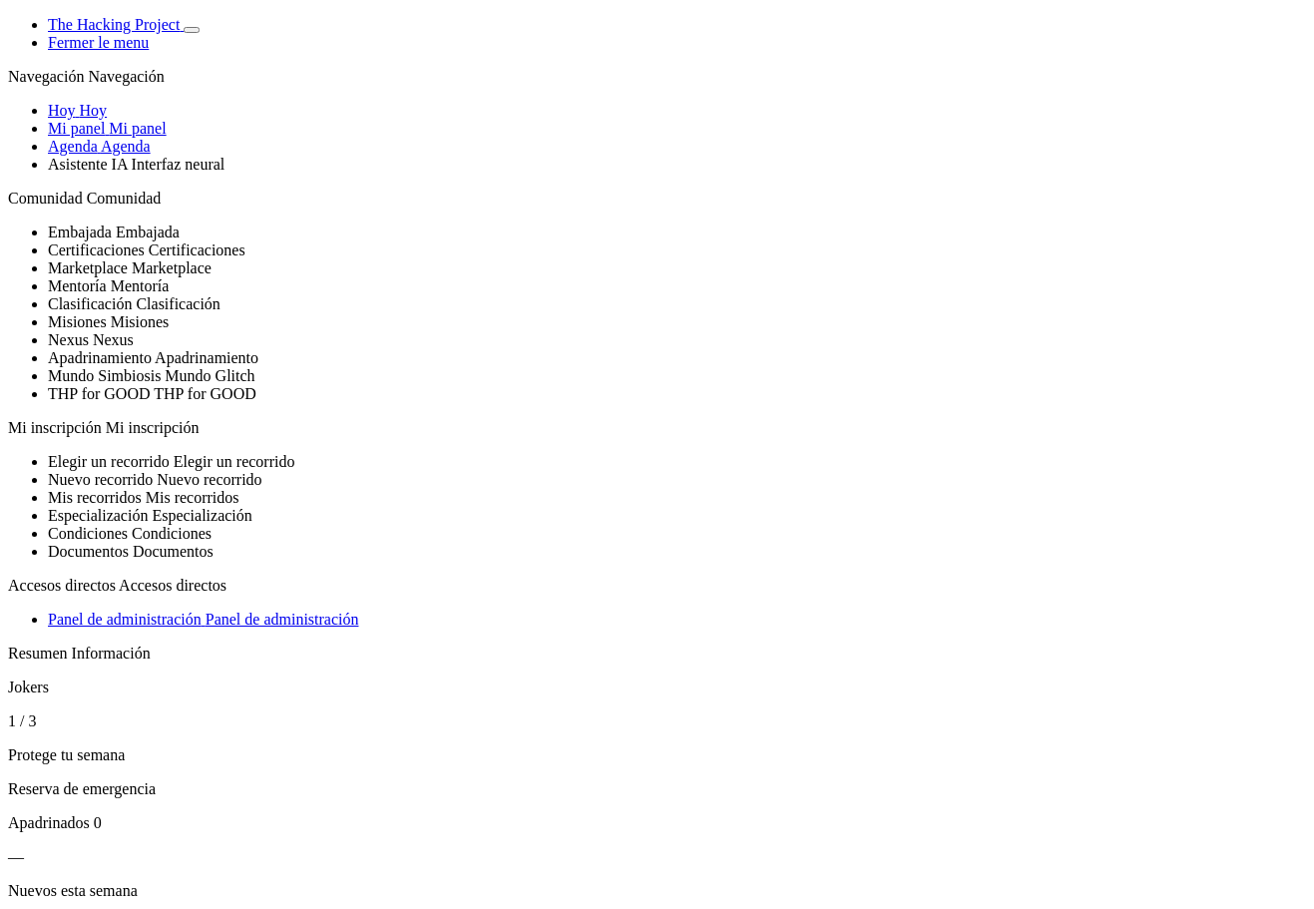
click at [140, 137] on span "Mi panel" at bounding box center [137, 128] width 57 height 17
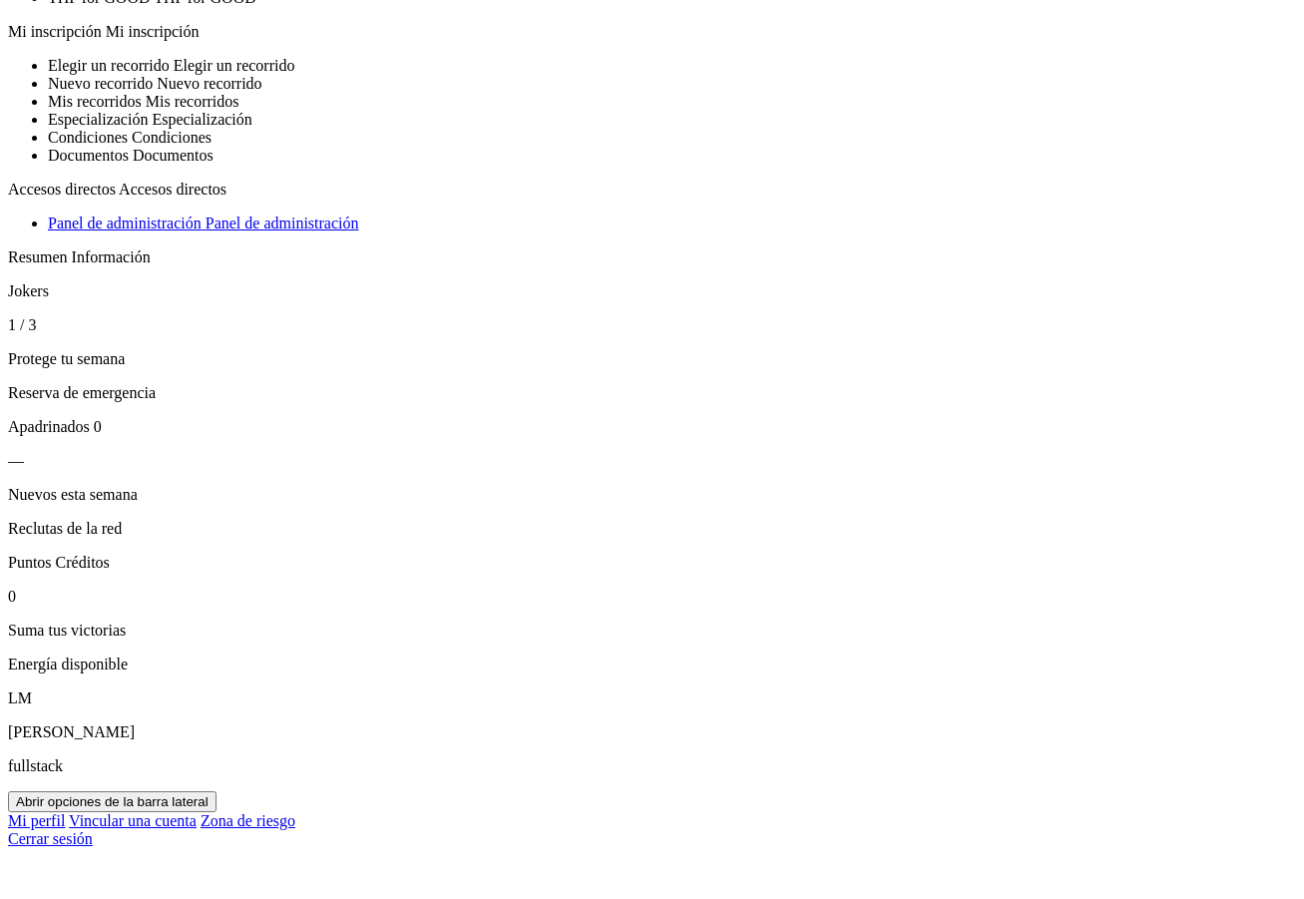
scroll to position [399, 0]
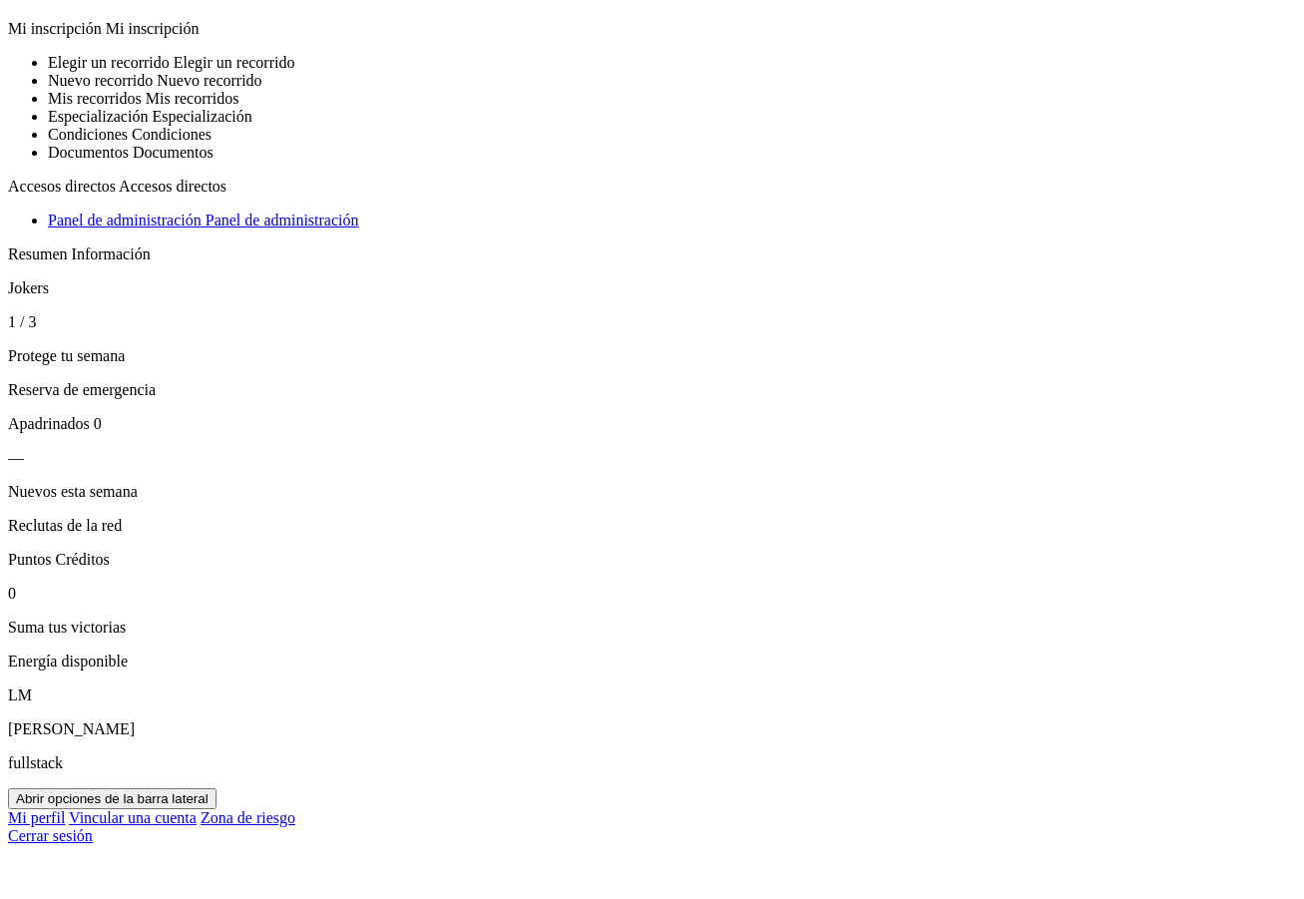
click at [217, 809] on button "Abrir opciones de la barra lateral" at bounding box center [112, 798] width 209 height 21
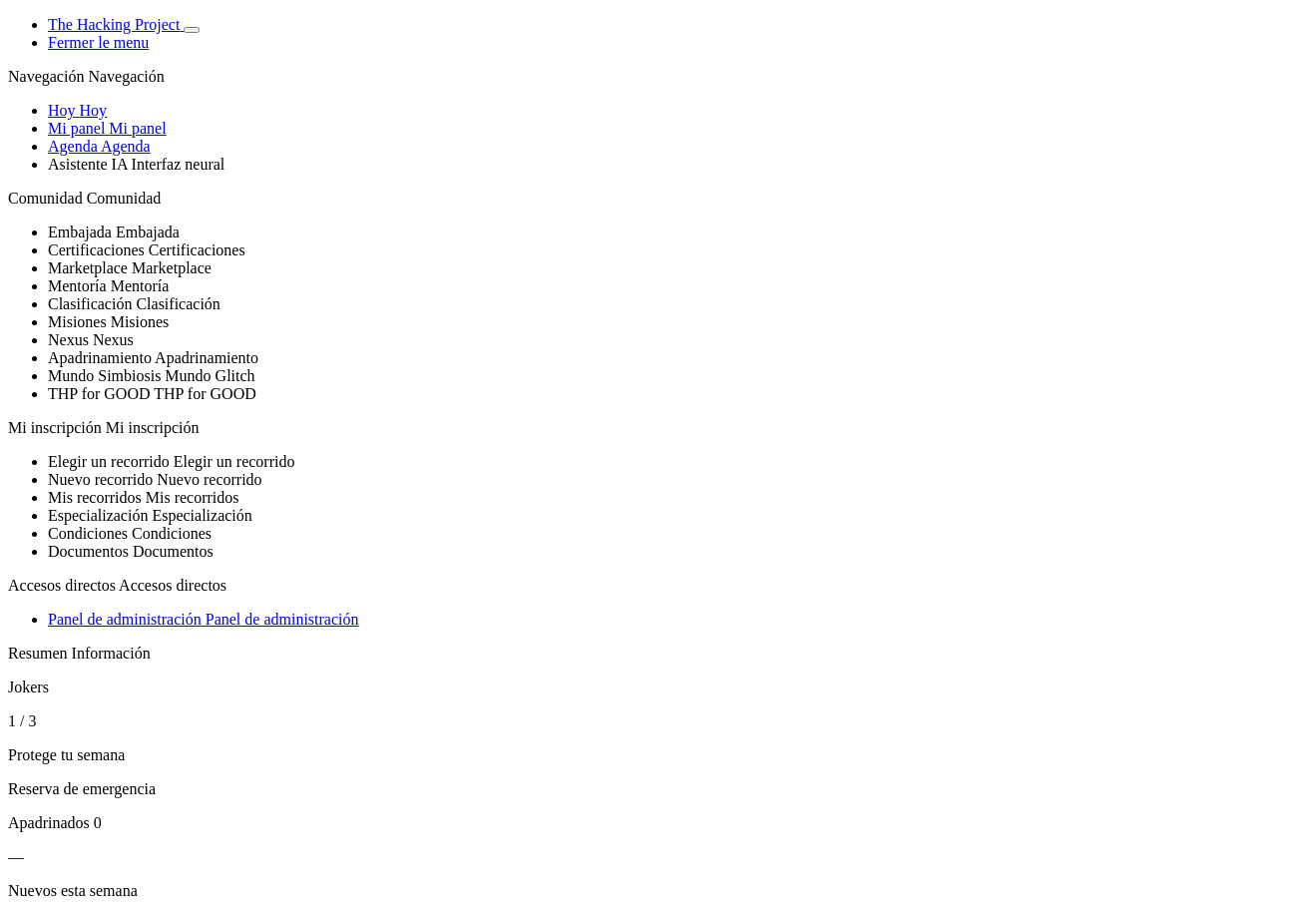
select select "fr"
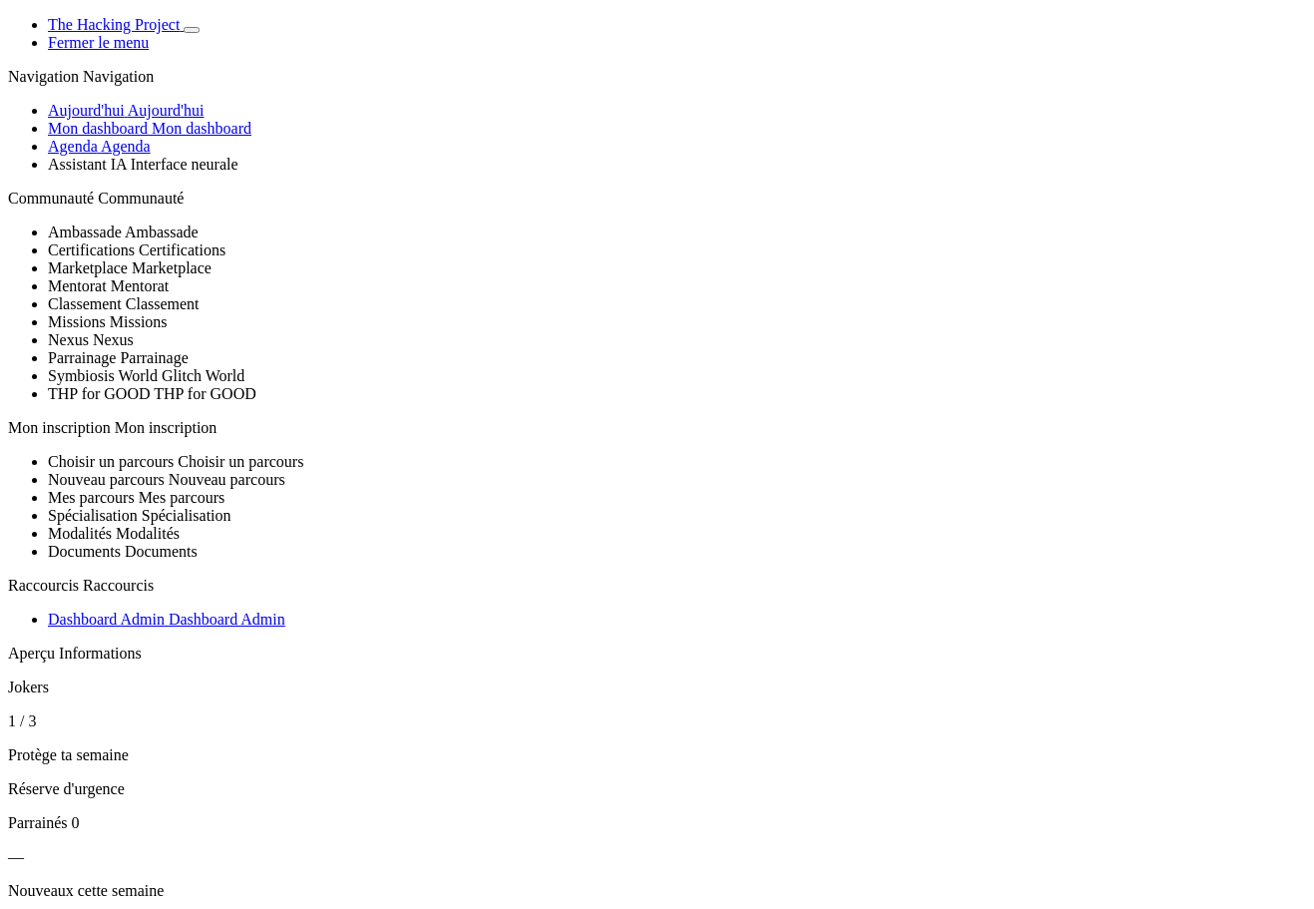
click at [125, 155] on span "Agenda" at bounding box center [126, 146] width 50 height 17
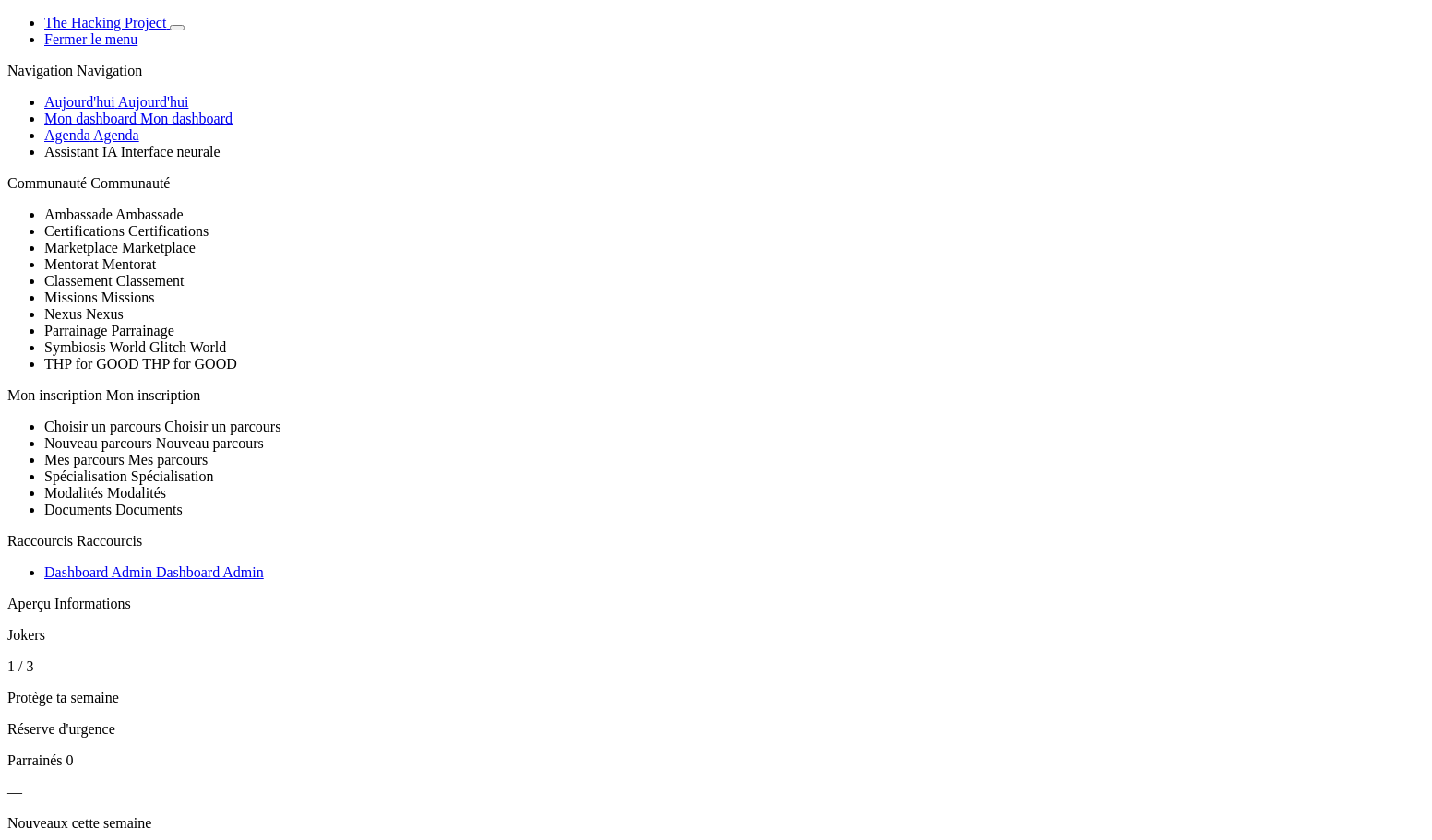
select select "es"
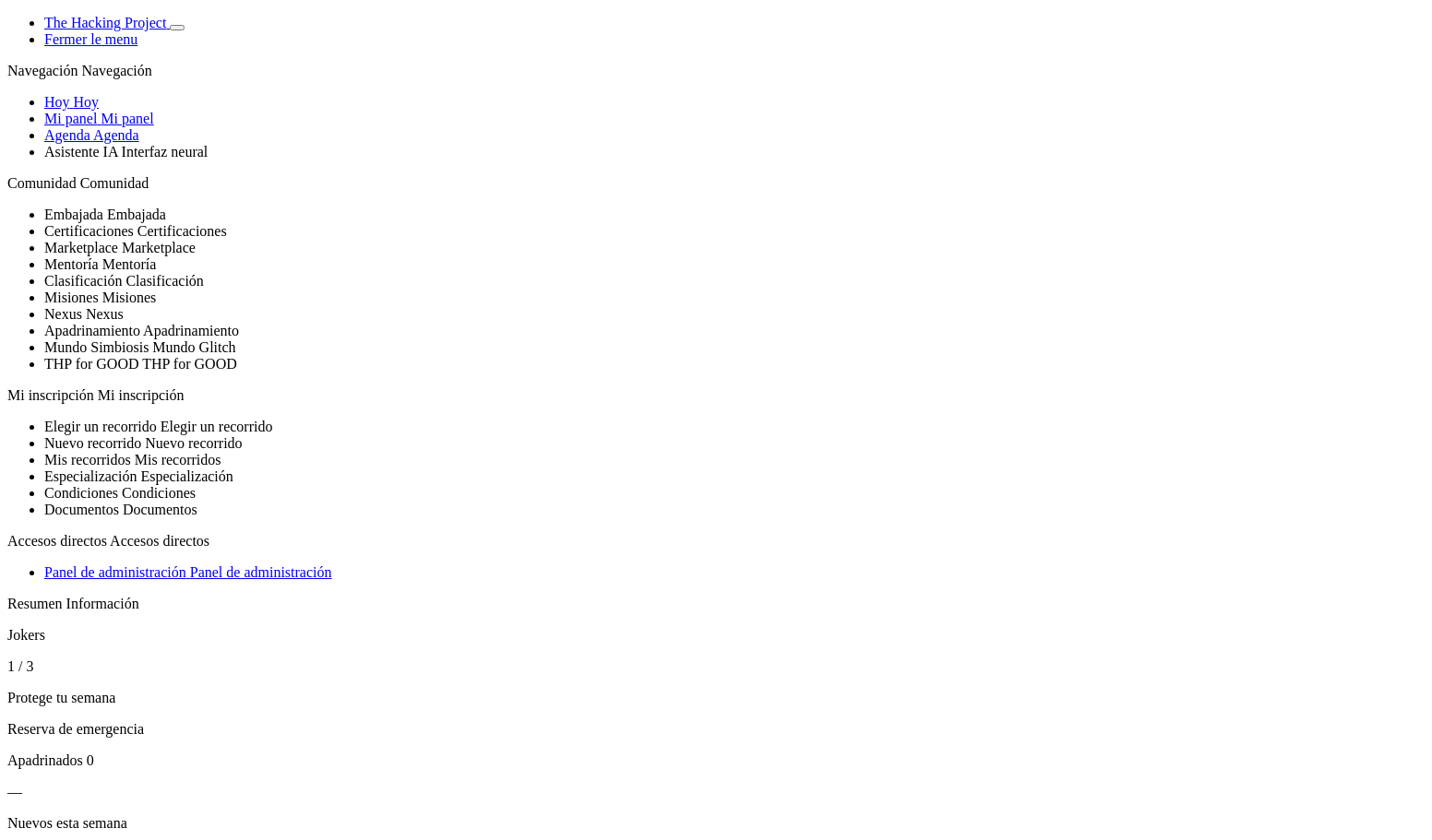
click at [120, 143] on link "Agenda Agenda" at bounding box center [92, 135] width 95 height 16
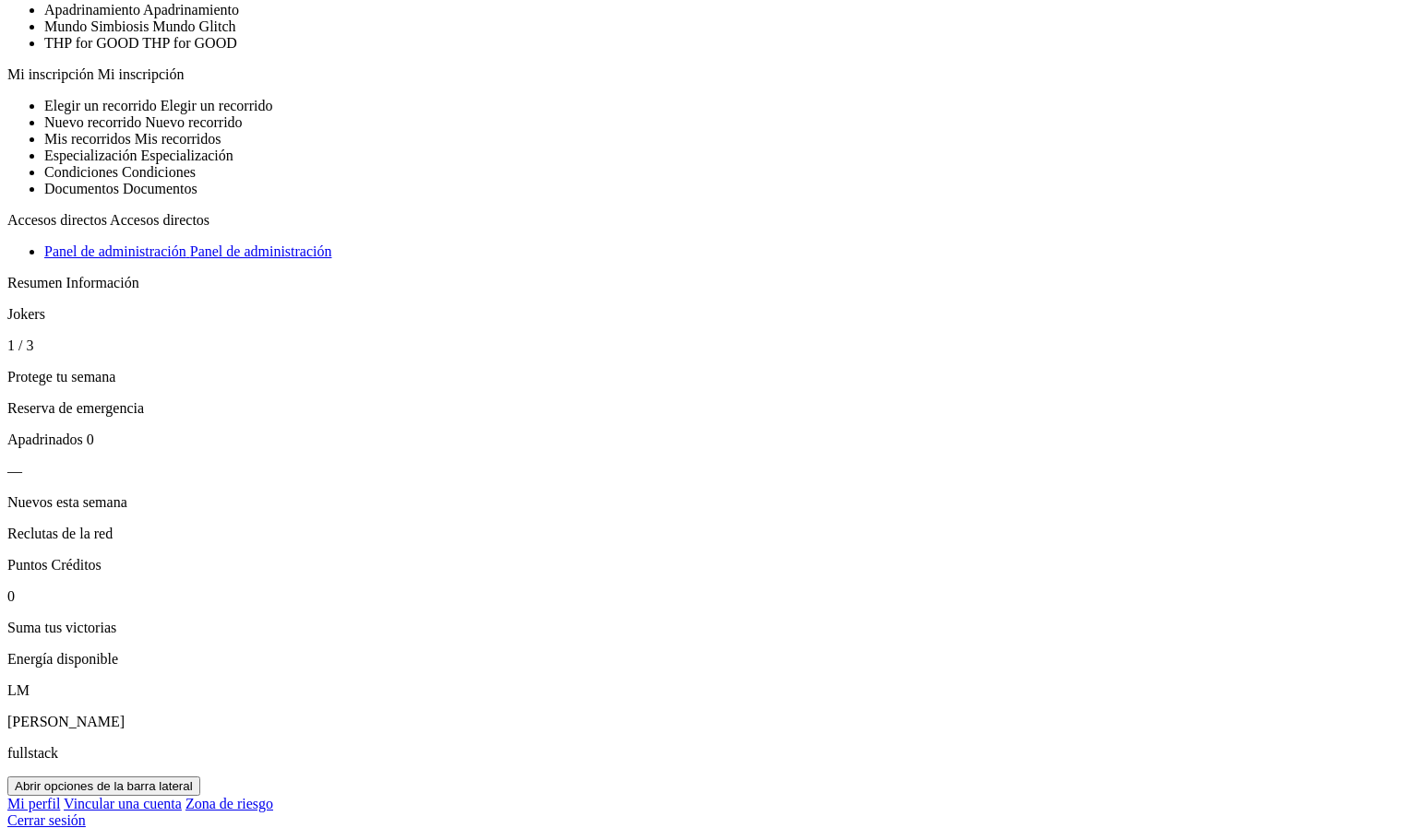
scroll to position [92, 0]
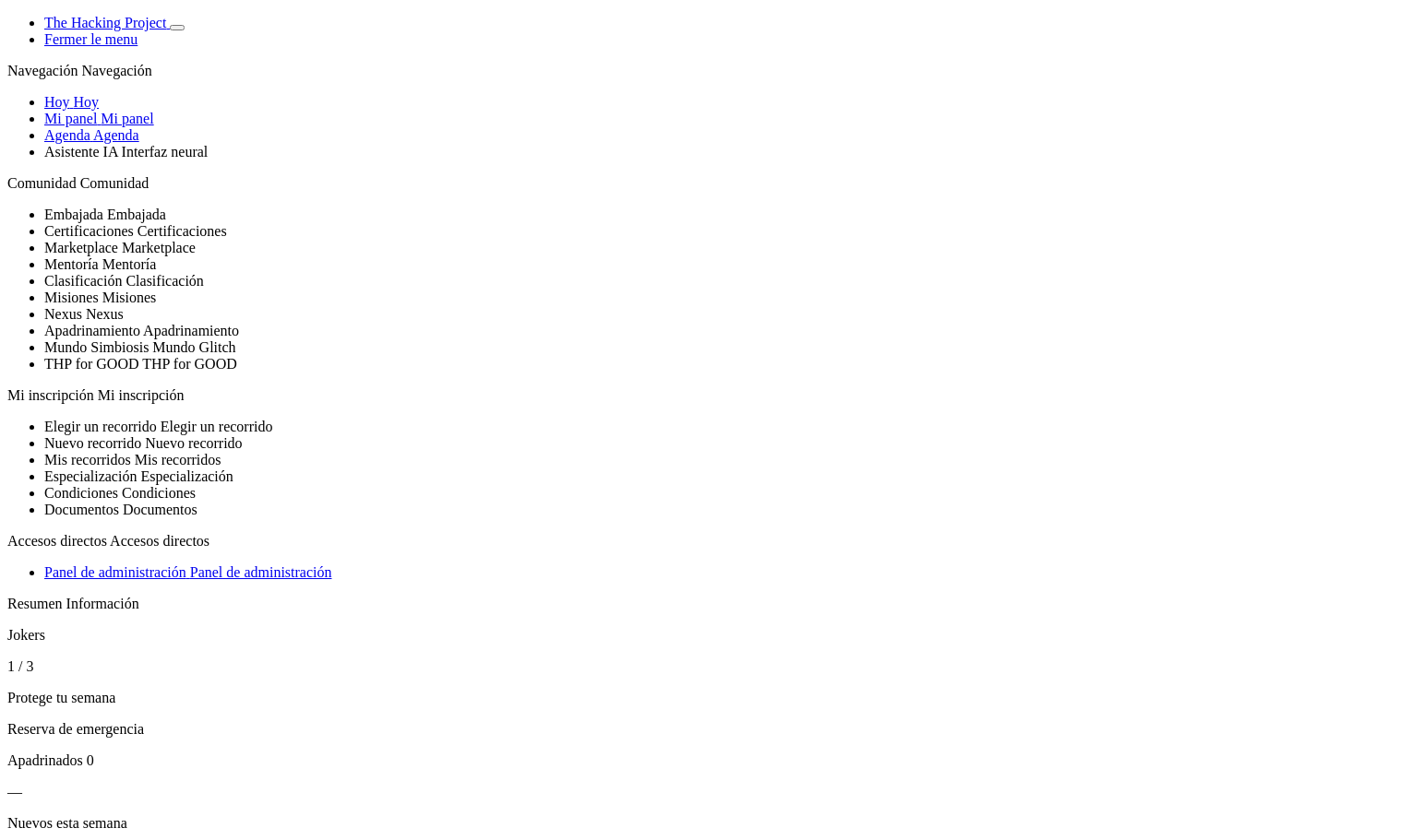
scroll to position [92, 0]
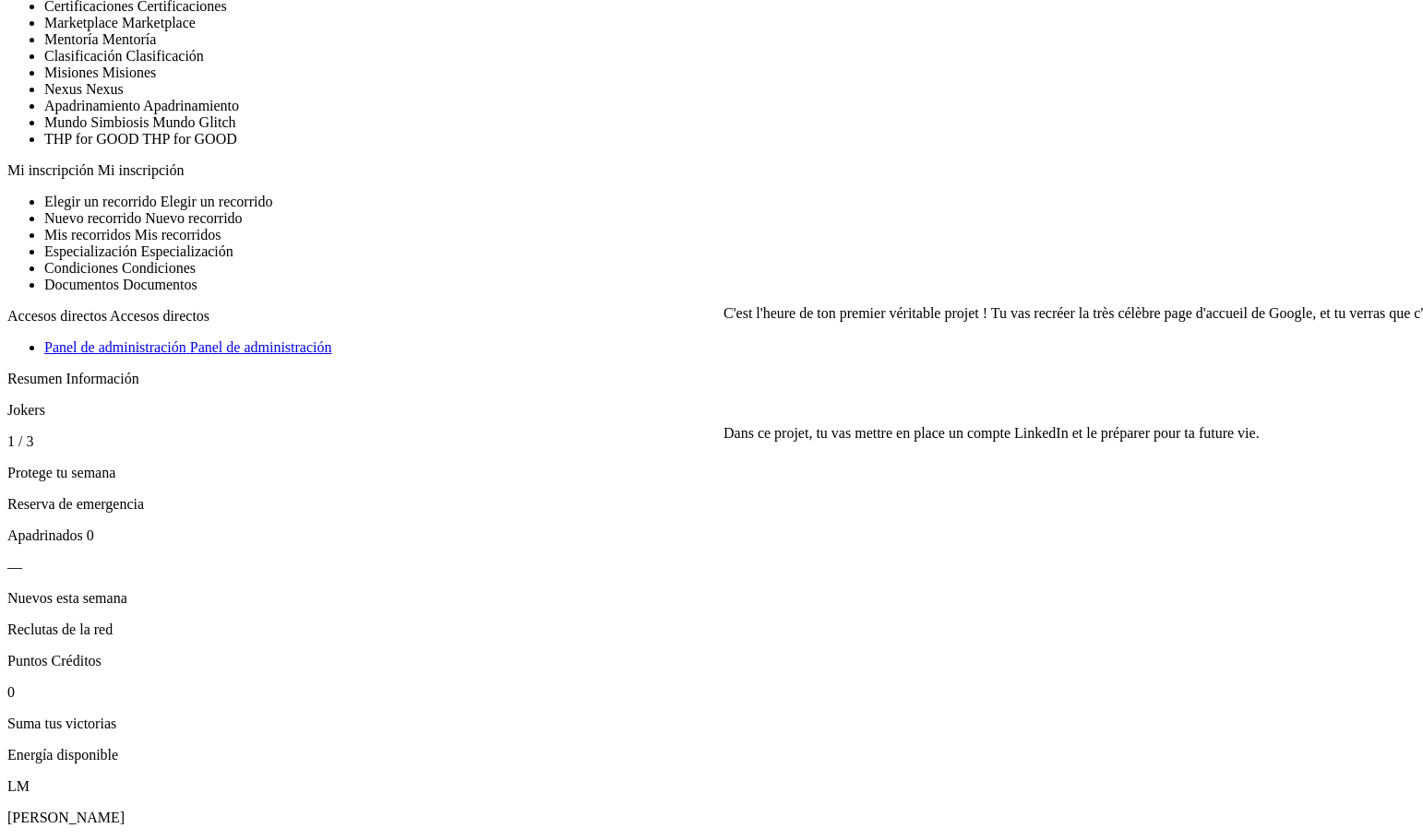
scroll to position [185, 0]
